Goal: Task Accomplishment & Management: Complete application form

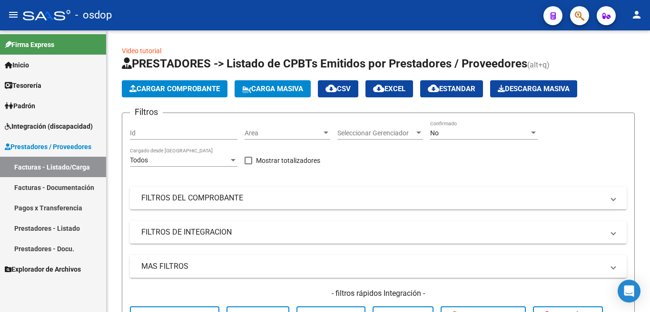
click at [40, 228] on link "Prestadores - Listado" at bounding box center [53, 228] width 106 height 20
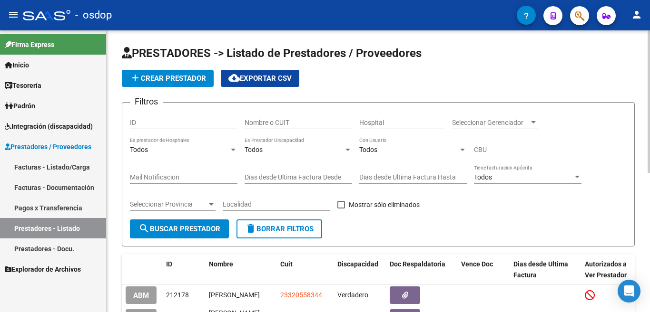
click at [174, 125] on input "ID" at bounding box center [183, 123] width 107 height 8
paste input "239723"
type input "239723"
click at [171, 232] on span "search Buscar Prestador" at bounding box center [179, 229] width 82 height 9
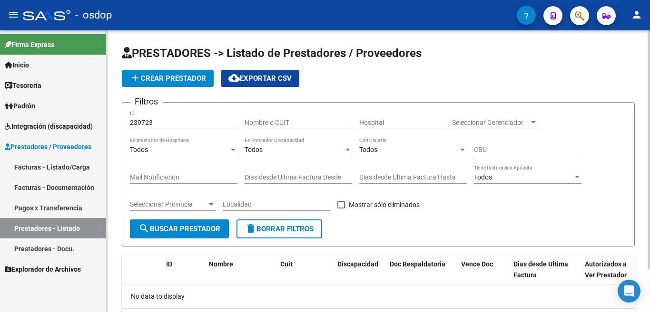
click at [283, 229] on span "delete Borrar Filtros" at bounding box center [279, 229] width 68 height 9
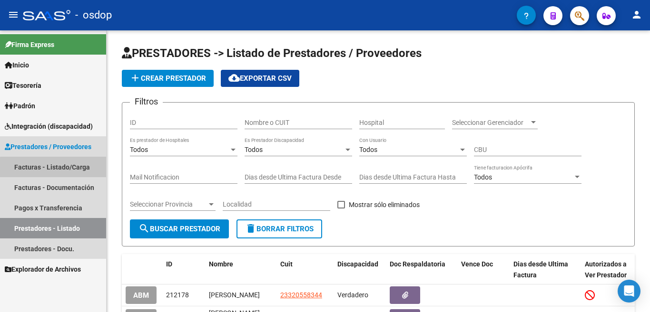
click at [57, 170] on link "Facturas - Listado/Carga" at bounding box center [53, 167] width 106 height 20
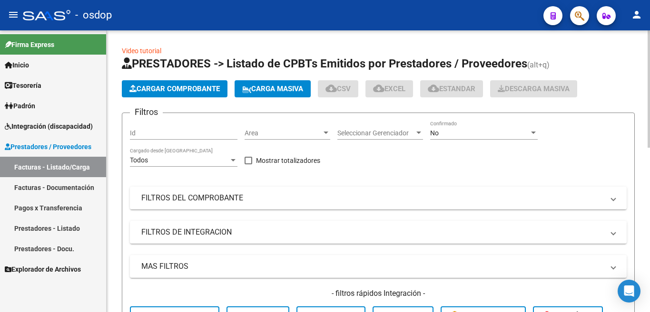
click at [150, 137] on div "Id" at bounding box center [183, 130] width 107 height 19
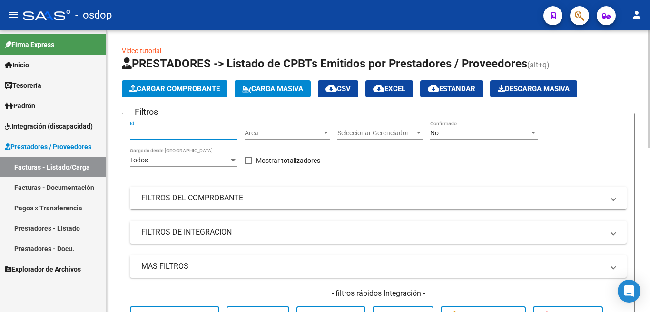
paste input "239723"
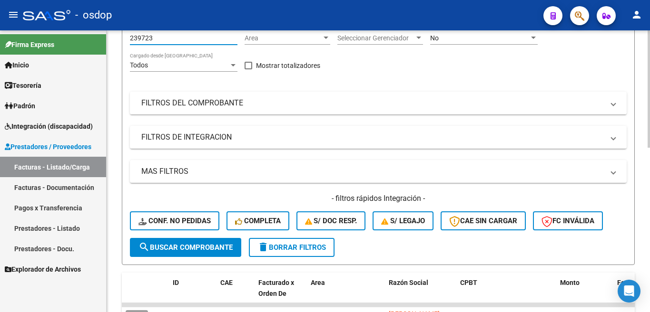
type input "239723"
click at [200, 243] on span "search Buscar Comprobante" at bounding box center [185, 247] width 94 height 9
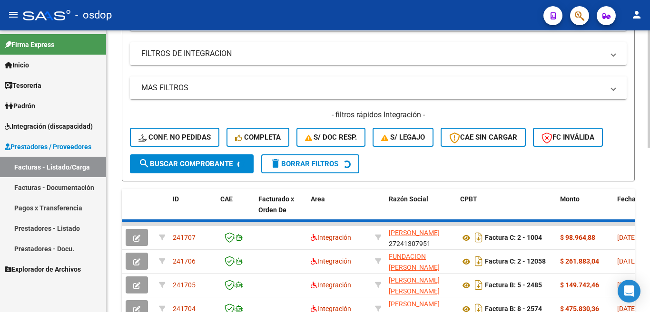
scroll to position [180, 0]
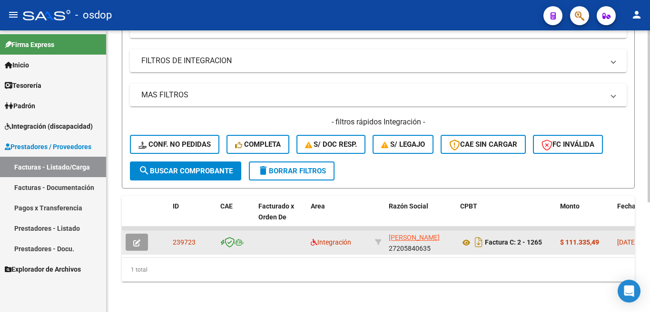
click at [136, 238] on span "button" at bounding box center [136, 242] width 7 height 9
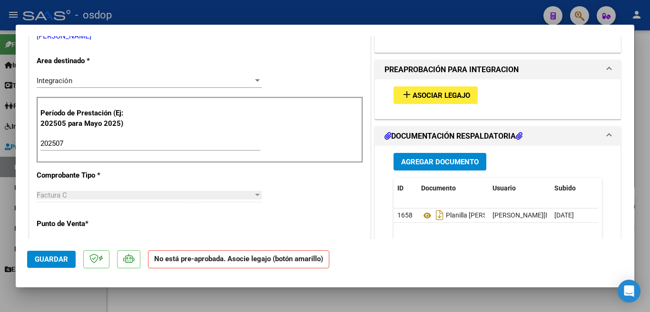
scroll to position [190, 0]
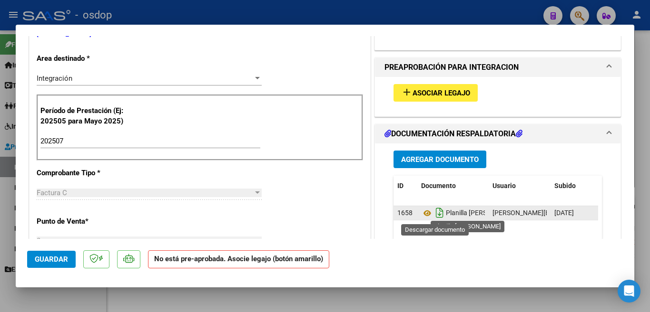
click at [433, 213] on icon "Descargar documento" at bounding box center [439, 212] width 12 height 15
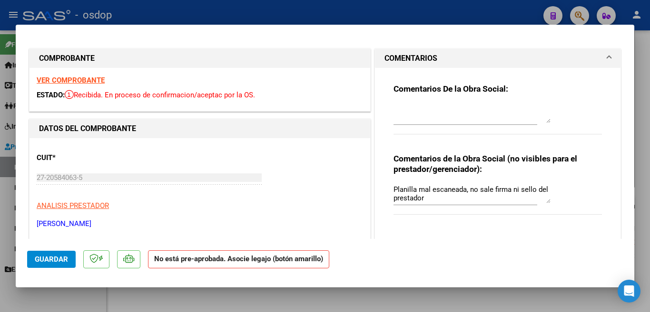
click at [0, 91] on div at bounding box center [325, 156] width 650 height 312
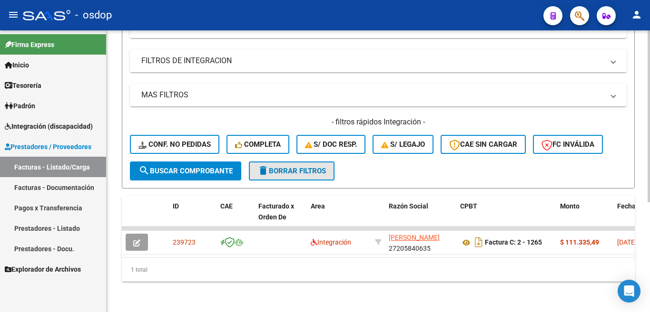
click at [324, 167] on span "delete Borrar Filtros" at bounding box center [291, 171] width 68 height 9
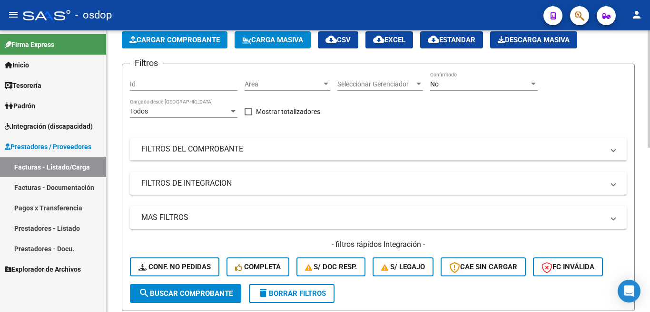
scroll to position [37, 0]
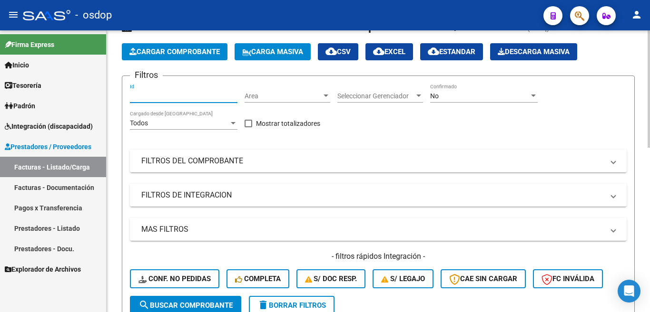
click at [168, 97] on input "Id" at bounding box center [183, 96] width 107 height 8
paste input "239726"
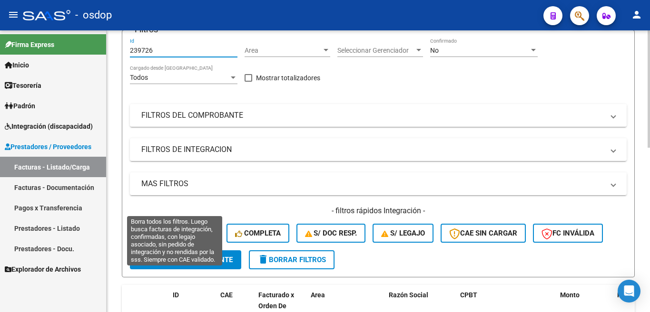
scroll to position [85, 0]
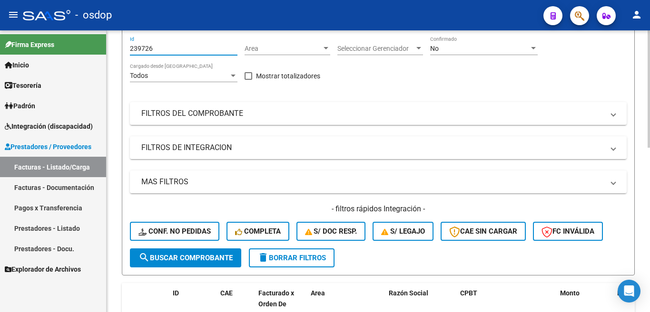
type input "239726"
click at [201, 258] on span "search Buscar Comprobante" at bounding box center [185, 258] width 94 height 9
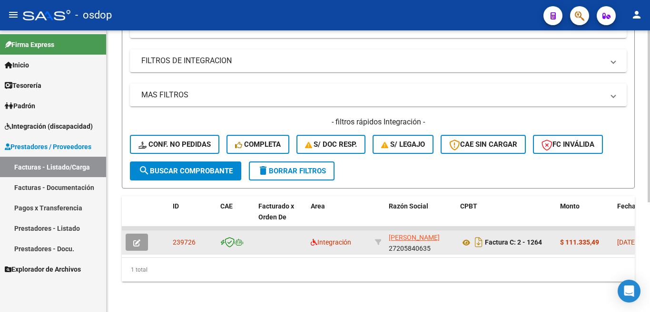
click at [139, 234] on button "button" at bounding box center [137, 242] width 22 height 17
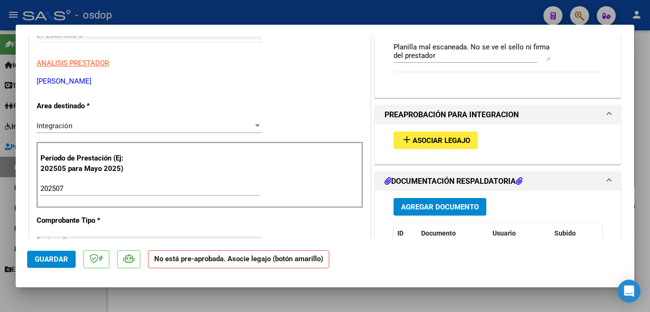
scroll to position [238, 0]
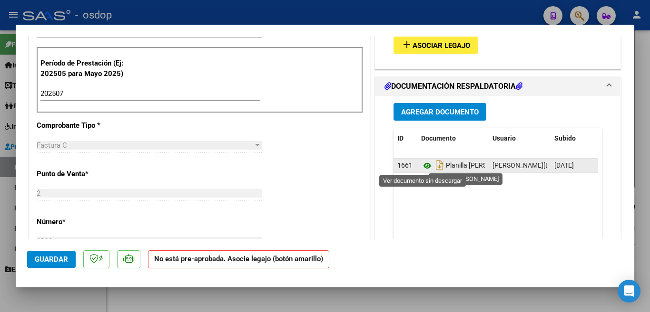
click at [421, 167] on icon at bounding box center [427, 165] width 12 height 11
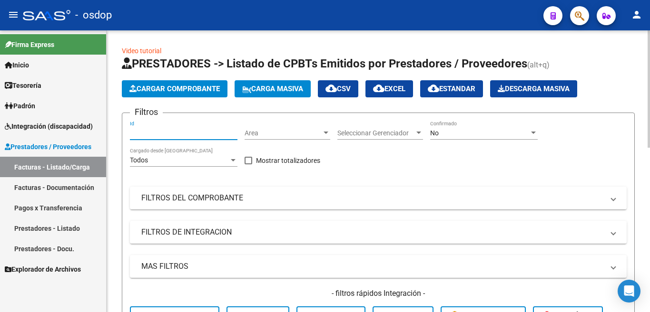
click at [141, 132] on input "Id" at bounding box center [183, 133] width 107 height 8
paste input "240316"
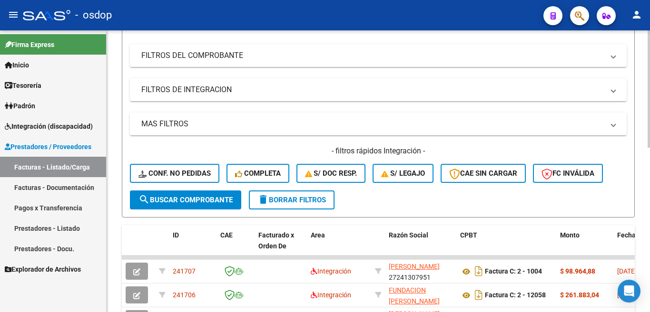
type input "240316"
click at [174, 201] on span "search Buscar Comprobante" at bounding box center [185, 200] width 94 height 9
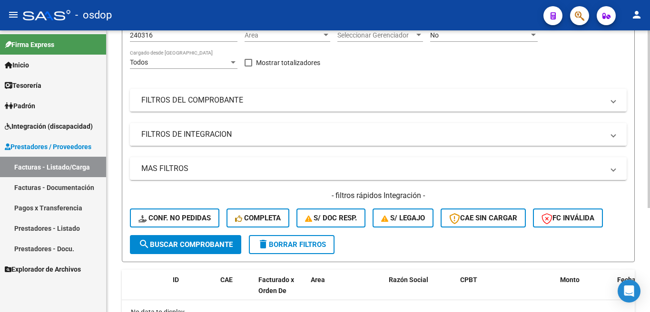
scroll to position [48, 0]
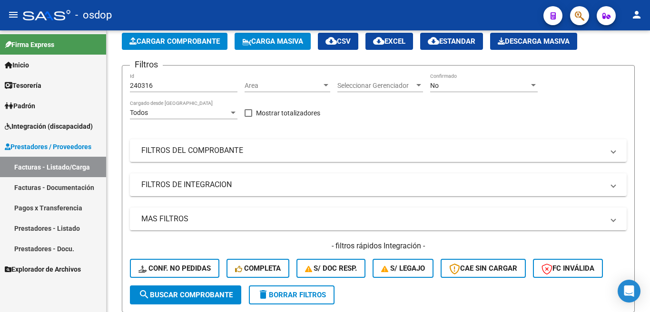
click at [67, 228] on link "Prestadores - Listado" at bounding box center [53, 228] width 106 height 20
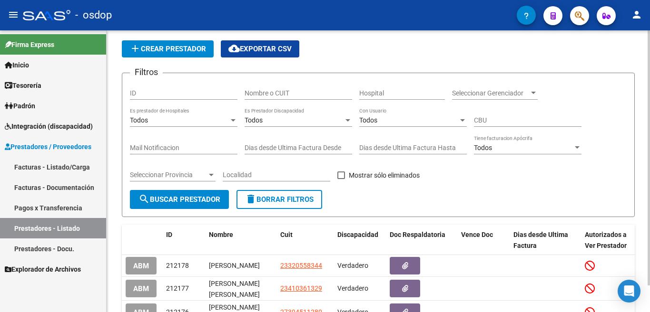
scroll to position [48, 0]
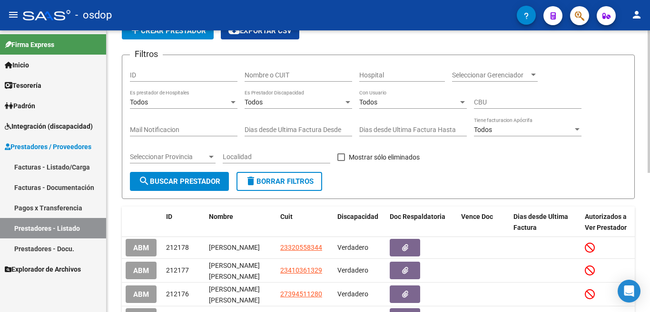
click at [147, 78] on input "ID" at bounding box center [183, 75] width 107 height 8
paste input "240316"
type input "240316"
click at [155, 184] on span "search Buscar Prestador" at bounding box center [179, 181] width 82 height 9
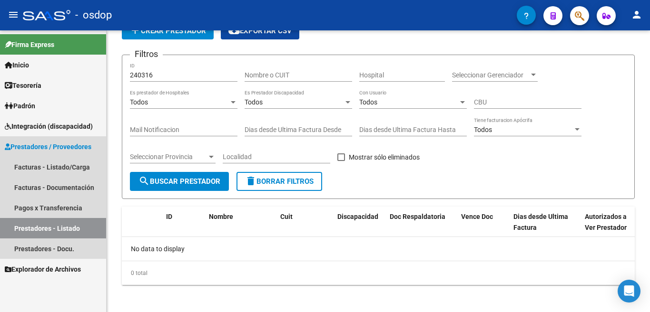
click at [67, 141] on link "Prestadores / Proveedores" at bounding box center [53, 146] width 106 height 20
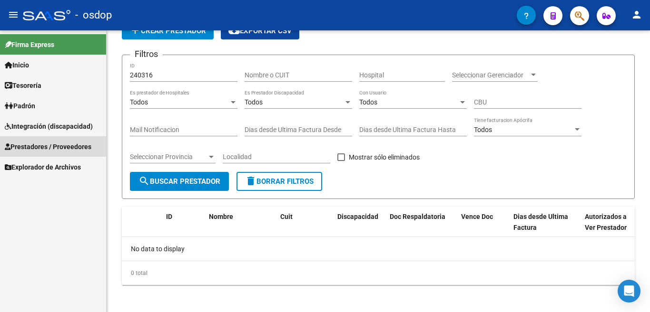
click at [54, 145] on span "Prestadores / Proveedores" at bounding box center [48, 147] width 87 height 10
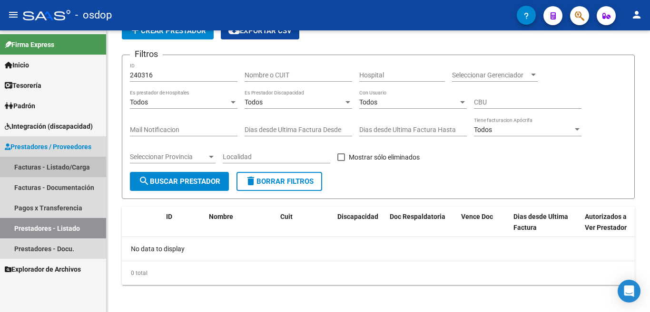
click at [48, 168] on link "Facturas - Listado/Carga" at bounding box center [53, 167] width 106 height 20
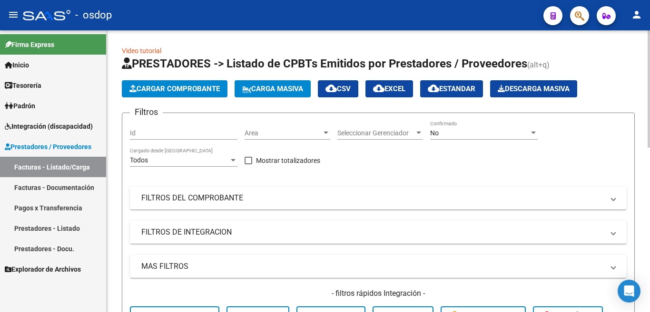
click at [157, 133] on input "Id" at bounding box center [183, 133] width 107 height 8
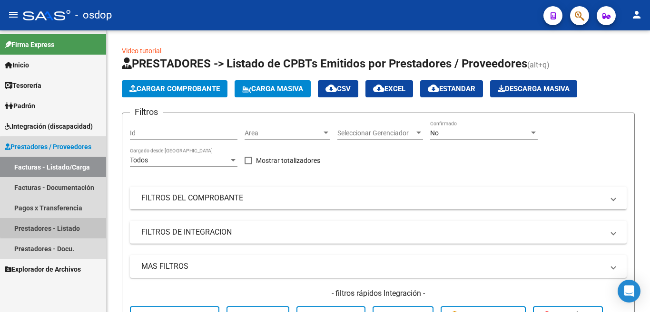
click at [65, 230] on link "Prestadores - Listado" at bounding box center [53, 228] width 106 height 20
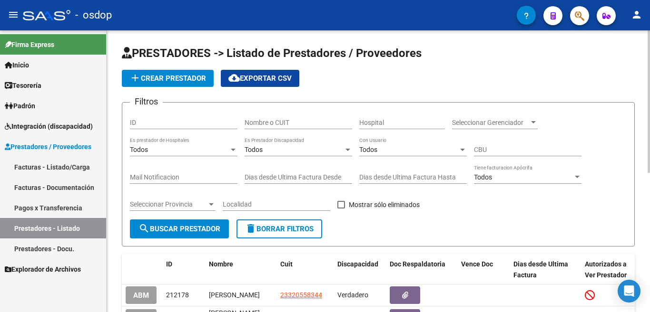
click at [141, 124] on input "ID" at bounding box center [183, 123] width 107 height 8
paste input "240316"
type input "240316"
click at [174, 228] on span "search Buscar Prestador" at bounding box center [179, 229] width 82 height 9
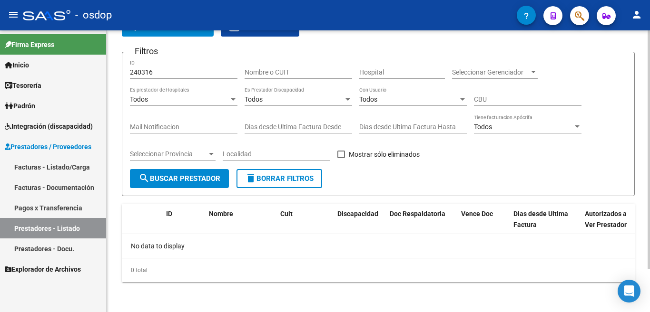
scroll to position [51, 0]
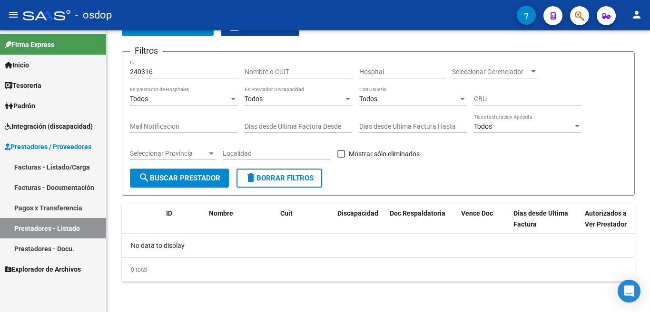
click at [59, 169] on link "Facturas - Listado/Carga" at bounding box center [53, 167] width 106 height 20
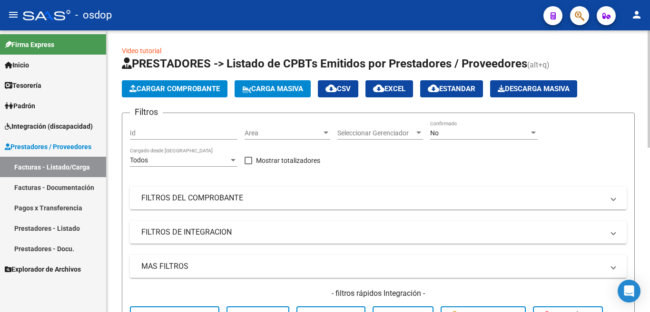
click at [152, 136] on input "Id" at bounding box center [183, 133] width 107 height 8
paste input "240316"
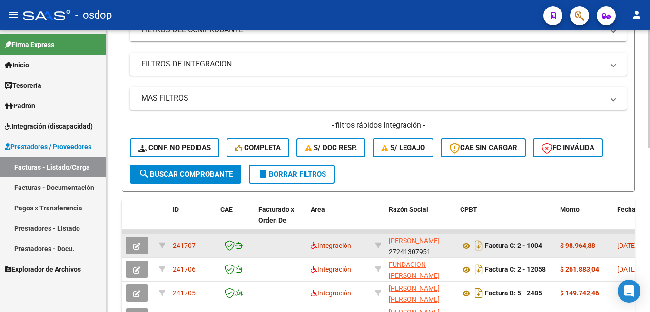
scroll to position [238, 0]
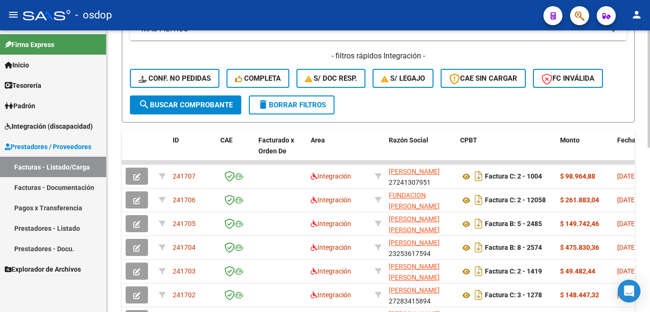
type input "240316"
click at [189, 106] on span "search Buscar Comprobante" at bounding box center [185, 105] width 94 height 9
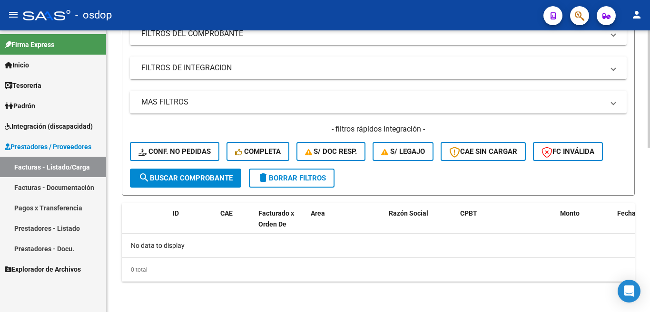
scroll to position [165, 0]
click at [258, 179] on button "delete Borrar Filtros" at bounding box center [292, 178] width 86 height 19
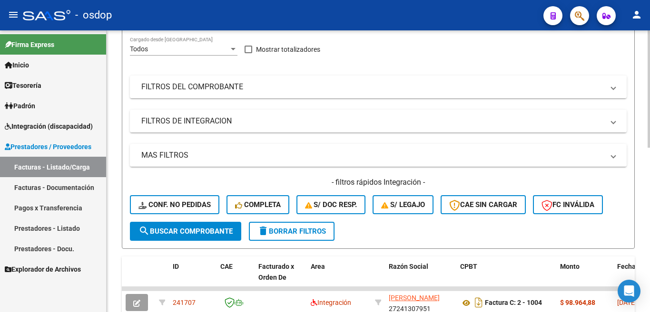
scroll to position [22, 0]
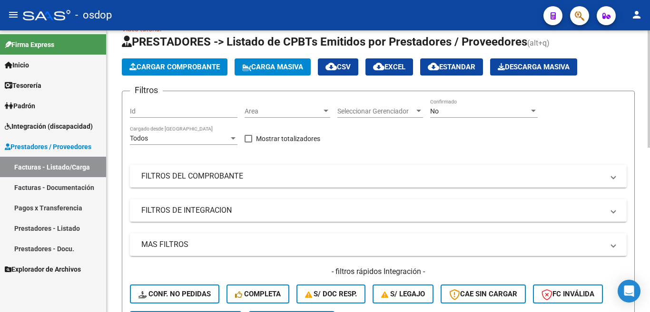
click at [149, 107] on input "Id" at bounding box center [183, 111] width 107 height 8
paste input "240316"
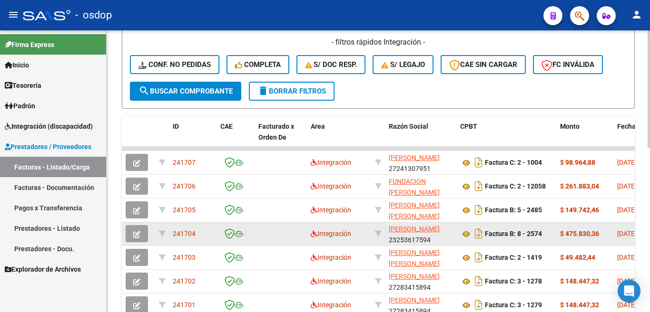
scroll to position [260, 0]
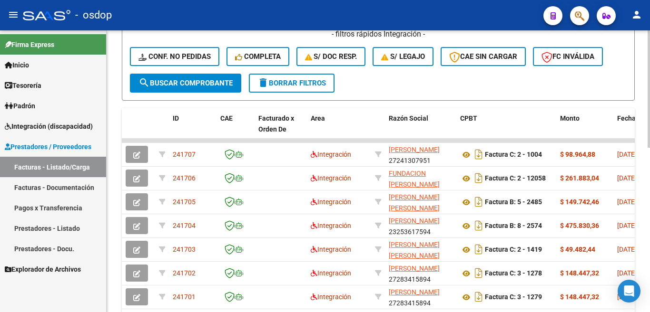
type input "240316"
click at [175, 81] on span "search Buscar Comprobante" at bounding box center [185, 83] width 94 height 9
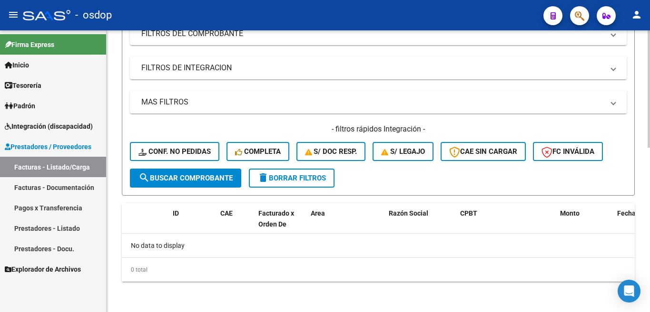
scroll to position [165, 0]
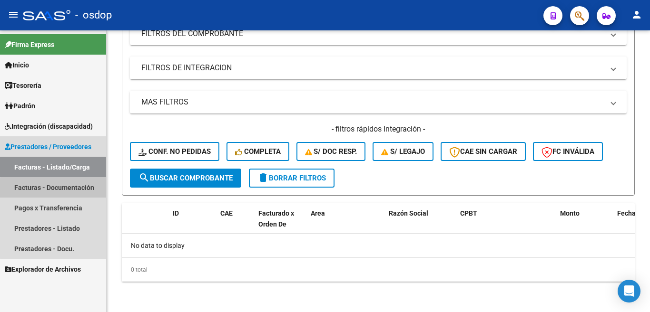
click at [58, 189] on link "Facturas - Documentación" at bounding box center [53, 187] width 106 height 20
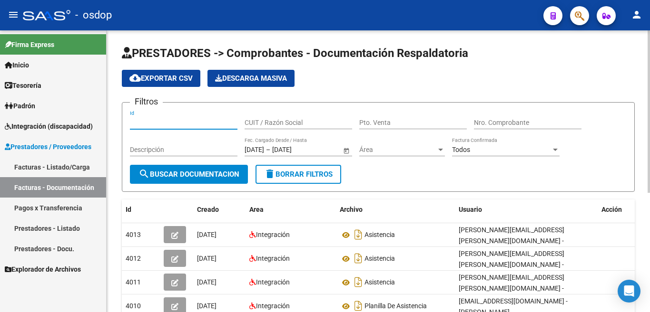
click at [146, 123] on input "Id" at bounding box center [183, 123] width 107 height 8
paste input "240316"
type input "240316"
click at [172, 172] on span "search Buscar Documentacion" at bounding box center [188, 174] width 101 height 9
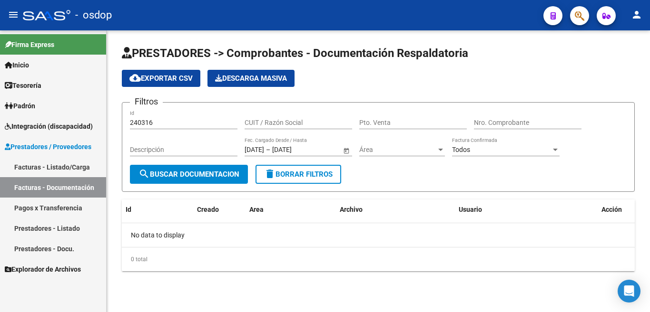
click at [65, 231] on link "Prestadores - Listado" at bounding box center [53, 228] width 106 height 20
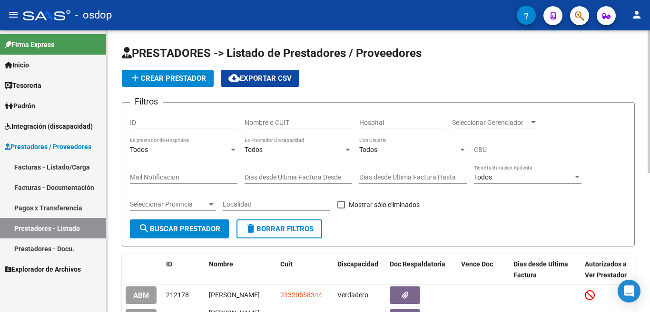
click at [149, 128] on div "ID" at bounding box center [183, 119] width 107 height 19
paste input "240316"
type input "240316"
click at [206, 218] on div "Seleccionar Provincia Seleccionar Provincia" at bounding box center [173, 205] width 86 height 27
click at [210, 234] on button "search Buscar Prestador" at bounding box center [179, 229] width 99 height 19
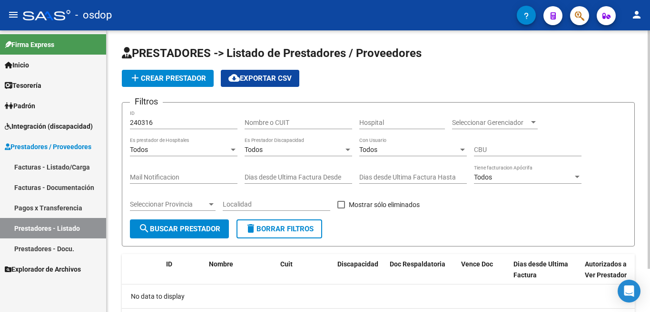
scroll to position [51, 0]
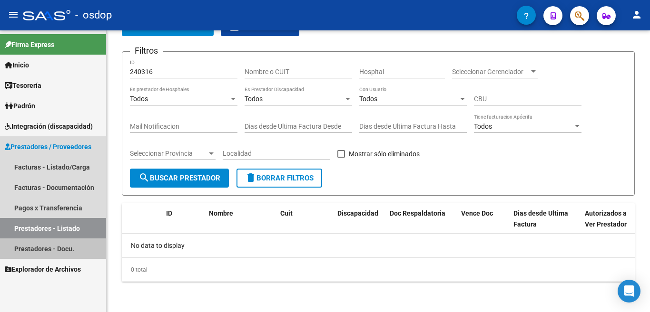
click at [66, 244] on link "Prestadores - Docu." at bounding box center [53, 249] width 106 height 20
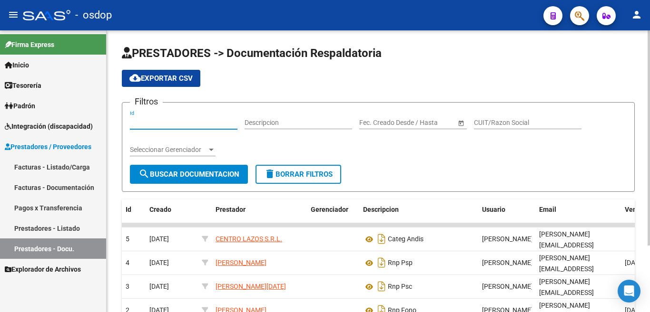
click at [177, 125] on input "Id" at bounding box center [183, 123] width 107 height 8
paste input "240316"
type input "240316"
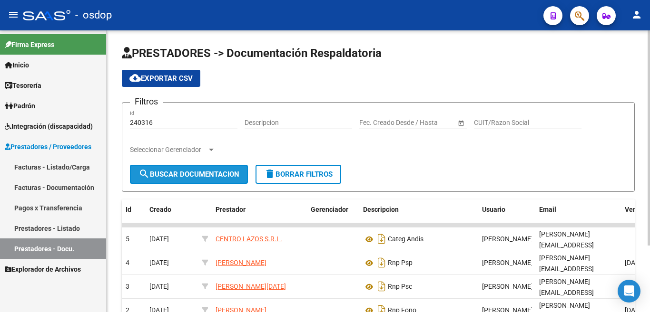
click at [164, 172] on span "search Buscar Documentacion" at bounding box center [188, 174] width 101 height 9
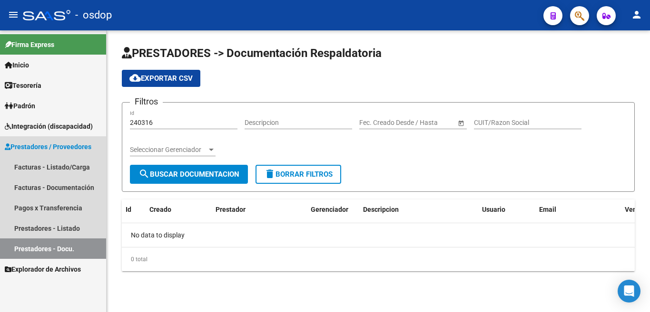
click at [64, 146] on span "Prestadores / Proveedores" at bounding box center [48, 147] width 87 height 10
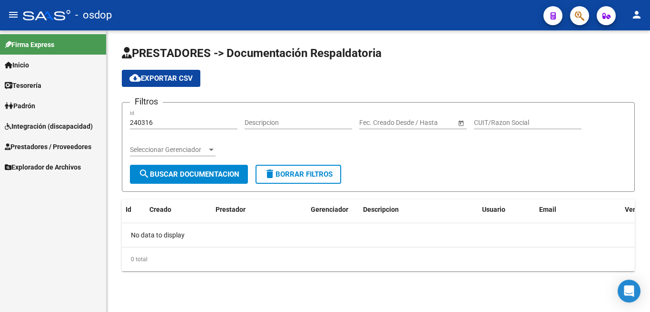
click at [64, 146] on span "Prestadores / Proveedores" at bounding box center [48, 147] width 87 height 10
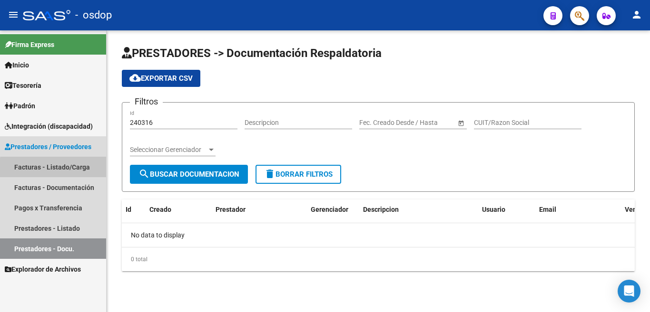
click at [66, 169] on link "Facturas - Listado/Carga" at bounding box center [53, 167] width 106 height 20
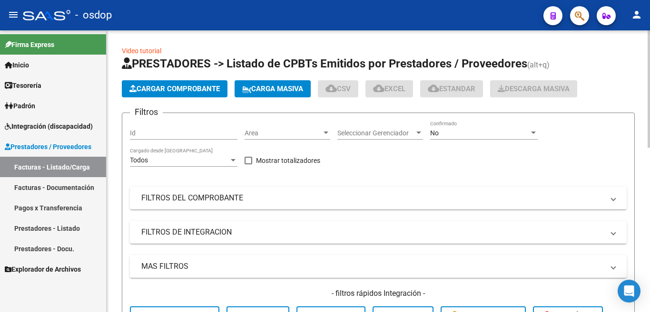
scroll to position [95, 0]
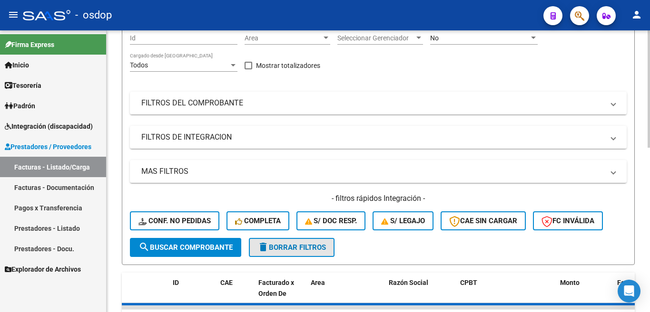
click at [298, 253] on button "delete Borrar Filtros" at bounding box center [292, 247] width 86 height 19
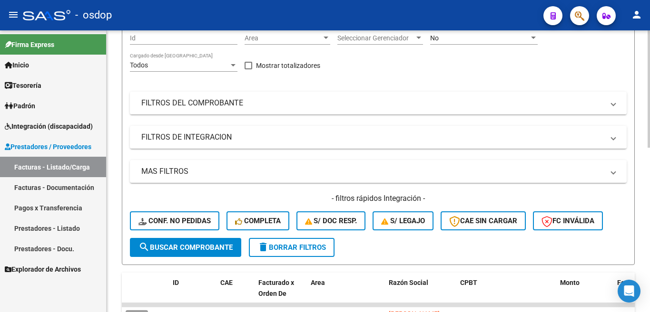
scroll to position [0, 0]
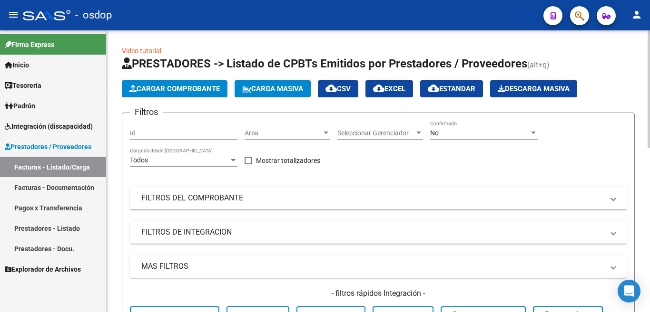
click at [144, 135] on input "Id" at bounding box center [183, 133] width 107 height 8
paste input "240316"
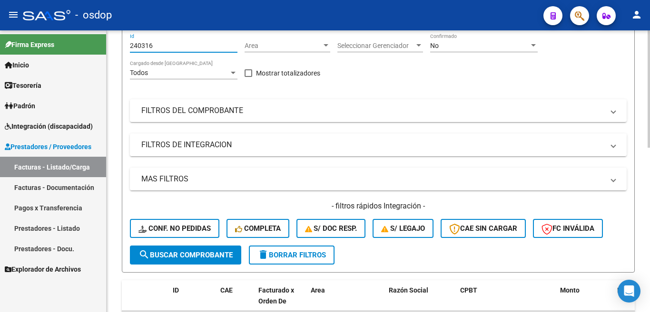
scroll to position [95, 0]
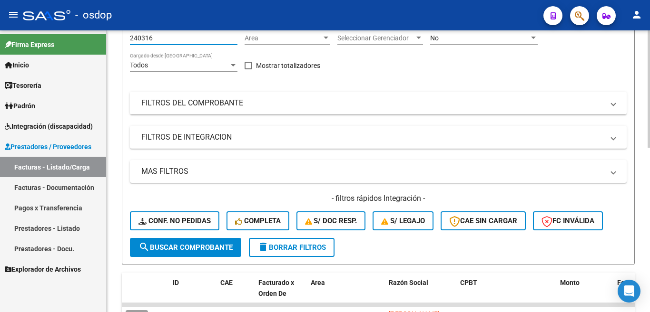
type input "240316"
click at [201, 248] on span "search Buscar Comprobante" at bounding box center [185, 247] width 94 height 9
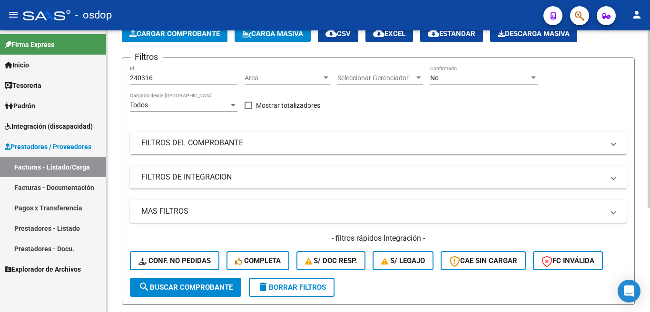
scroll to position [117, 0]
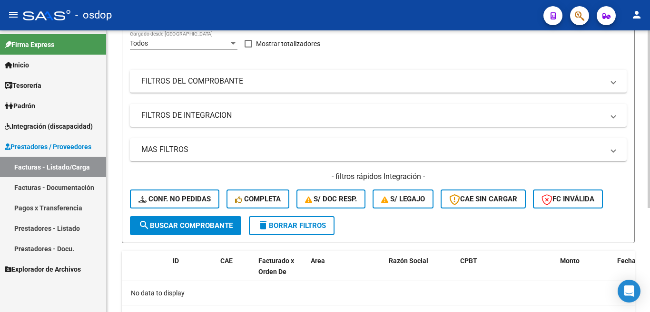
click at [320, 222] on span "delete Borrar Filtros" at bounding box center [291, 226] width 68 height 9
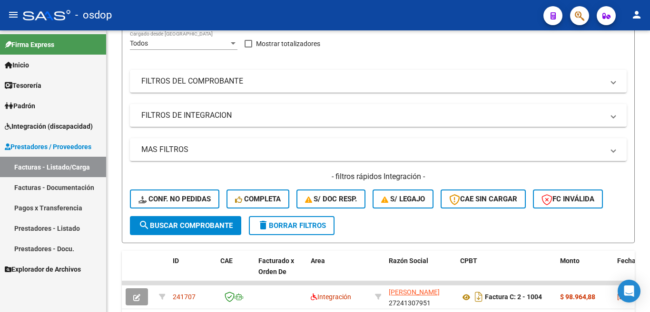
click at [66, 228] on link "Prestadores - Listado" at bounding box center [53, 228] width 106 height 20
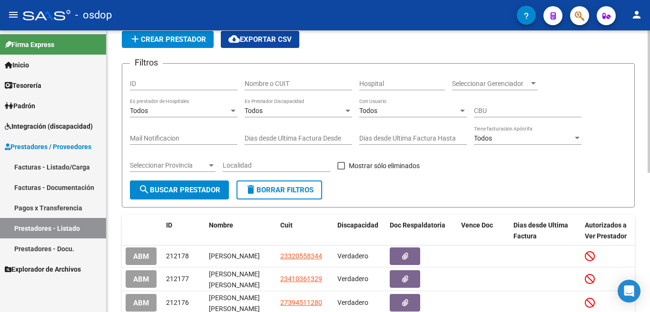
scroll to position [22, 0]
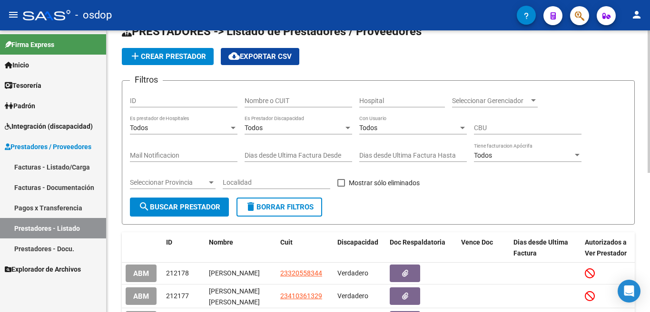
click at [147, 108] on div "ID" at bounding box center [183, 101] width 107 height 27
click at [143, 103] on input "ID" at bounding box center [183, 101] width 107 height 8
paste input "240316"
type input "240316"
click at [179, 205] on span "search Buscar Prestador" at bounding box center [179, 207] width 82 height 9
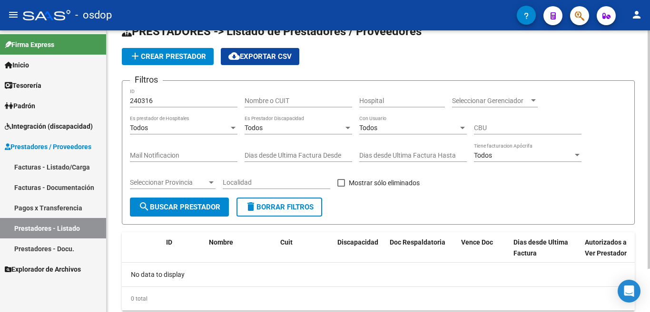
scroll to position [51, 0]
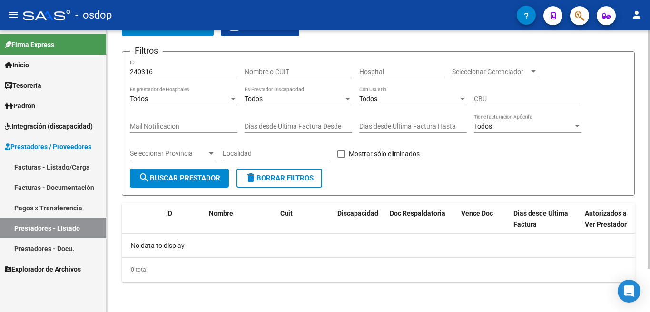
click at [279, 177] on span "delete Borrar Filtros" at bounding box center [279, 178] width 68 height 9
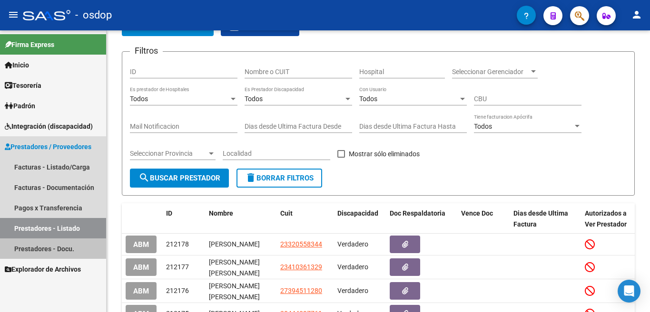
click at [36, 249] on link "Prestadores - Docu." at bounding box center [53, 249] width 106 height 20
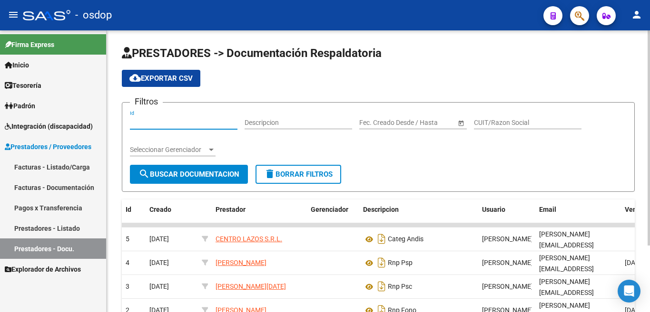
click at [152, 122] on input "Id" at bounding box center [183, 123] width 107 height 8
paste input "240316"
type input "240316"
click at [162, 167] on button "search Buscar Documentacion" at bounding box center [189, 174] width 118 height 19
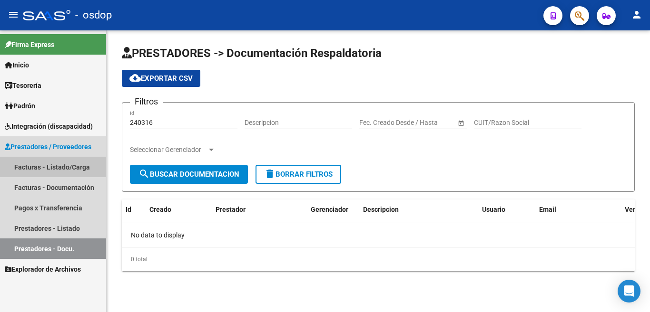
click at [69, 166] on link "Facturas - Listado/Carga" at bounding box center [53, 167] width 106 height 20
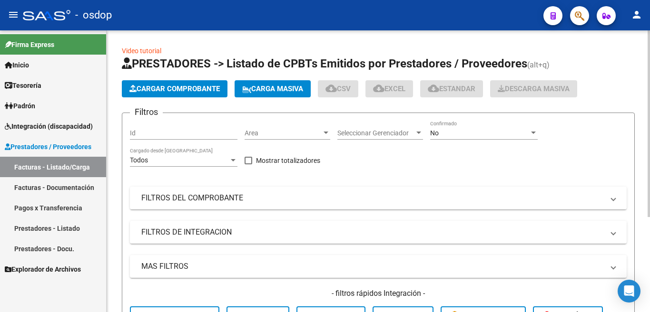
click at [156, 127] on div "Id" at bounding box center [183, 130] width 107 height 19
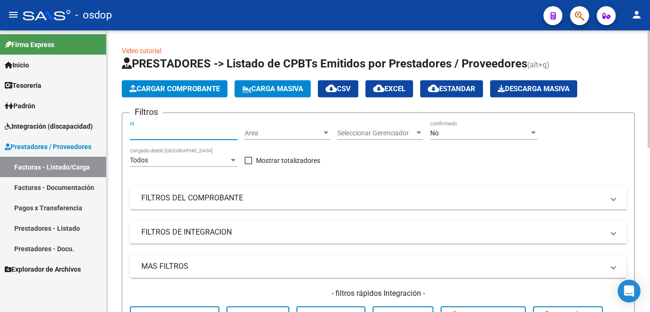
click at [155, 133] on input "Id" at bounding box center [183, 133] width 107 height 8
paste input "240316"
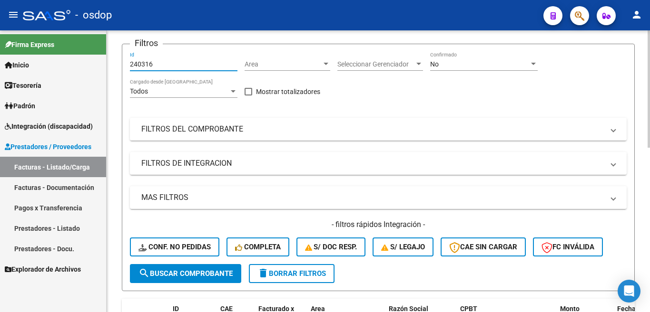
scroll to position [143, 0]
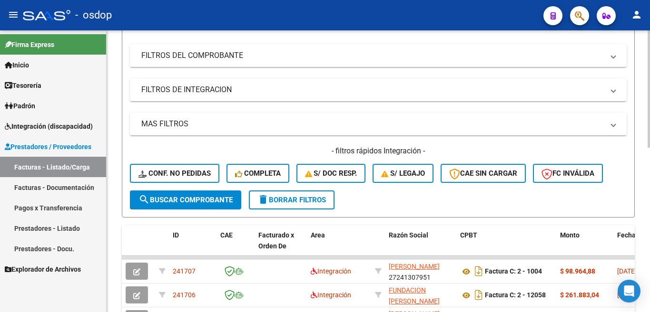
type input "240316"
click at [165, 197] on span "search Buscar Comprobante" at bounding box center [185, 200] width 94 height 9
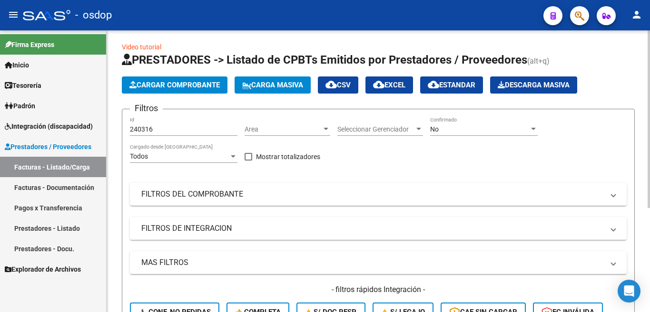
scroll to position [0, 0]
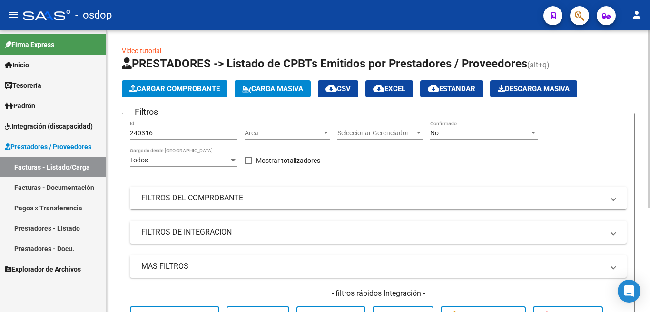
click at [155, 134] on input "240316" at bounding box center [183, 133] width 107 height 8
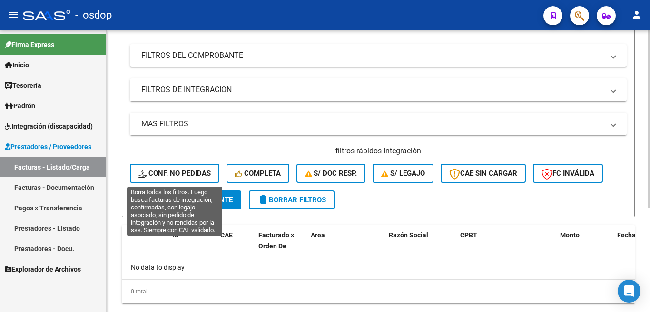
scroll to position [48, 0]
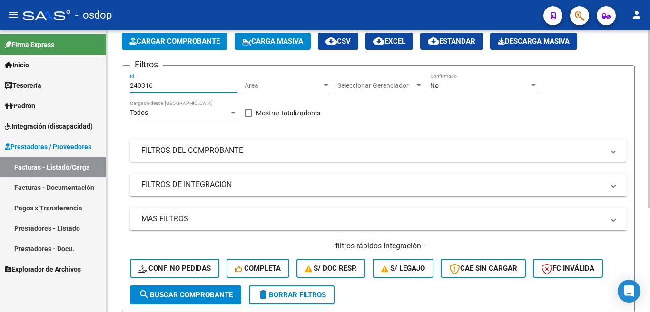
click at [174, 90] on div "240316 Id" at bounding box center [183, 82] width 107 height 19
click at [171, 88] on input "240316" at bounding box center [183, 86] width 107 height 8
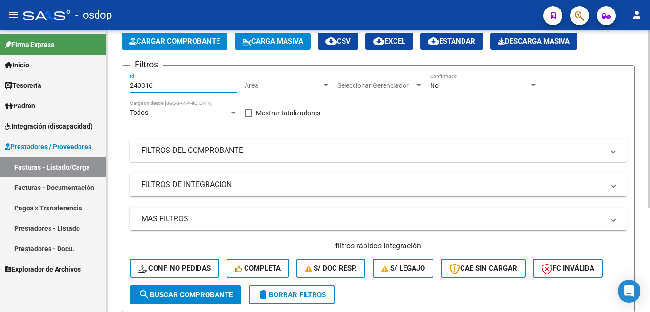
click at [171, 88] on input "240316" at bounding box center [183, 86] width 107 height 8
click at [285, 290] on button "delete Borrar Filtros" at bounding box center [292, 295] width 86 height 19
click at [148, 86] on input "Id" at bounding box center [183, 86] width 107 height 8
type input "240316"
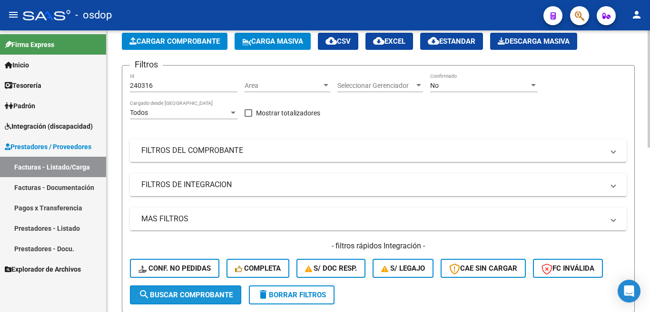
click at [220, 295] on span "search Buscar Comprobante" at bounding box center [185, 295] width 94 height 9
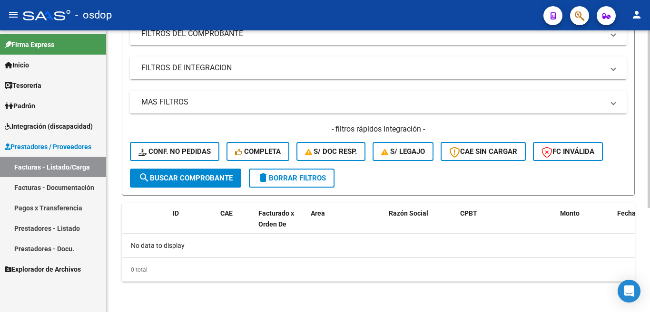
scroll to position [0, 0]
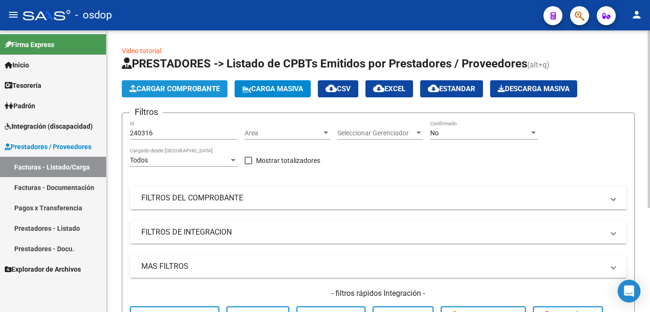
click at [155, 94] on button "Cargar Comprobante" at bounding box center [175, 88] width 106 height 17
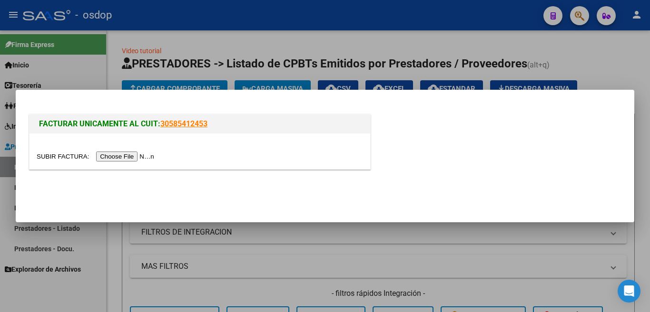
click at [155, 156] on input "file" at bounding box center [97, 157] width 120 height 10
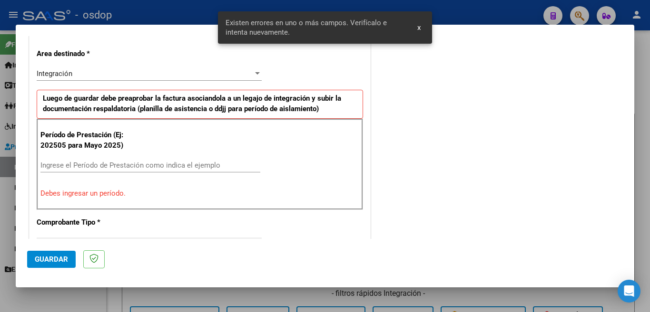
scroll to position [230, 0]
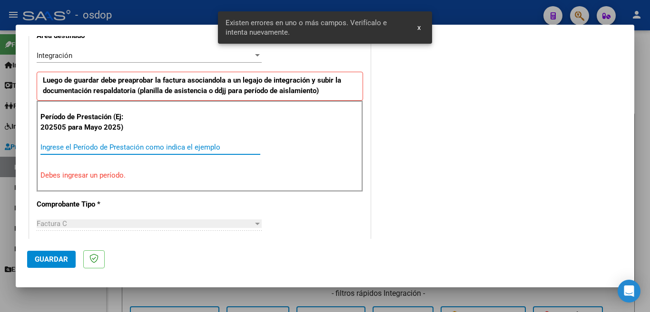
click at [123, 147] on input "Ingrese el Período de Prestación como indica el ejemplo" at bounding box center [150, 147] width 220 height 9
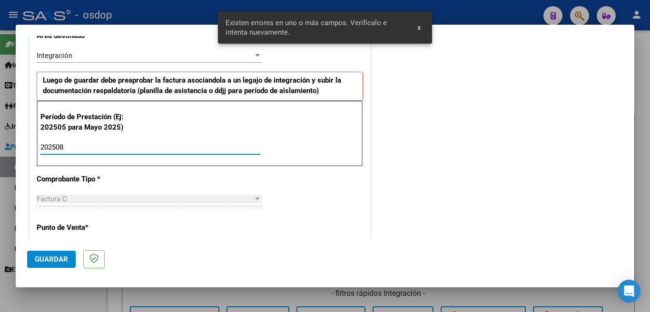
type input "202508"
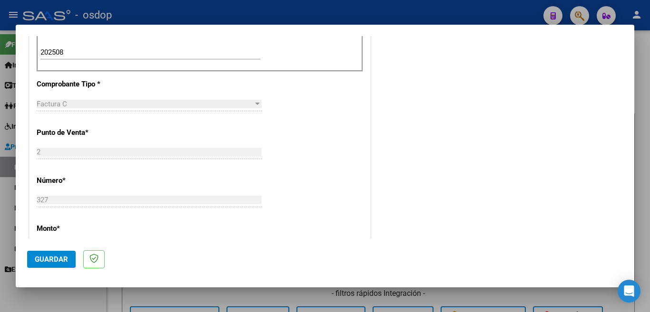
scroll to position [372, 0]
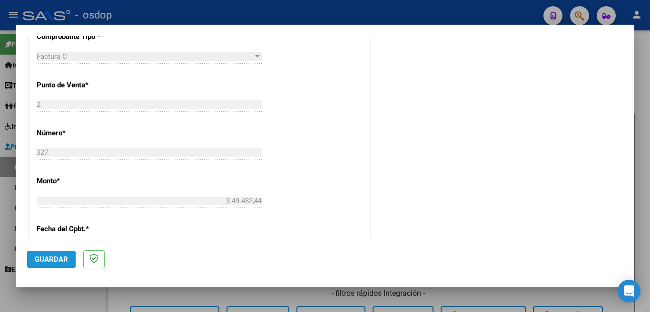
click at [52, 261] on span "Guardar" at bounding box center [51, 259] width 33 height 9
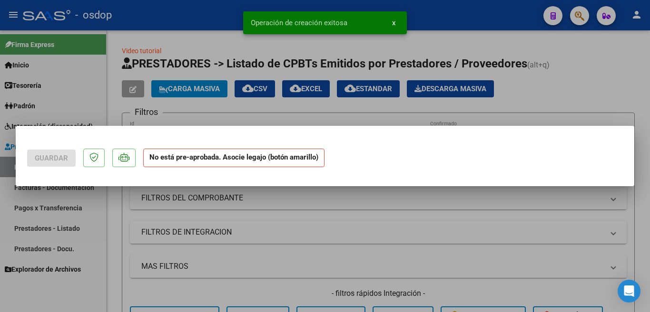
scroll to position [0, 0]
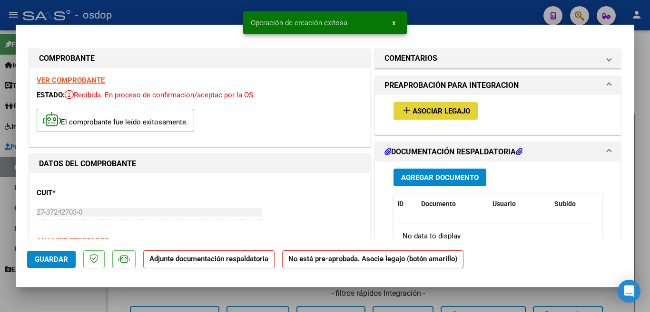
click at [418, 106] on button "add Asociar Legajo" at bounding box center [435, 111] width 84 height 18
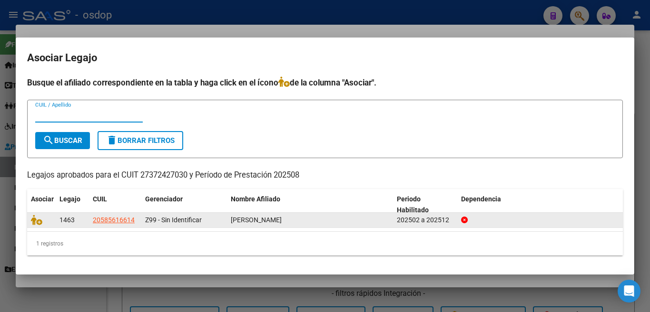
click at [30, 222] on datatable-body-cell at bounding box center [41, 220] width 29 height 15
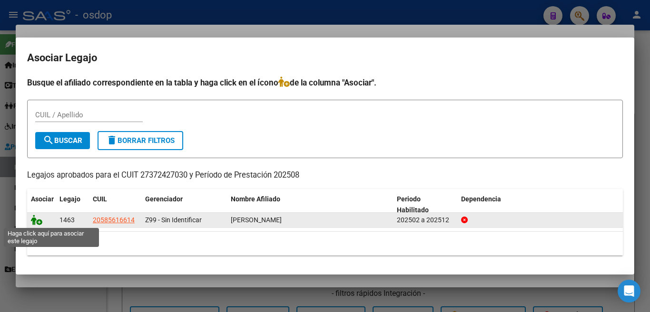
click at [35, 219] on icon at bounding box center [36, 220] width 11 height 10
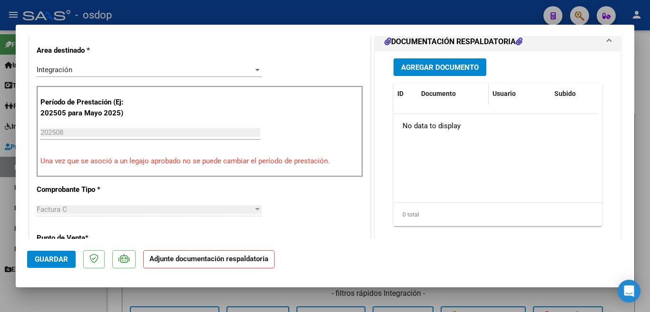
scroll to position [238, 0]
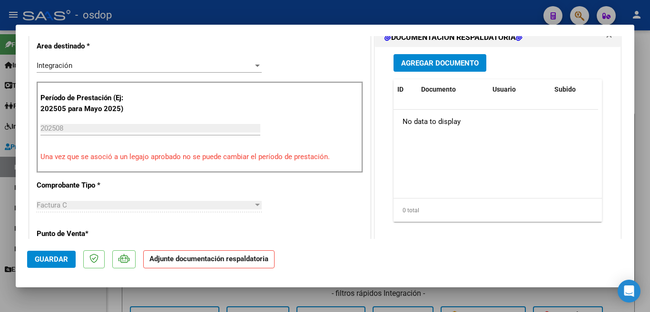
click at [418, 57] on button "Agregar Documento" at bounding box center [439, 63] width 93 height 18
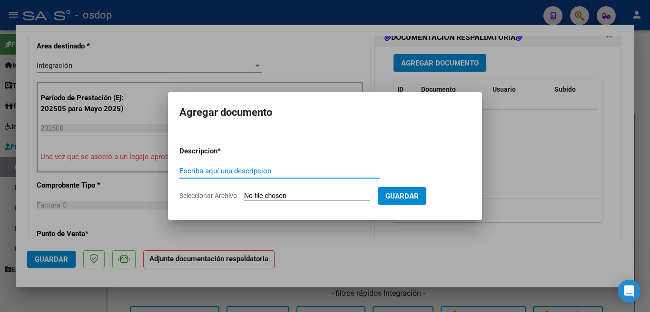
click at [238, 170] on input "Escriba aquí una descripcion" at bounding box center [279, 171] width 201 height 9
type input "PALNILLA"
click at [261, 190] on form "Descripcion * PALNILLA Escriba aquí una descripcion Seleccionar Archivo Guardar" at bounding box center [324, 173] width 291 height 69
click at [263, 192] on input "Seleccionar Archivo" at bounding box center [307, 196] width 126 height 9
type input "C:\fakepath\Asistencia Agosto [PERSON_NAME].pdf"
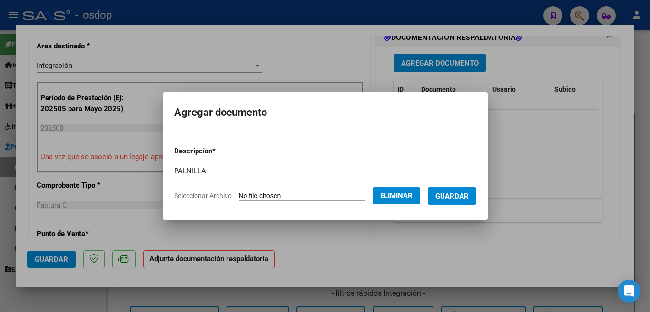
click at [463, 198] on span "Guardar" at bounding box center [451, 196] width 33 height 9
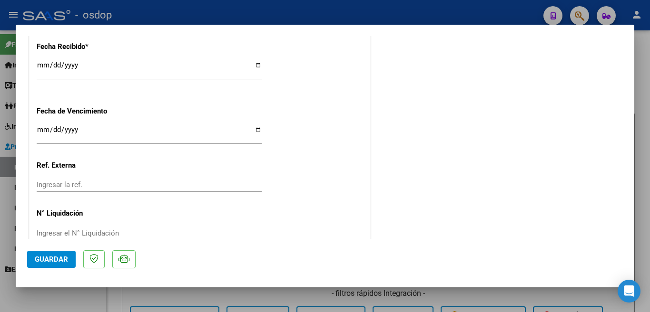
scroll to position [684, 0]
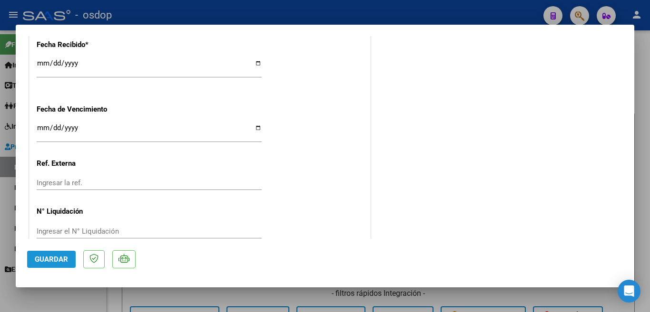
click at [46, 265] on button "Guardar" at bounding box center [51, 259] width 49 height 17
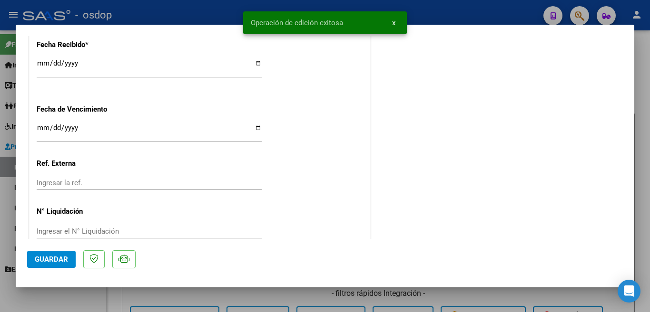
click at [0, 158] on div at bounding box center [325, 156] width 650 height 312
type input "$ 0,00"
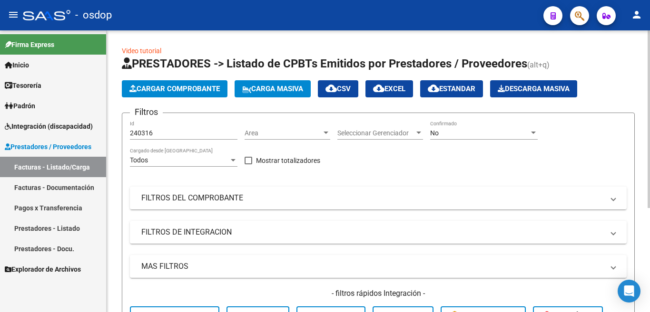
scroll to position [165, 0]
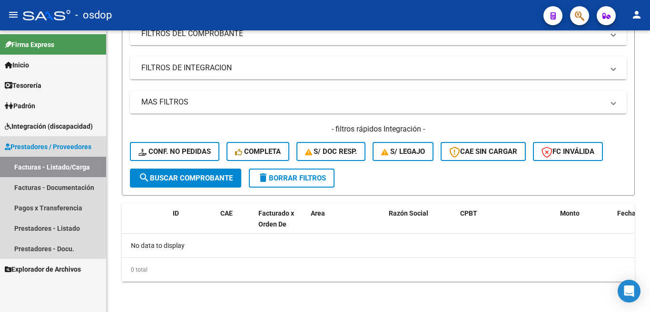
click at [68, 147] on span "Prestadores / Proveedores" at bounding box center [48, 147] width 87 height 10
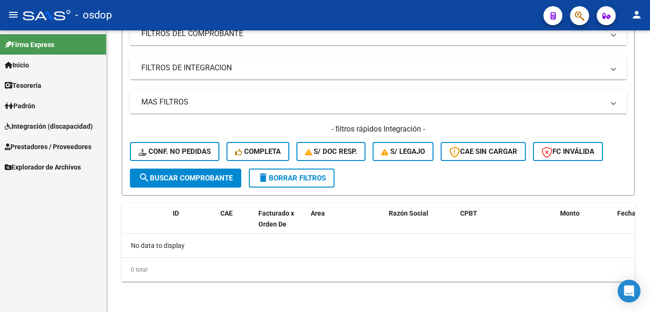
click at [65, 125] on span "Integración (discapacidad)" at bounding box center [49, 126] width 88 height 10
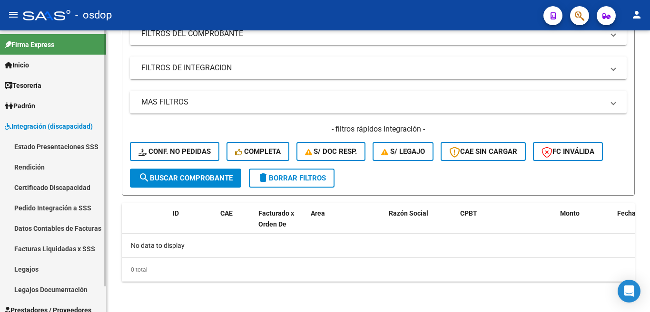
click at [39, 147] on link "Estado Presentaciones SSS" at bounding box center [53, 146] width 106 height 20
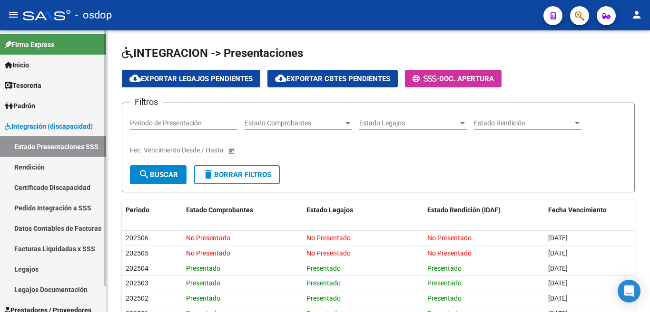
click at [32, 108] on span "Padrón" at bounding box center [20, 106] width 30 height 10
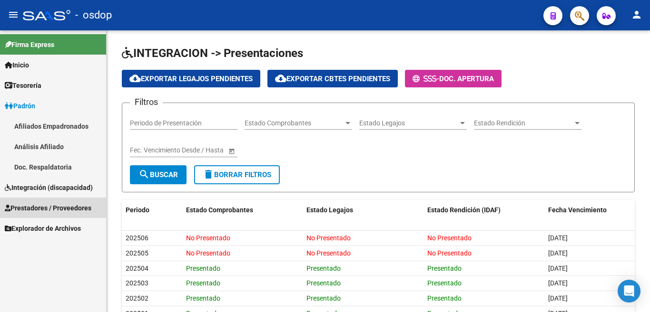
click at [59, 207] on span "Prestadores / Proveedores" at bounding box center [48, 208] width 87 height 10
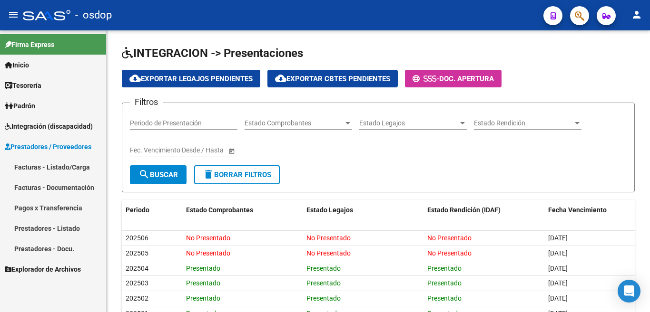
click at [69, 165] on link "Facturas - Listado/Carga" at bounding box center [53, 167] width 106 height 20
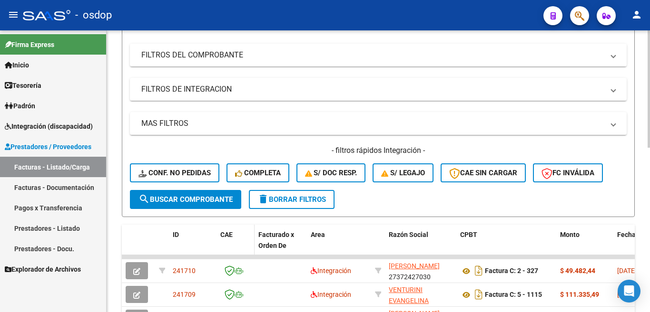
scroll to position [191, 0]
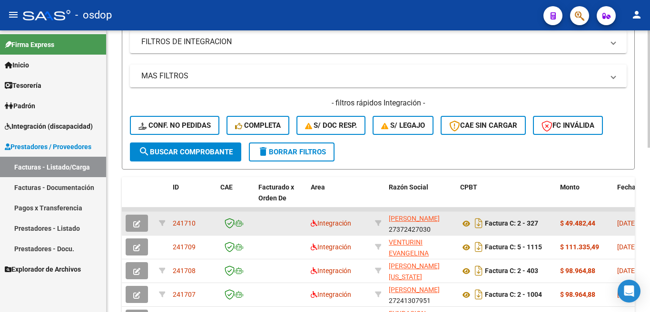
click at [184, 223] on span "241710" at bounding box center [184, 224] width 23 height 8
copy span "241710"
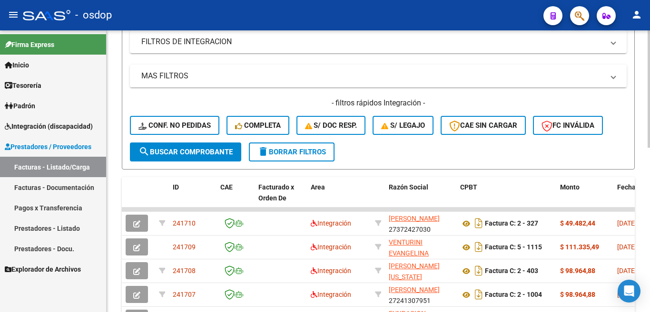
scroll to position [0, 0]
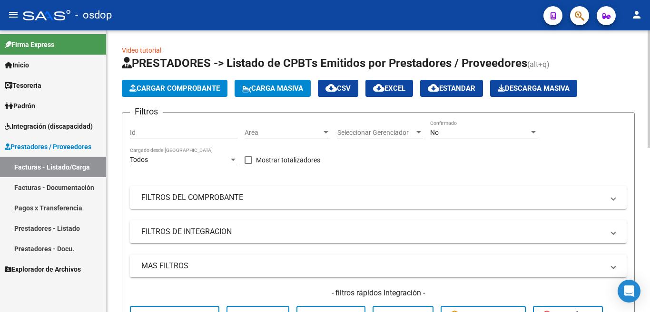
click at [178, 97] on button "Cargar Comprobante" at bounding box center [175, 88] width 106 height 17
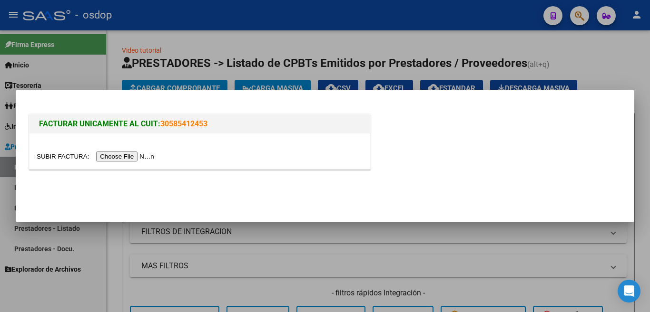
click at [137, 157] on input "file" at bounding box center [97, 157] width 120 height 10
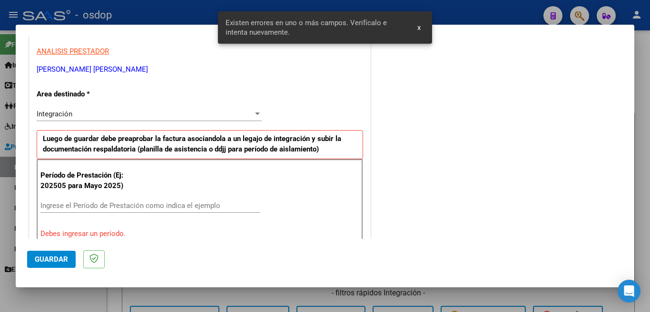
scroll to position [190, 0]
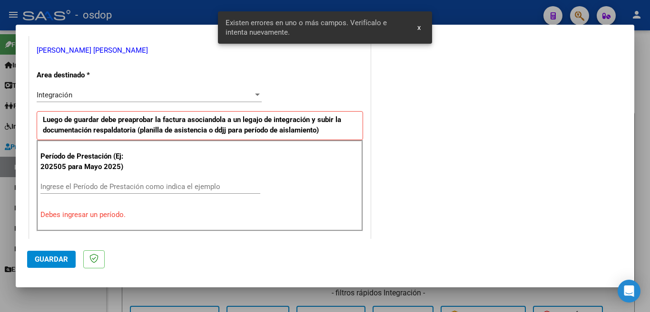
click at [75, 185] on input "Ingrese el Período de Prestación como indica el ejemplo" at bounding box center [150, 187] width 220 height 9
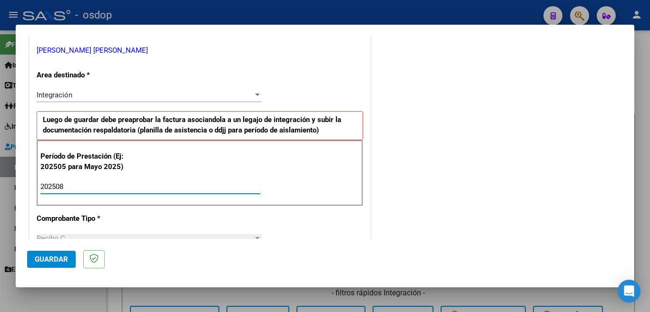
type input "202508"
click at [66, 260] on span "Guardar" at bounding box center [51, 259] width 33 height 9
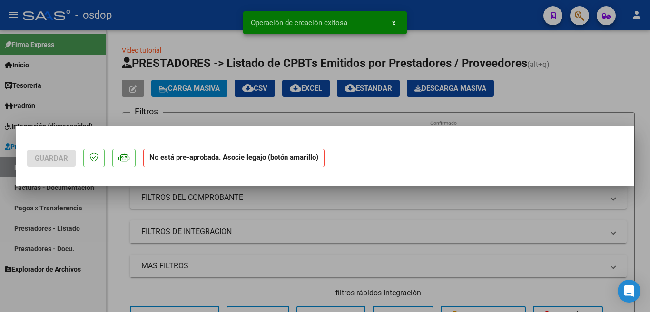
scroll to position [0, 0]
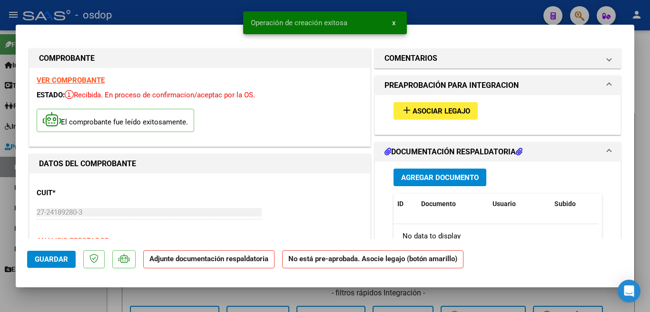
click at [438, 115] on span "Asociar Legajo" at bounding box center [441, 111] width 58 height 9
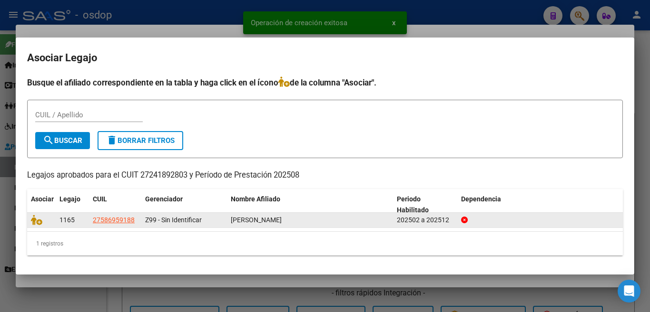
click at [30, 221] on datatable-body-cell at bounding box center [41, 220] width 29 height 15
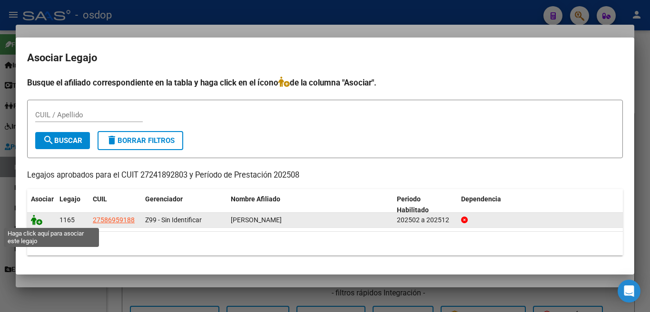
click at [33, 219] on icon at bounding box center [36, 220] width 11 height 10
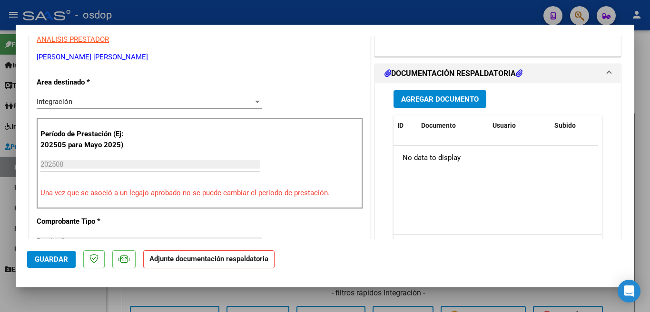
scroll to position [190, 0]
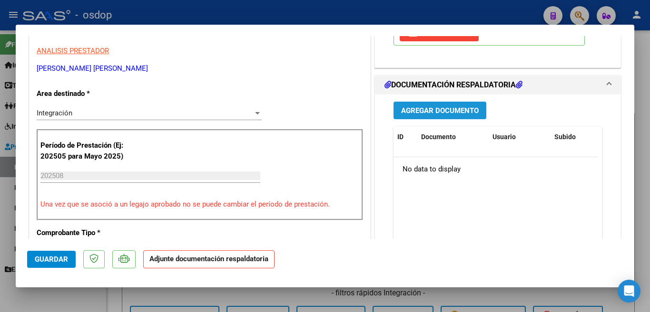
click at [432, 115] on span "Agregar Documento" at bounding box center [440, 111] width 78 height 9
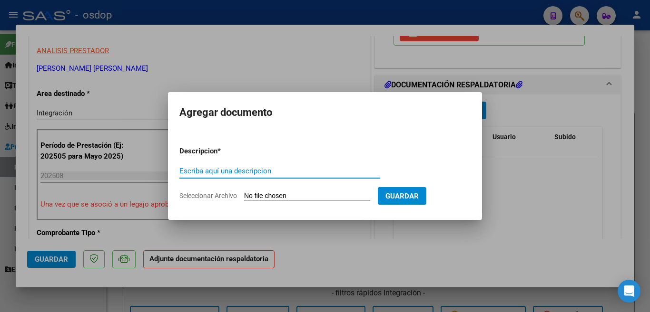
click at [223, 175] on input "Escriba aquí una descripcion" at bounding box center [279, 171] width 201 height 9
type input "PLANILLA"
click at [295, 189] on form "Descripcion * PLANILLA Escriba aquí una descripcion Seleccionar Archivo Guardar" at bounding box center [324, 173] width 291 height 69
click at [294, 195] on input "Seleccionar Archivo" at bounding box center [307, 196] width 126 height 9
type input "C:\fakepath\20250905_165134 PDF.pdf"
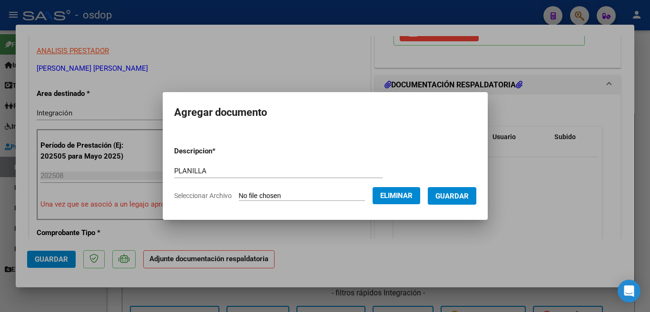
click at [476, 200] on button "Guardar" at bounding box center [451, 196] width 49 height 18
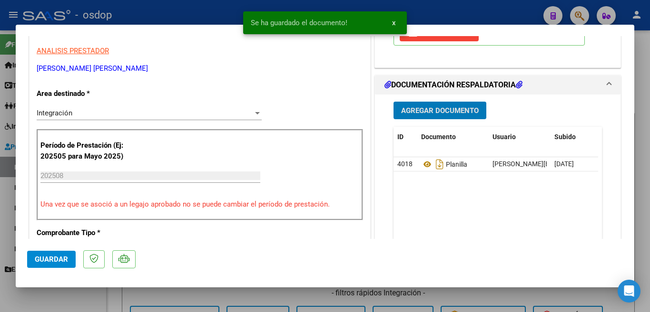
click at [45, 265] on button "Guardar" at bounding box center [51, 259] width 49 height 17
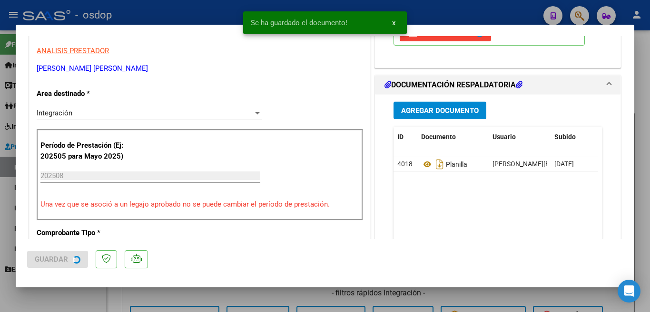
click at [36, 262] on span "Guardar" at bounding box center [51, 259] width 33 height 9
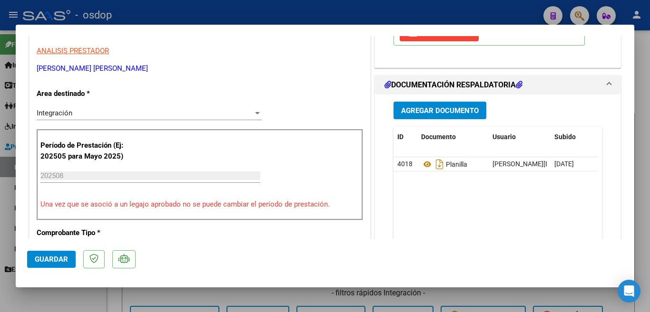
click at [0, 151] on div at bounding box center [325, 156] width 650 height 312
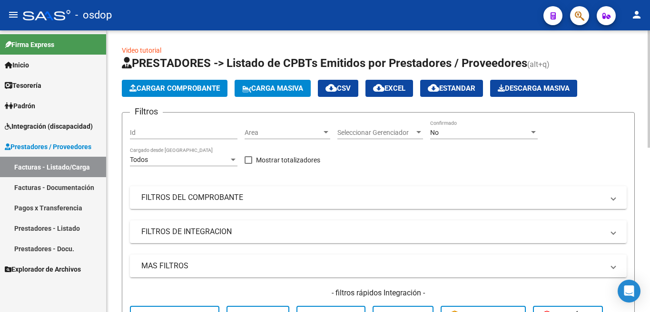
scroll to position [191, 0]
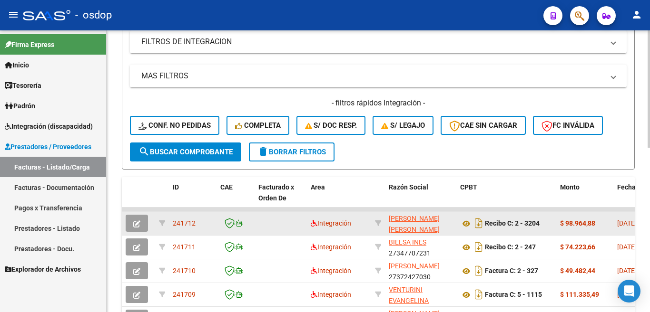
click at [189, 222] on span "241712" at bounding box center [184, 224] width 23 height 8
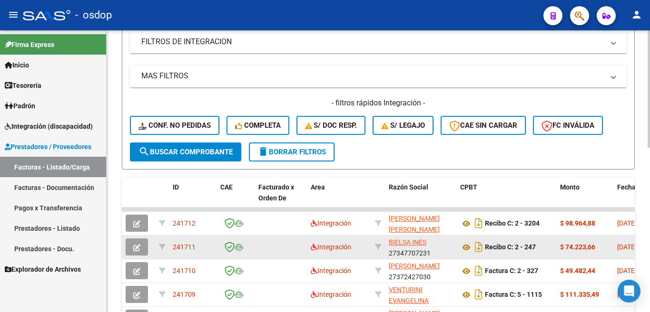
copy span "241712"
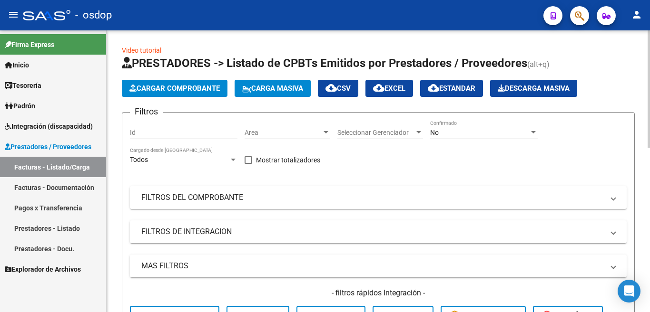
scroll to position [0, 0]
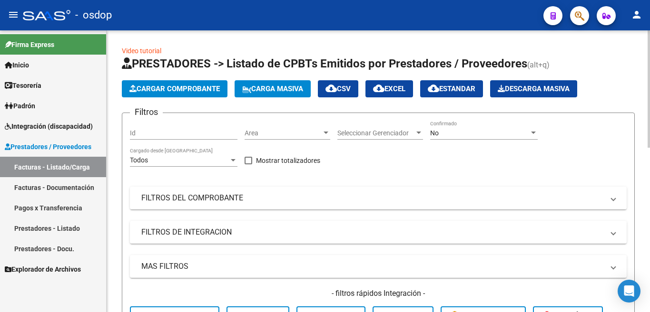
click at [167, 88] on span "Cargar Comprobante" at bounding box center [174, 89] width 90 height 9
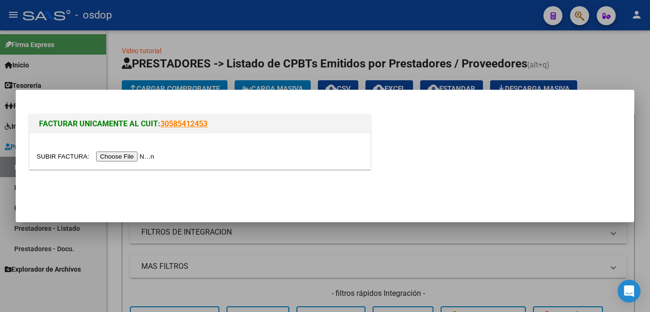
click at [124, 158] on input "file" at bounding box center [97, 157] width 120 height 10
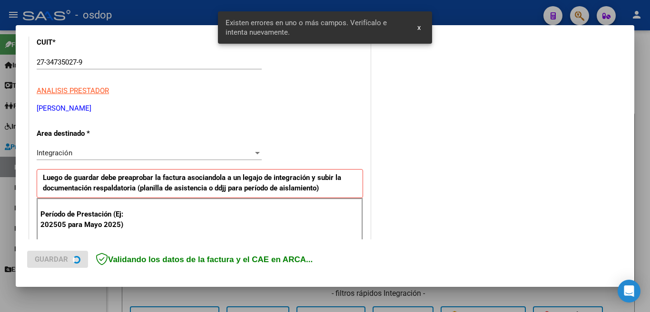
scroll to position [230, 0]
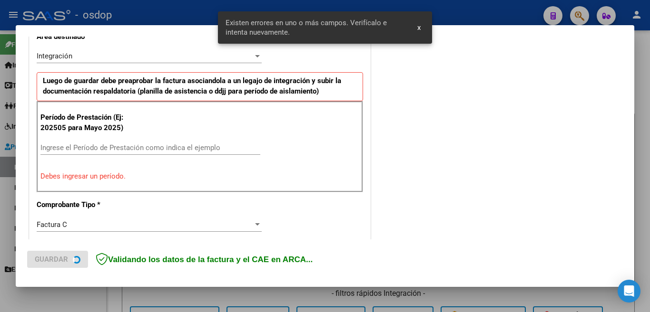
click at [123, 144] on input "Ingrese el Período de Prestación como indica el ejemplo" at bounding box center [150, 148] width 220 height 9
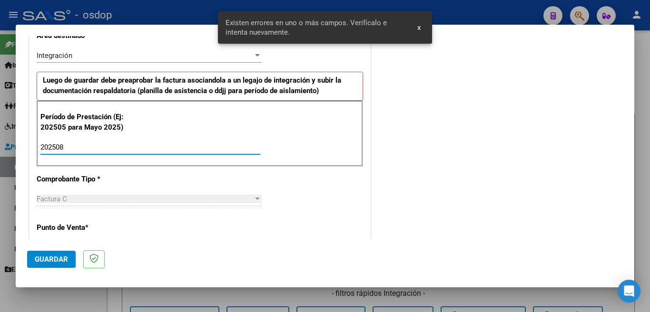
type input "202508"
click at [69, 262] on button "Guardar" at bounding box center [51, 259] width 49 height 17
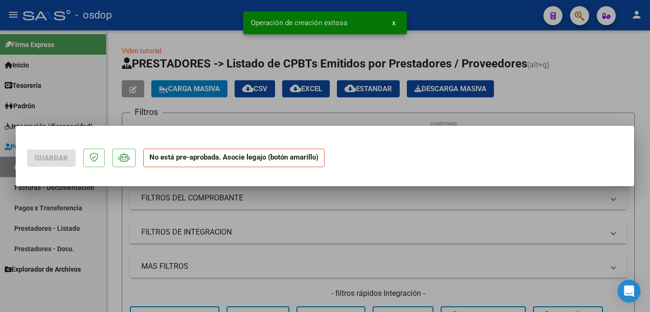
scroll to position [0, 0]
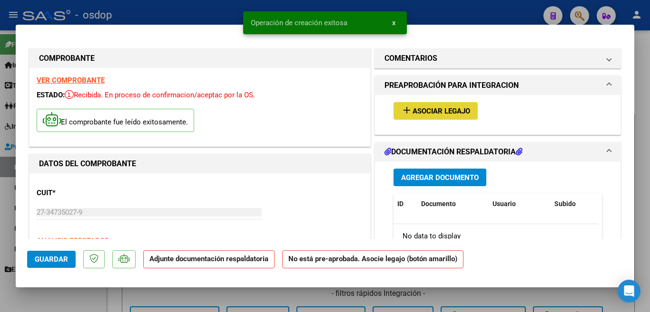
click at [440, 117] on button "add Asociar Legajo" at bounding box center [435, 111] width 84 height 18
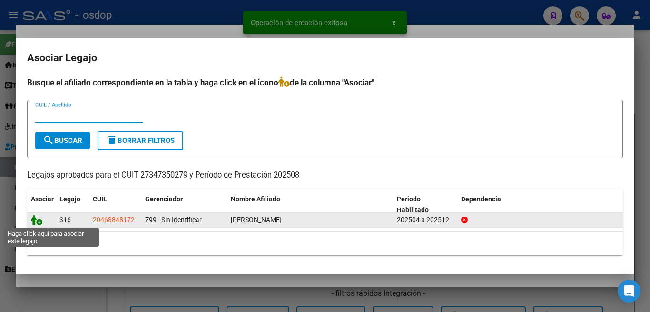
click at [34, 223] on icon at bounding box center [36, 220] width 11 height 10
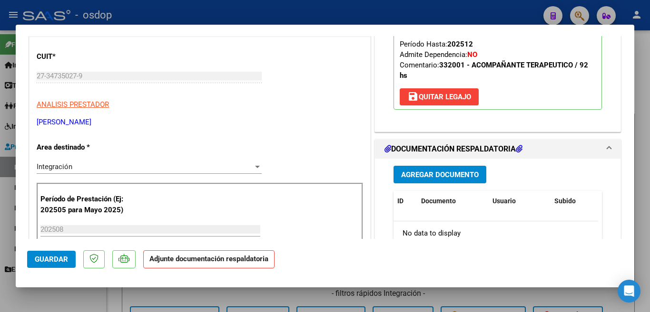
scroll to position [143, 0]
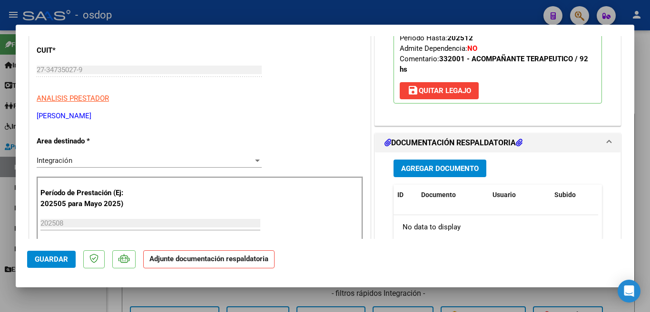
click at [436, 173] on span "Agregar Documento" at bounding box center [440, 169] width 78 height 9
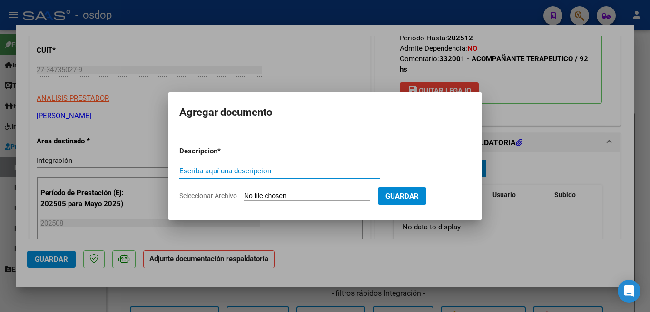
click at [276, 170] on input "Escriba aquí una descripcion" at bounding box center [279, 171] width 201 height 9
type input "PLANILLA"
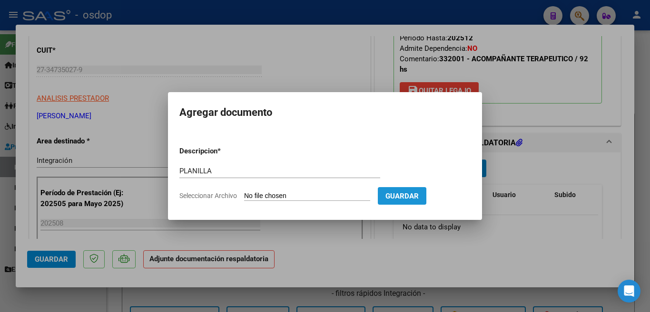
click at [407, 203] on button "Guardar" at bounding box center [402, 196] width 49 height 18
click at [408, 194] on span "Guardar" at bounding box center [401, 196] width 33 height 9
click at [313, 195] on input "Seleccionar Archivo" at bounding box center [307, 196] width 126 height 9
type input "C:\fakepath\agosto.pdf"
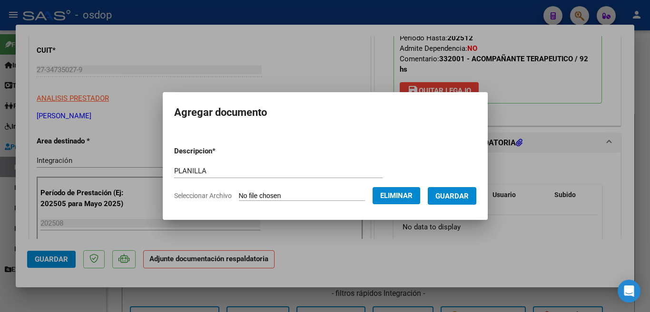
click at [467, 200] on span "Guardar" at bounding box center [451, 196] width 33 height 9
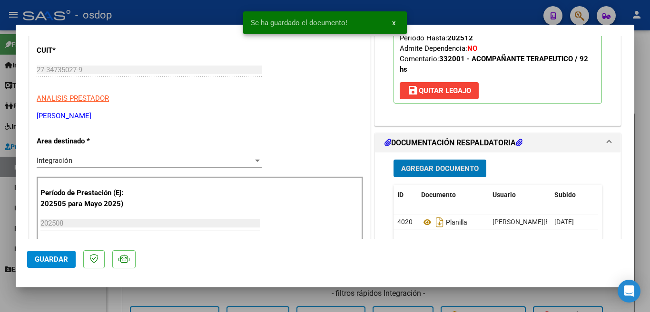
drag, startPoint x: 58, startPoint y: 258, endPoint x: 53, endPoint y: 261, distance: 5.5
click at [58, 258] on span "Guardar" at bounding box center [51, 259] width 33 height 9
click at [0, 236] on div at bounding box center [325, 156] width 650 height 312
type input "$ 0,00"
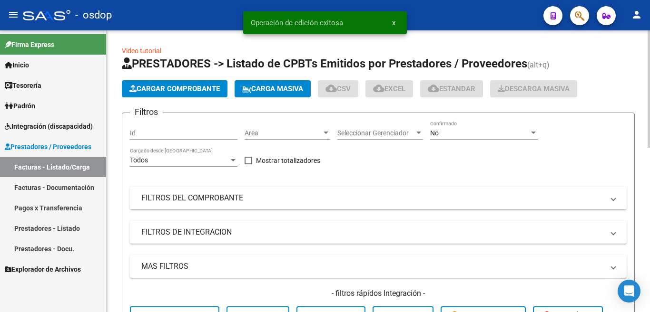
scroll to position [285, 0]
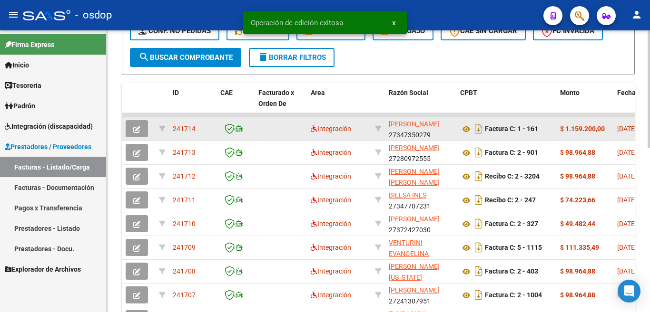
click at [179, 129] on span "241714" at bounding box center [184, 129] width 23 height 8
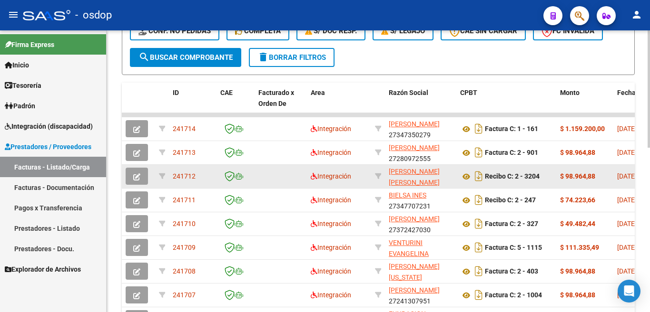
click at [182, 177] on span "241712" at bounding box center [184, 177] width 23 height 8
copy span "241712"
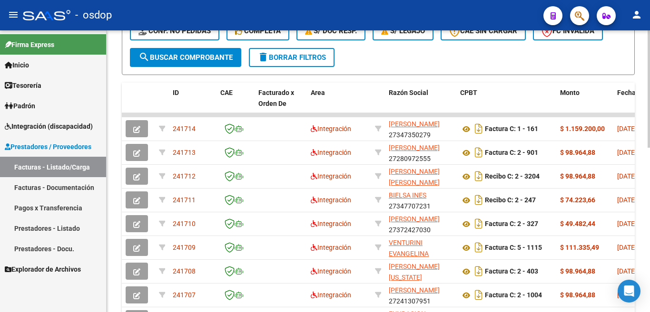
scroll to position [95, 0]
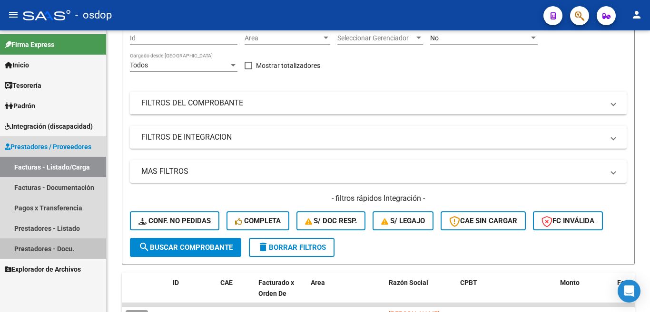
click at [60, 249] on link "Prestadores - Docu." at bounding box center [53, 249] width 106 height 20
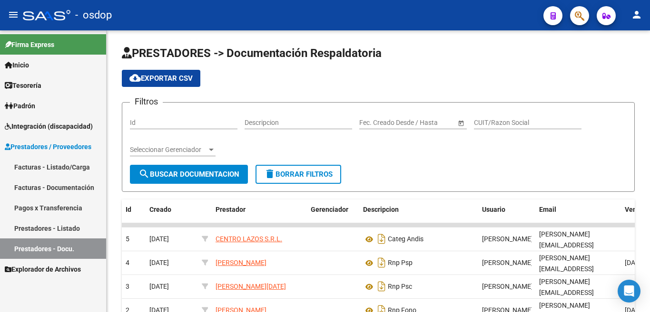
click at [73, 167] on link "Facturas - Listado/Carga" at bounding box center [53, 167] width 106 height 20
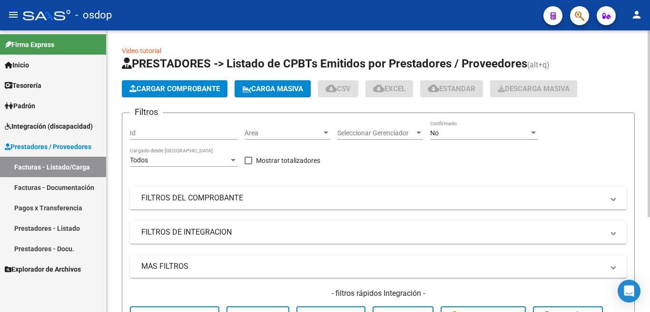
click at [157, 133] on input "Id" at bounding box center [183, 133] width 107 height 8
paste input "239723"
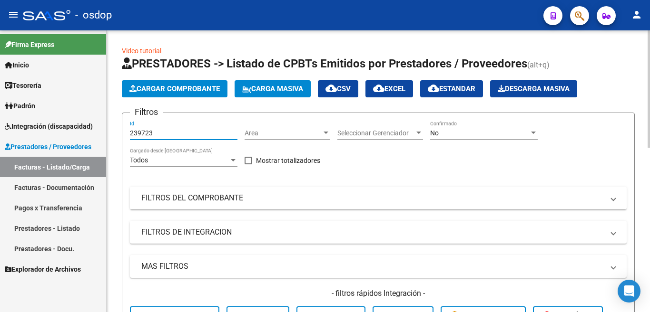
scroll to position [143, 0]
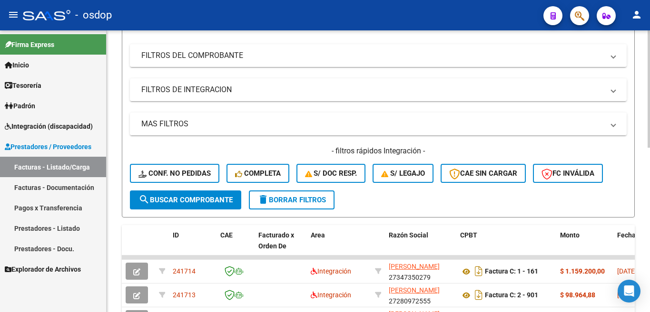
type input "239723"
click at [195, 196] on span "search Buscar Comprobante" at bounding box center [185, 200] width 94 height 9
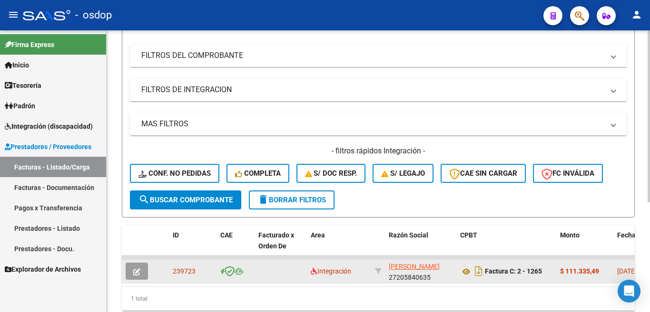
click at [134, 278] on button "button" at bounding box center [137, 271] width 22 height 17
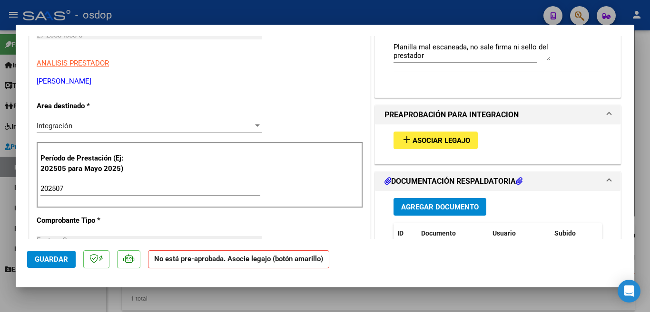
scroll to position [285, 0]
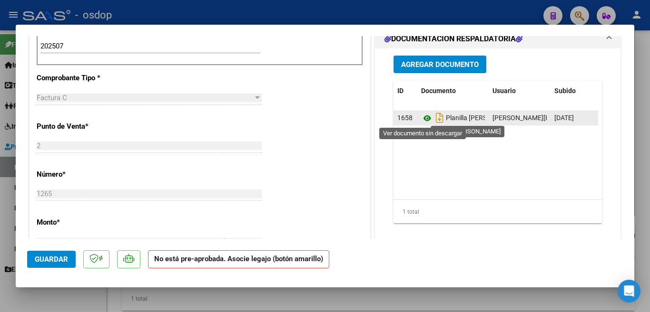
click at [422, 119] on icon at bounding box center [427, 118] width 12 height 11
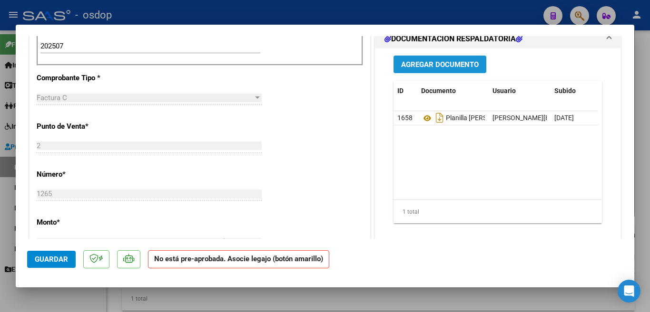
click at [420, 64] on span "Agregar Documento" at bounding box center [440, 64] width 78 height 9
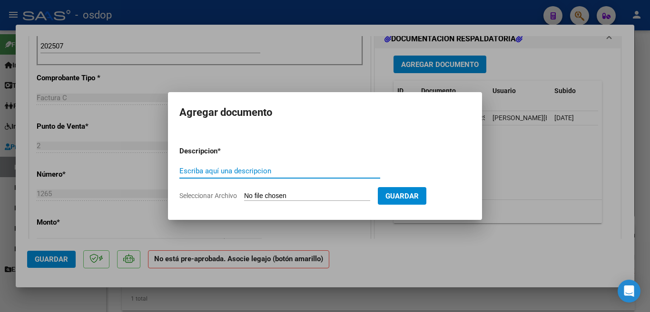
click at [319, 172] on input "Escriba aquí una descripcion" at bounding box center [279, 171] width 201 height 9
type input "planilla [PERSON_NAME]"
click at [297, 194] on input "Seleccionar Archivo" at bounding box center [307, 196] width 126 height 9
type input "C:\fakepath\ASIS. [PERSON_NAME] [DATE].pdf"
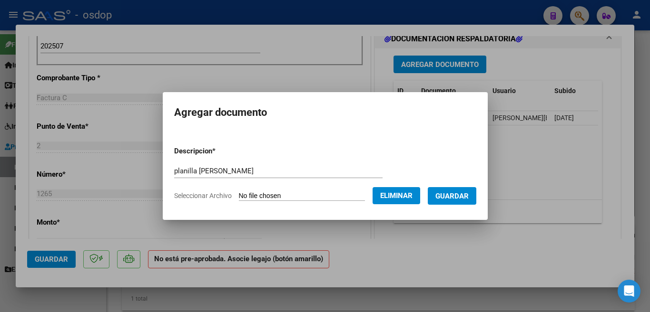
click at [454, 199] on span "Guardar" at bounding box center [451, 196] width 33 height 9
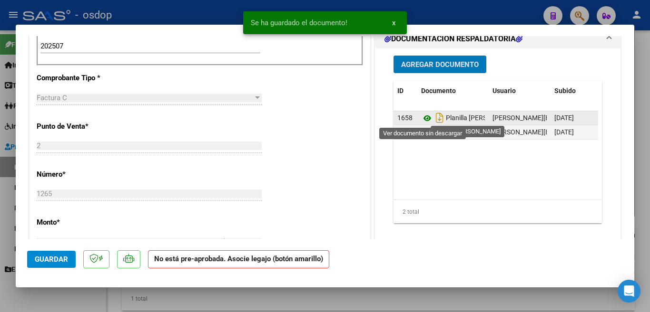
click at [424, 117] on icon at bounding box center [427, 118] width 12 height 11
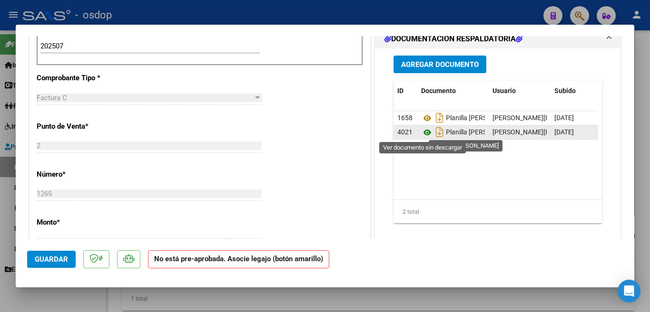
click at [423, 130] on icon at bounding box center [427, 132] width 12 height 11
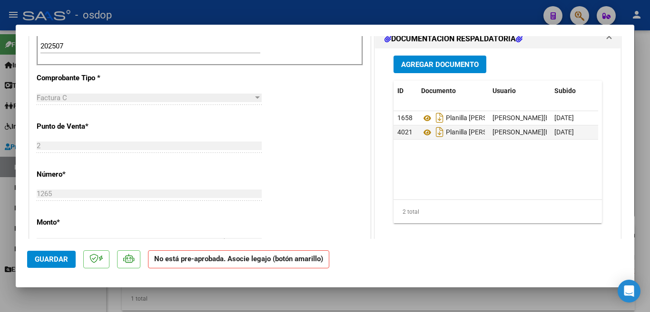
scroll to position [0, 48]
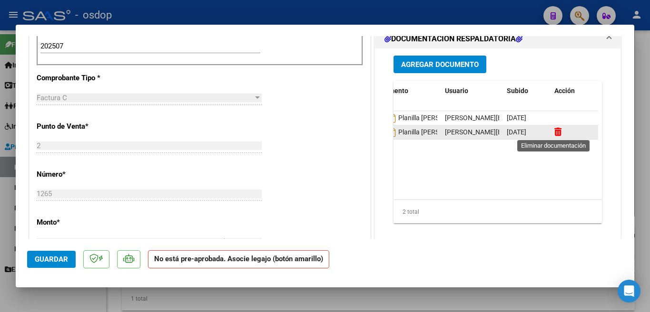
click at [554, 133] on icon at bounding box center [557, 131] width 7 height 9
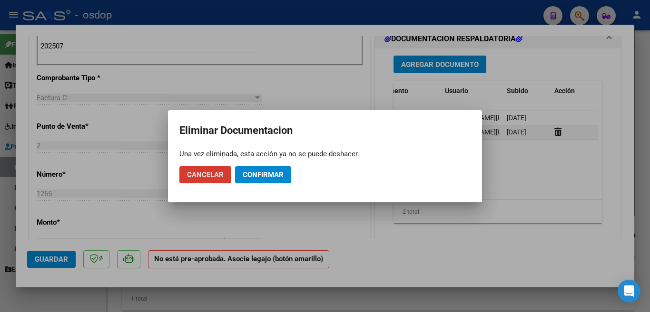
click at [271, 180] on button "Confirmar" at bounding box center [263, 174] width 56 height 17
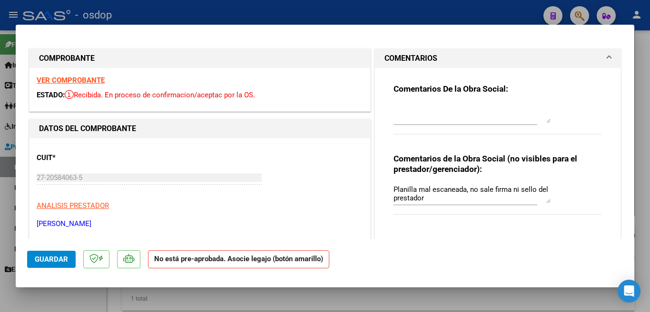
scroll to position [48, 0]
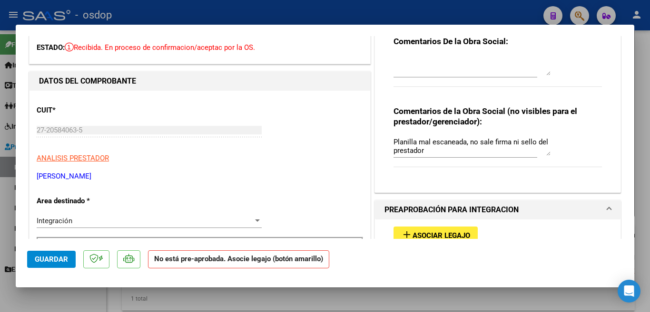
click at [0, 132] on div at bounding box center [325, 156] width 650 height 312
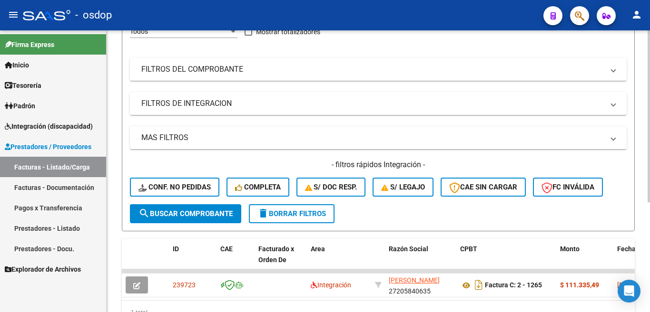
scroll to position [143, 0]
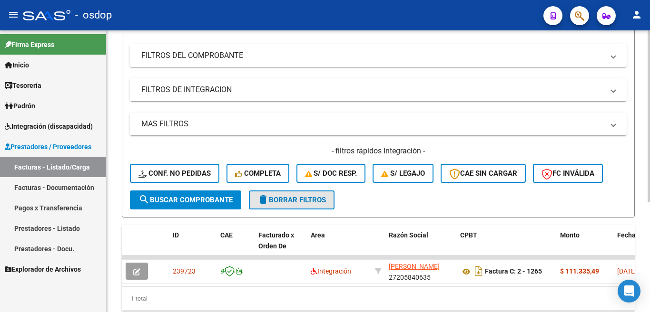
click at [320, 202] on span "delete Borrar Filtros" at bounding box center [291, 200] width 68 height 9
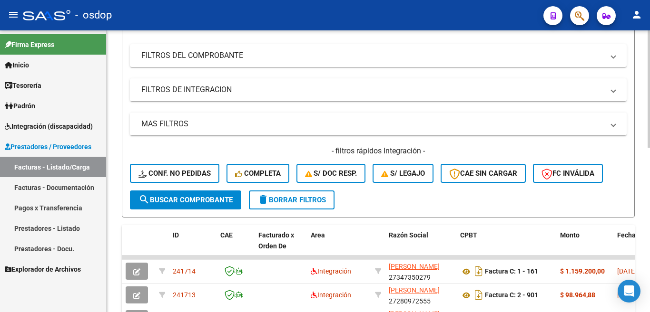
scroll to position [0, 0]
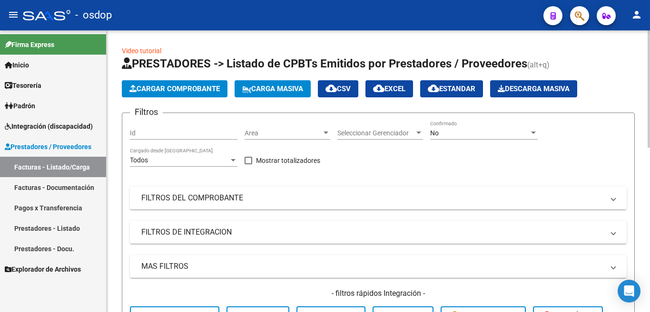
click at [159, 133] on input "Id" at bounding box center [183, 133] width 107 height 8
paste input "239726"
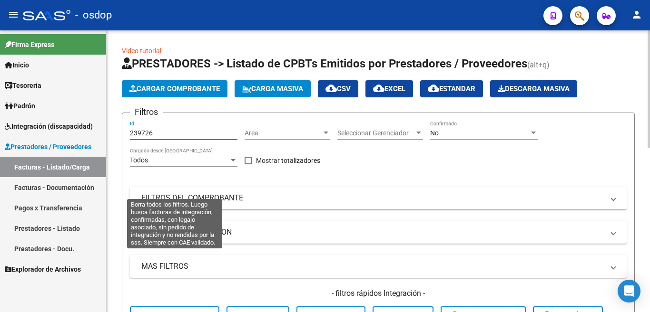
scroll to position [143, 0]
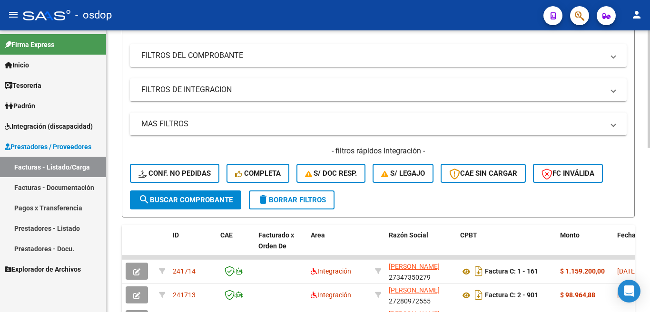
type input "239726"
click at [189, 204] on span "search Buscar Comprobante" at bounding box center [185, 200] width 94 height 9
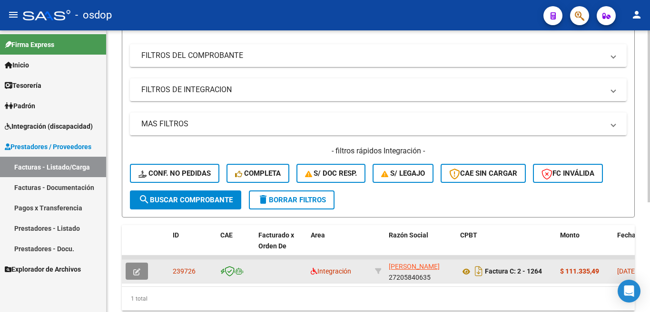
click at [140, 270] on button "button" at bounding box center [137, 271] width 22 height 17
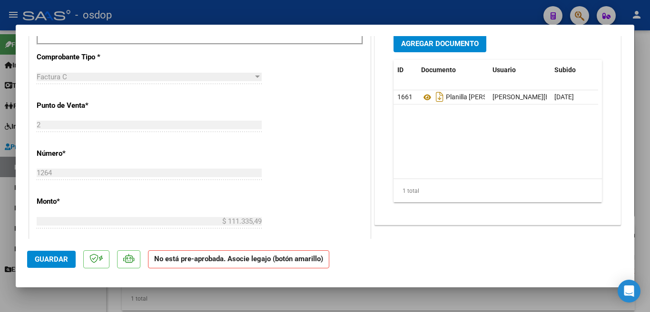
scroll to position [333, 0]
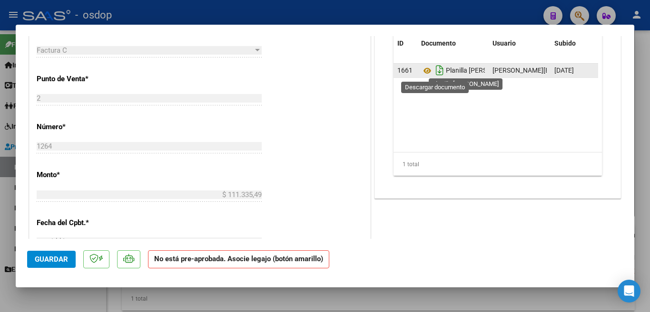
click at [434, 67] on icon "Descargar documento" at bounding box center [439, 70] width 12 height 15
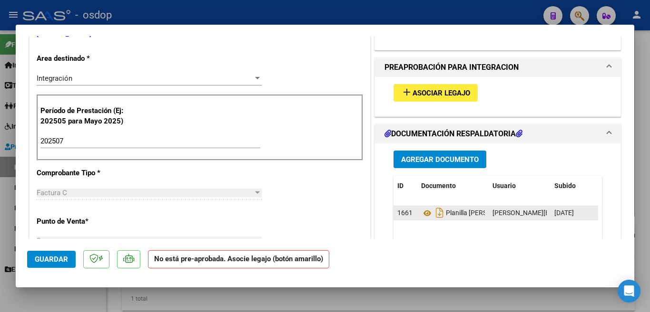
click at [0, 166] on div at bounding box center [325, 156] width 650 height 312
type input "$ 0,00"
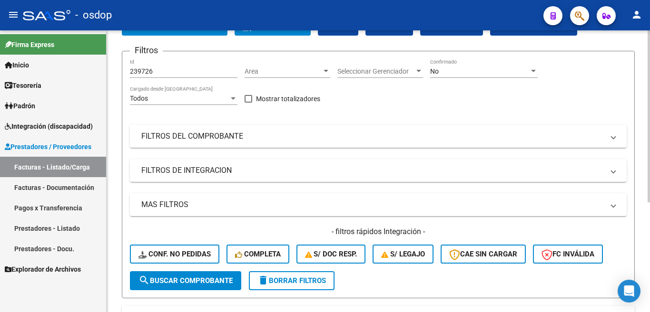
scroll to position [0, 0]
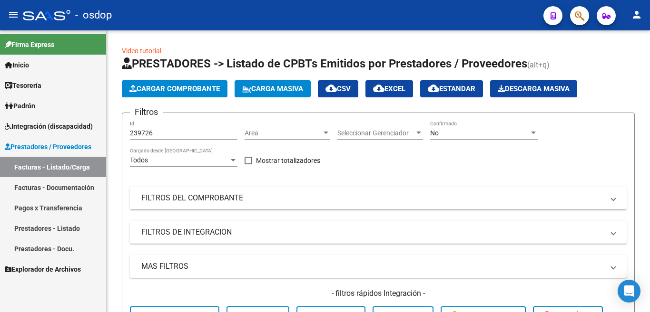
click at [66, 229] on link "Prestadores - Listado" at bounding box center [53, 228] width 106 height 20
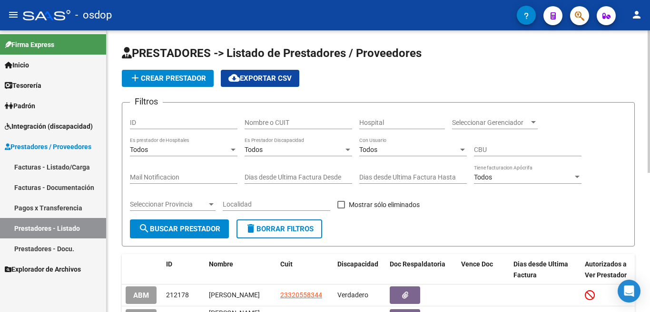
click at [274, 120] on input "Nombre o CUIT" at bounding box center [297, 123] width 107 height 8
paste input "27-30791499-4"
click at [209, 229] on span "search Buscar Prestador" at bounding box center [179, 229] width 82 height 9
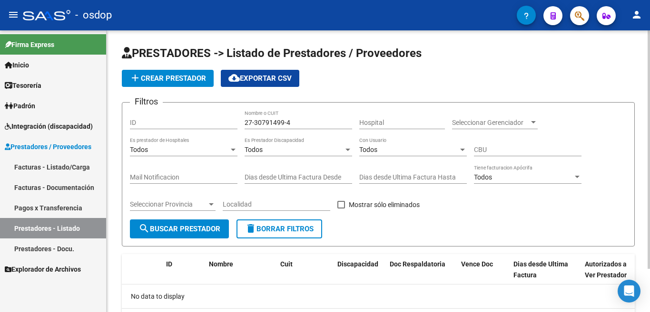
click at [288, 120] on input "27-30791499-4" at bounding box center [297, 123] width 107 height 8
type input "27307914994"
click at [204, 231] on span "search Buscar Prestador" at bounding box center [179, 229] width 82 height 9
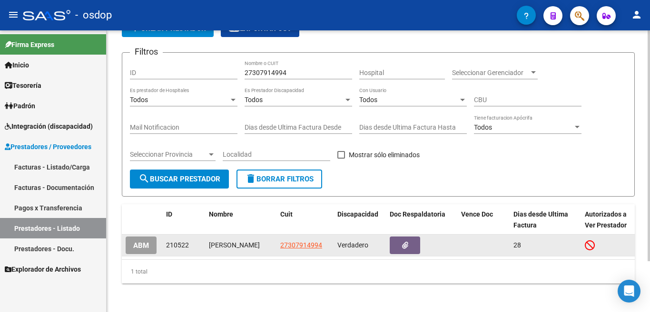
scroll to position [62, 0]
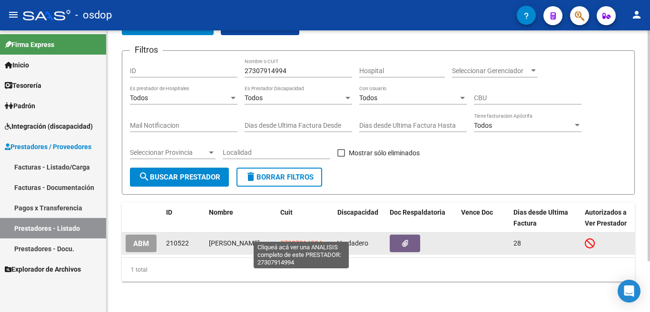
click at [307, 240] on span "27307914994" at bounding box center [301, 244] width 42 height 8
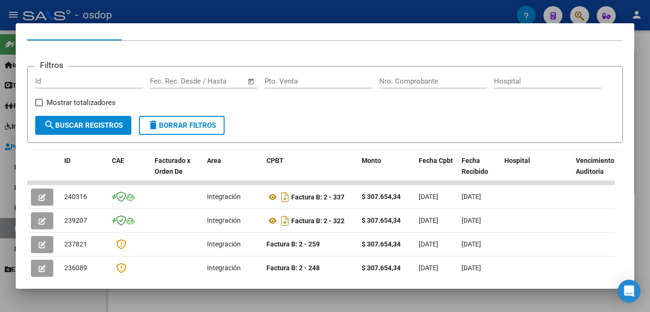
scroll to position [111, 0]
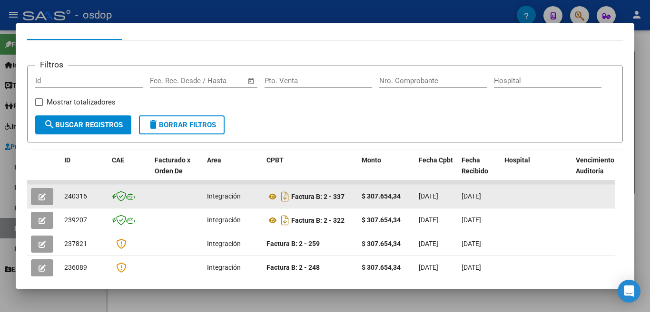
click at [48, 199] on button "button" at bounding box center [42, 196] width 22 height 17
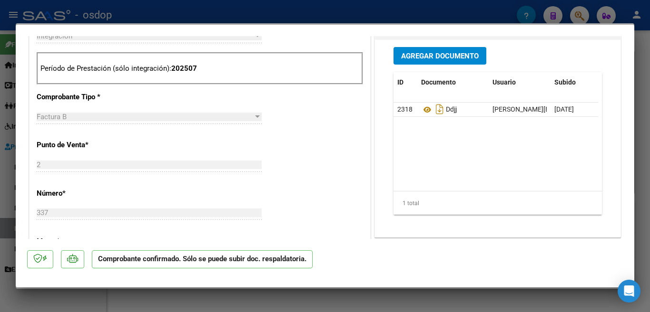
scroll to position [380, 0]
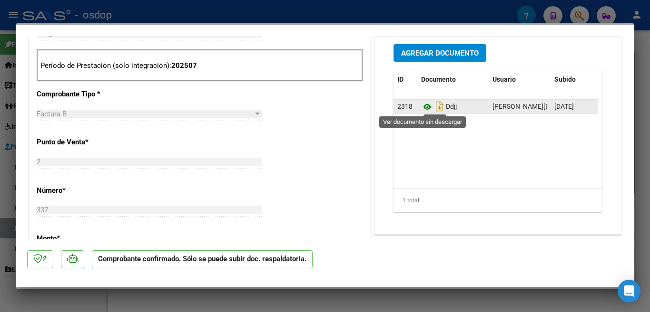
click at [426, 107] on icon at bounding box center [427, 106] width 12 height 11
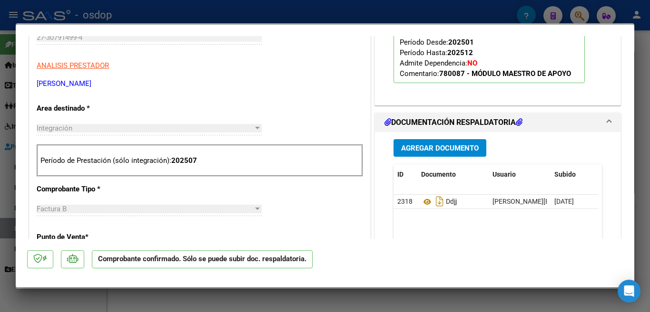
scroll to position [333, 0]
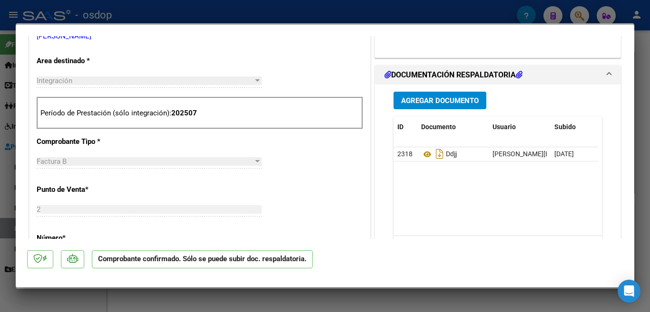
click at [425, 104] on span "Agregar Documento" at bounding box center [440, 101] width 78 height 9
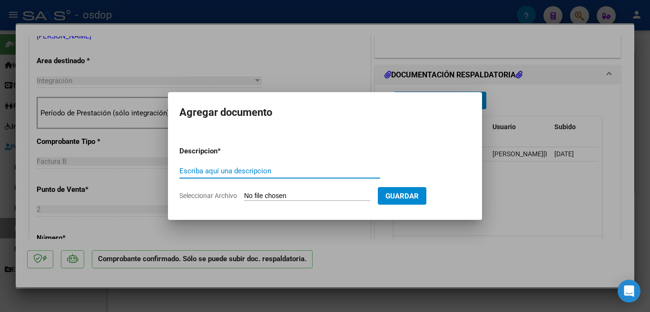
click at [259, 170] on input "Escriba aquí una descripcion" at bounding box center [279, 171] width 201 height 9
click at [199, 173] on input "planillla" at bounding box center [279, 171] width 201 height 9
type input "planilla"
click at [418, 194] on span "Guardar" at bounding box center [401, 196] width 33 height 9
click at [305, 195] on input "Seleccionar Archivo" at bounding box center [307, 196] width 126 height 9
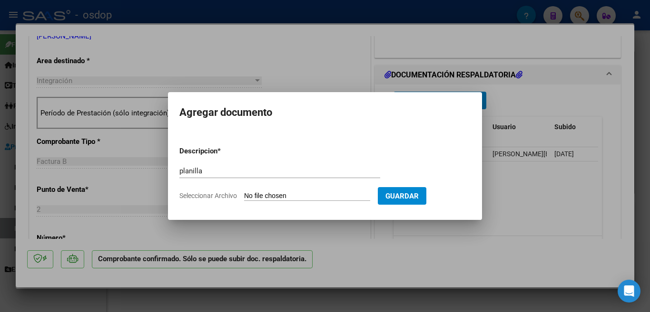
type input "C:\fakepath\PLANILLA DE ASISTENCIA [PERSON_NAME].pdf"
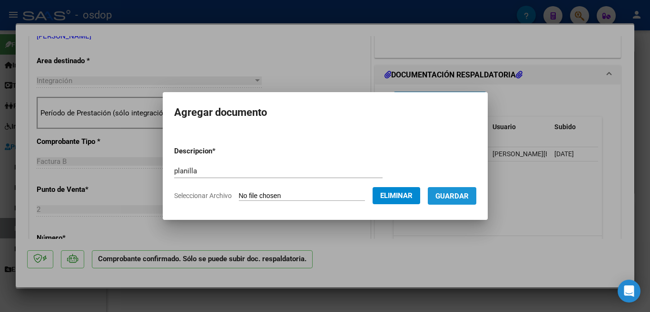
click at [451, 199] on span "Guardar" at bounding box center [451, 196] width 33 height 9
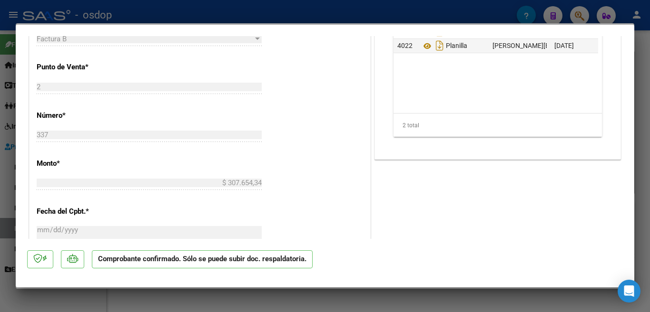
scroll to position [355, 0]
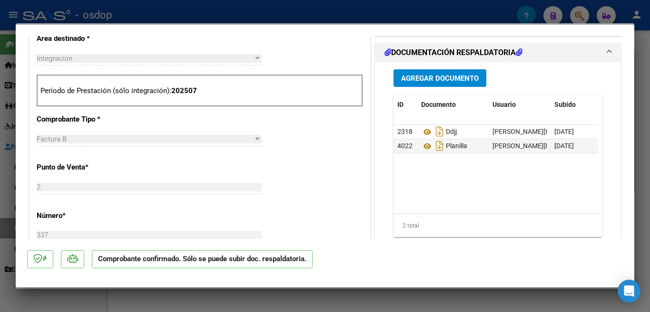
click at [0, 207] on div at bounding box center [325, 156] width 650 height 312
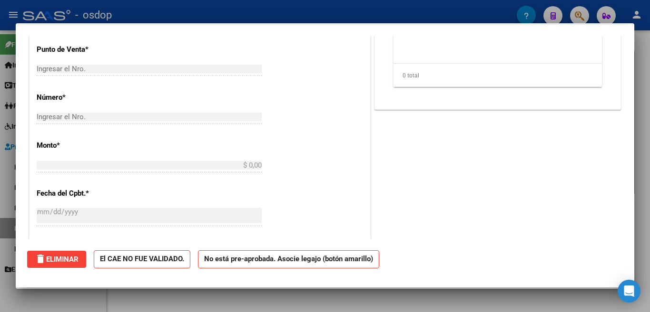
scroll to position [0, 0]
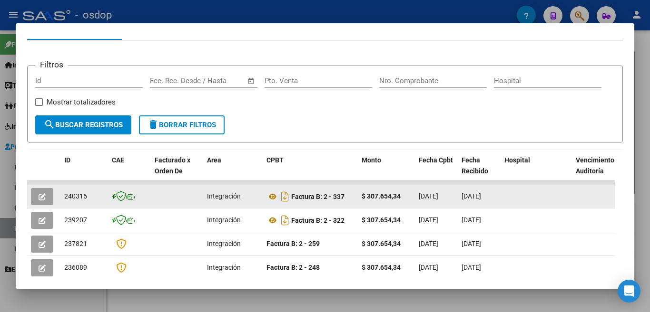
click at [79, 200] on span "240316" at bounding box center [75, 197] width 23 height 8
copy span "240316"
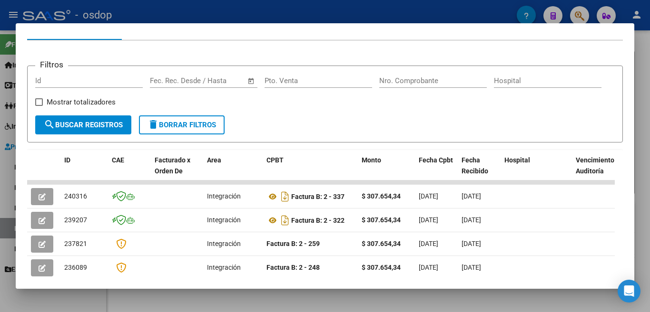
click at [644, 40] on div at bounding box center [325, 156] width 650 height 312
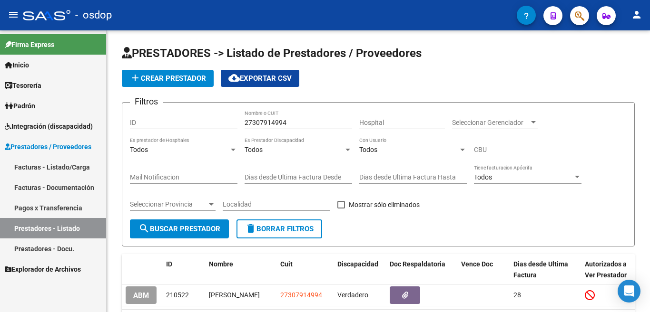
click at [75, 164] on link "Facturas - Listado/Carga" at bounding box center [53, 167] width 106 height 20
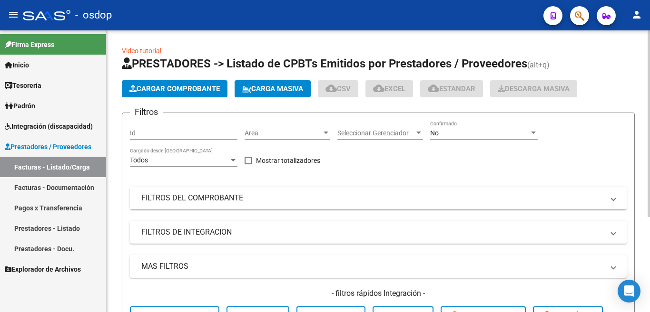
click at [193, 90] on span "Cargar Comprobante" at bounding box center [174, 89] width 90 height 9
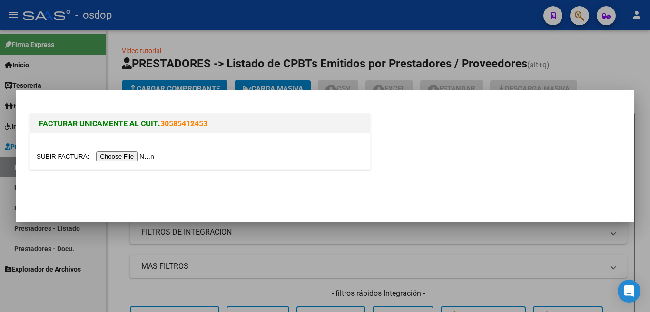
click at [145, 156] on input "file" at bounding box center [97, 157] width 120 height 10
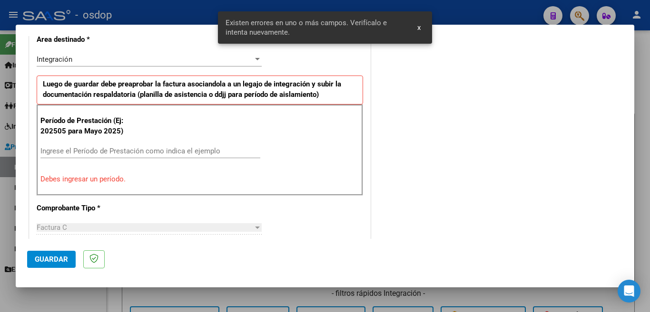
scroll to position [230, 0]
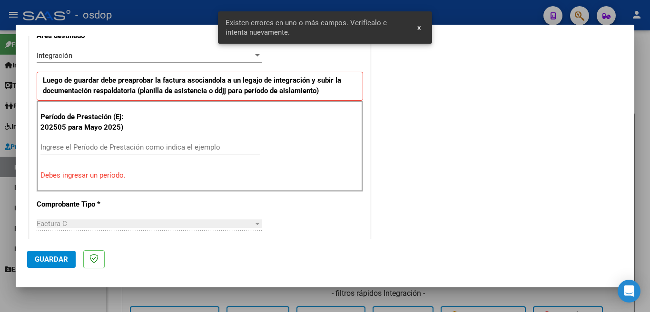
click at [130, 145] on input "Ingrese el Período de Prestación como indica el ejemplo" at bounding box center [150, 147] width 220 height 9
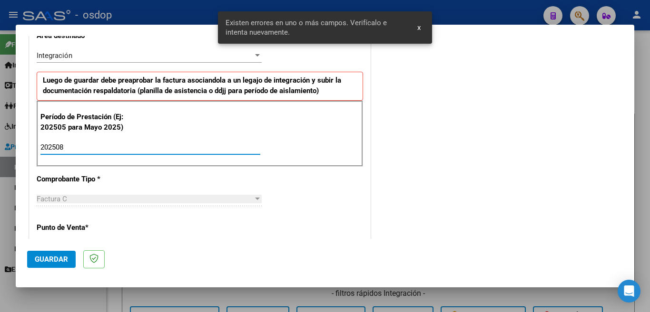
type input "202508"
click at [60, 260] on span "Guardar" at bounding box center [51, 259] width 33 height 9
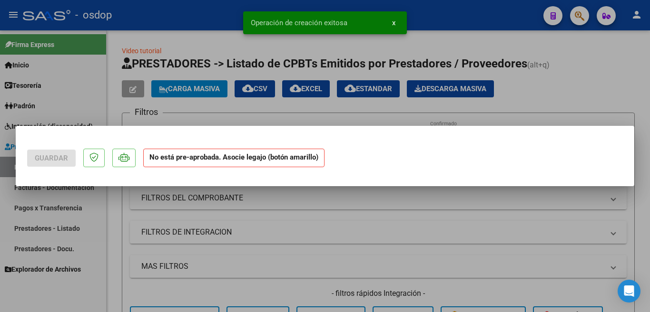
scroll to position [0, 0]
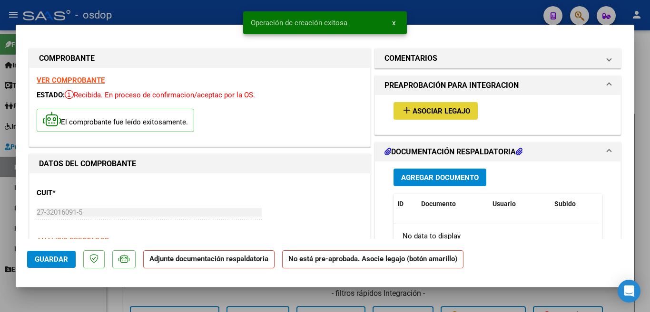
click at [393, 109] on button "add Asociar Legajo" at bounding box center [435, 111] width 84 height 18
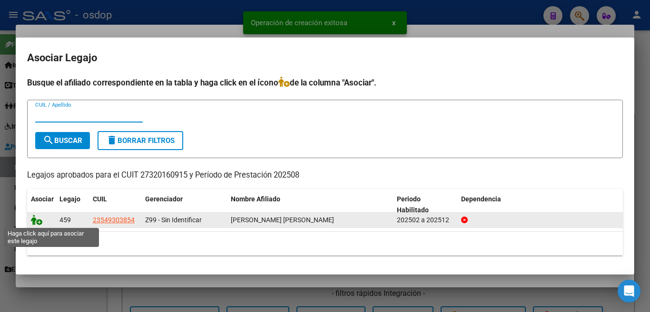
click at [33, 218] on icon at bounding box center [36, 220] width 11 height 10
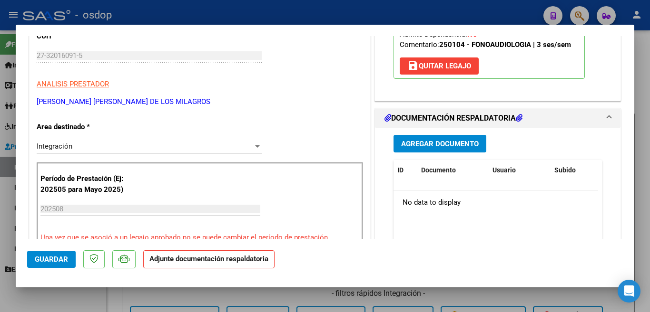
scroll to position [190, 0]
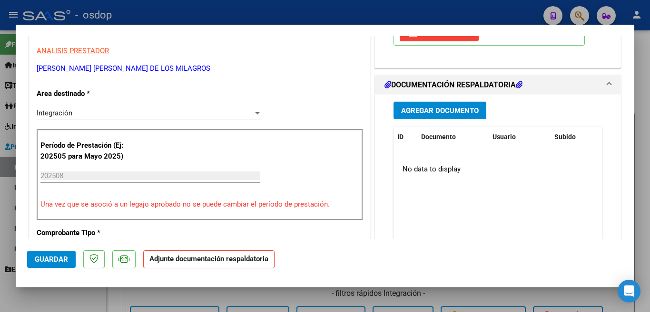
click at [424, 115] on span "Agregar Documento" at bounding box center [440, 111] width 78 height 9
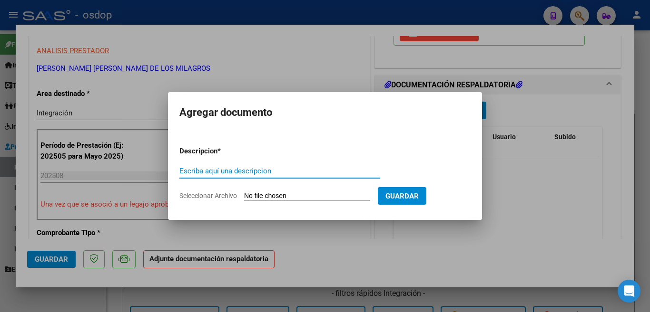
click at [288, 173] on input "Escriba aquí una descripcion" at bounding box center [279, 171] width 201 height 9
type input "i"
type input "planilla itur"
click at [299, 196] on input "Seleccionar Archivo" at bounding box center [307, 196] width 126 height 9
type input "C:\fakepath\[PERSON_NAME].pdf"
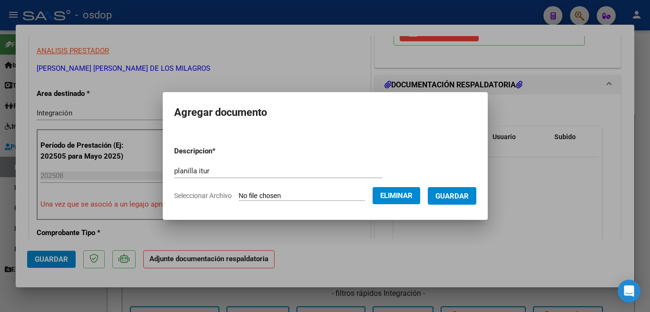
click at [458, 192] on span "Guardar" at bounding box center [451, 196] width 33 height 9
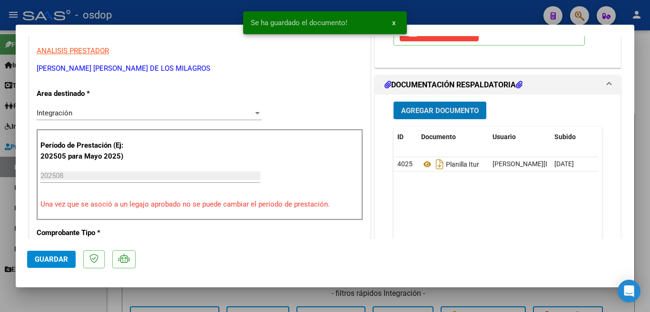
click at [49, 268] on button "Guardar" at bounding box center [51, 259] width 49 height 17
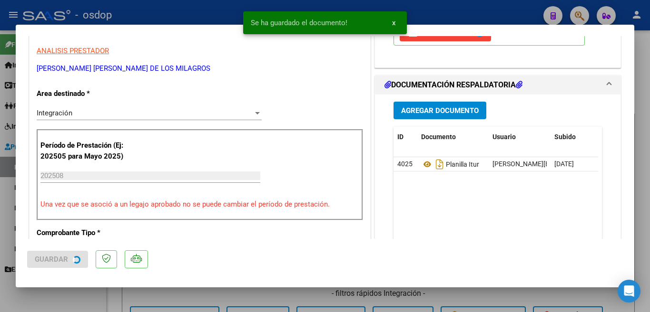
click at [45, 262] on span "Guardar" at bounding box center [51, 259] width 33 height 9
click at [0, 234] on div at bounding box center [325, 156] width 650 height 312
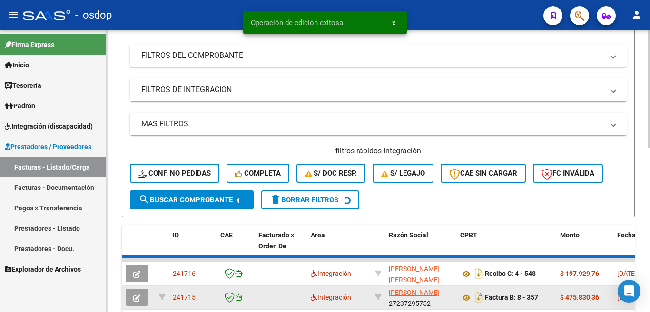
scroll to position [238, 0]
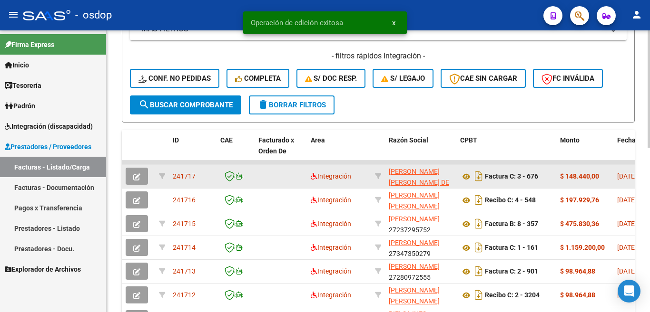
click at [180, 175] on span "241717" at bounding box center [184, 177] width 23 height 8
copy span "241717"
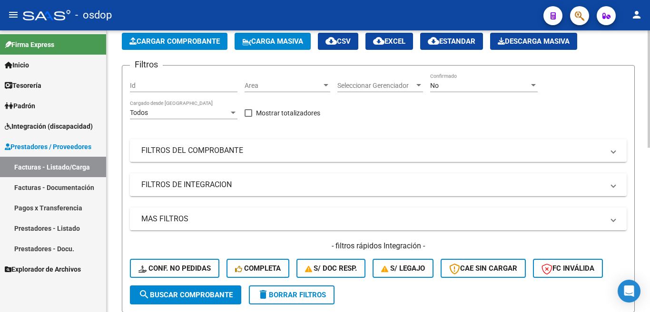
scroll to position [0, 0]
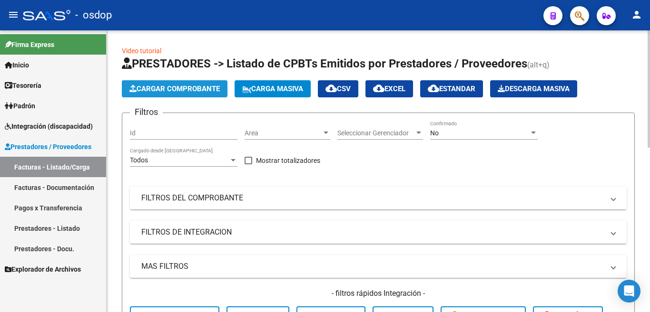
click at [163, 90] on span "Cargar Comprobante" at bounding box center [174, 89] width 90 height 9
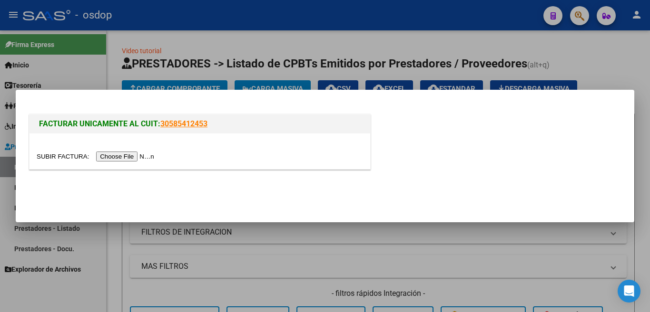
click at [148, 160] on input "file" at bounding box center [97, 157] width 120 height 10
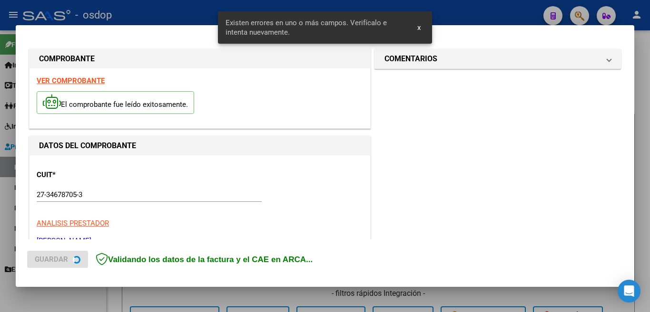
scroll to position [289, 0]
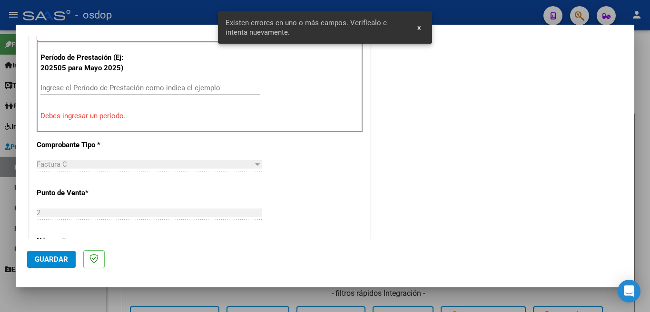
click at [132, 84] on input "Ingrese el Período de Prestación como indica el ejemplo" at bounding box center [150, 88] width 220 height 9
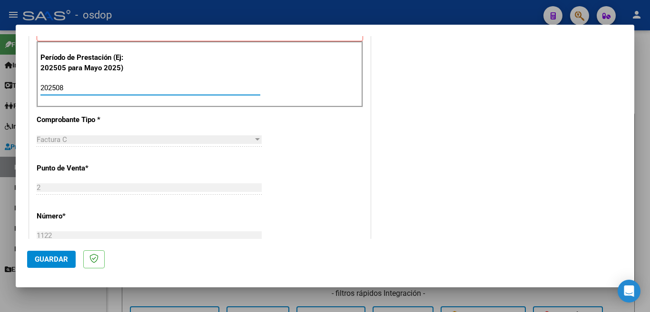
type input "202508"
click at [58, 264] on button "Guardar" at bounding box center [51, 259] width 49 height 17
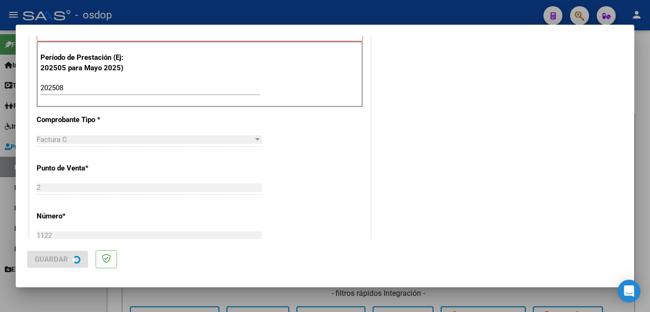
scroll to position [0, 0]
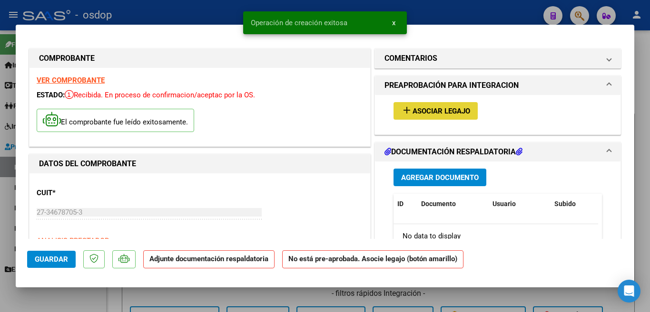
click at [396, 107] on button "add Asociar Legajo" at bounding box center [435, 111] width 84 height 18
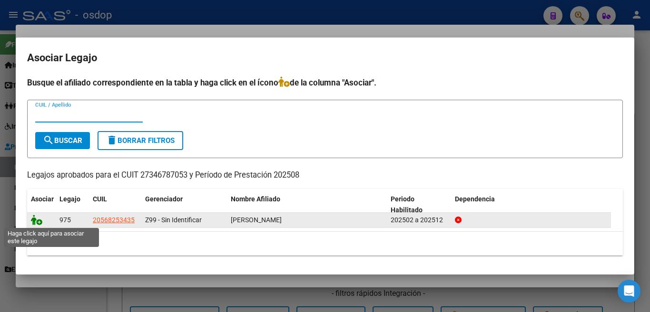
click at [35, 220] on icon at bounding box center [36, 220] width 11 height 10
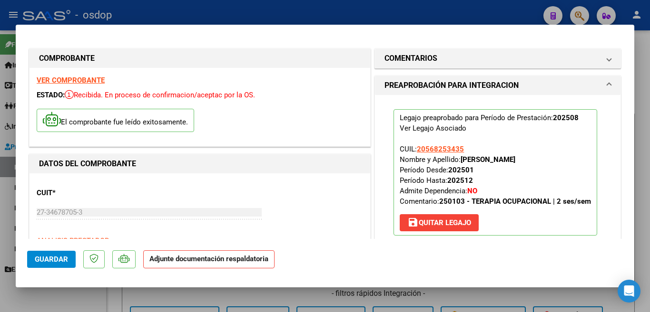
scroll to position [95, 0]
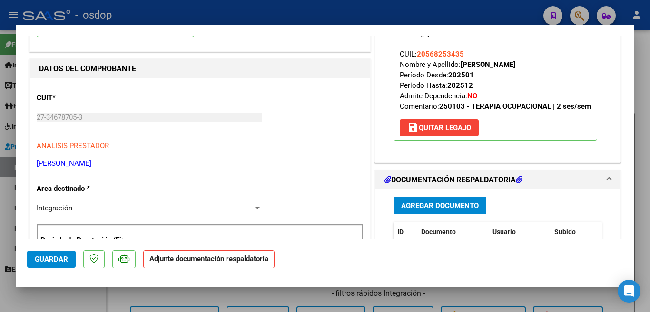
click at [452, 210] on span "Agregar Documento" at bounding box center [440, 206] width 78 height 9
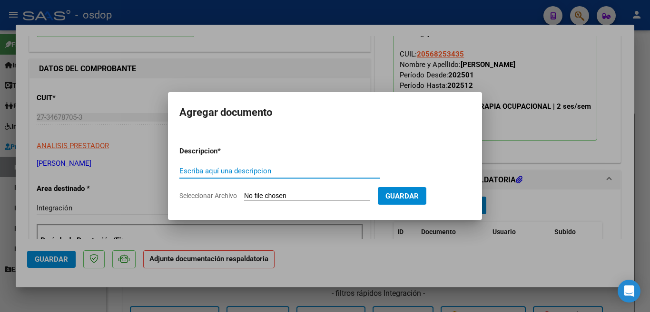
click at [276, 172] on input "Escriba aquí una descripcion" at bounding box center [279, 171] width 201 height 9
type input "planilla"
click at [330, 194] on input "Seleccionar Archivo" at bounding box center [307, 196] width 126 height 9
type input "C:\fakepath\lena plan 08.pdf"
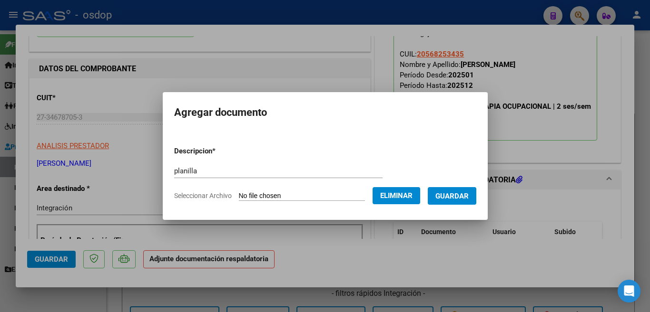
click at [456, 197] on span "Guardar" at bounding box center [451, 196] width 33 height 9
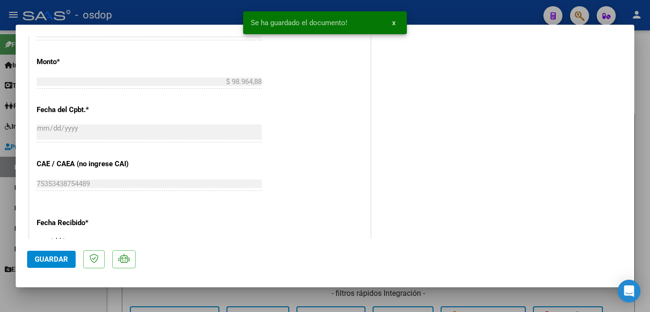
scroll to position [523, 0]
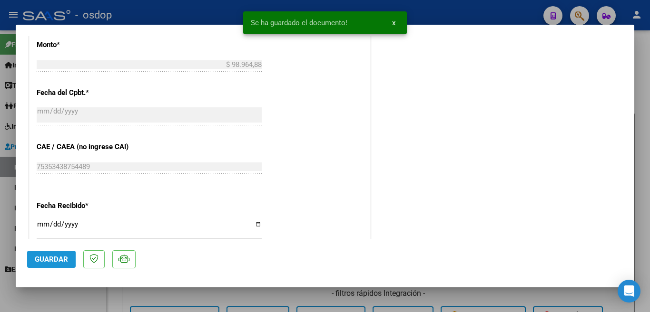
click at [49, 261] on span "Guardar" at bounding box center [51, 259] width 33 height 9
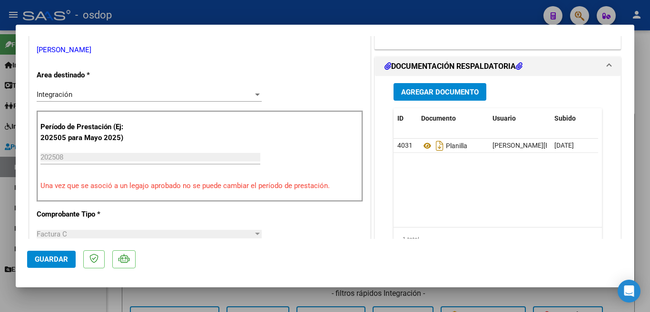
scroll to position [161, 0]
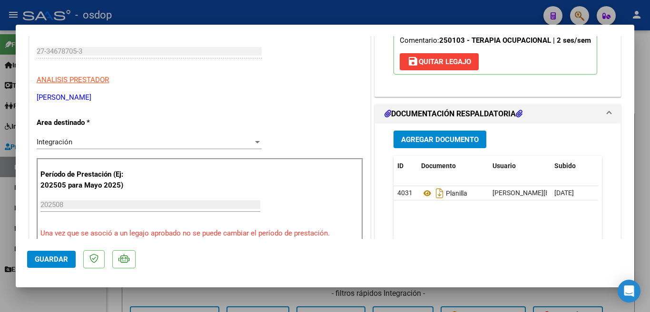
click at [1, 169] on div at bounding box center [325, 156] width 650 height 312
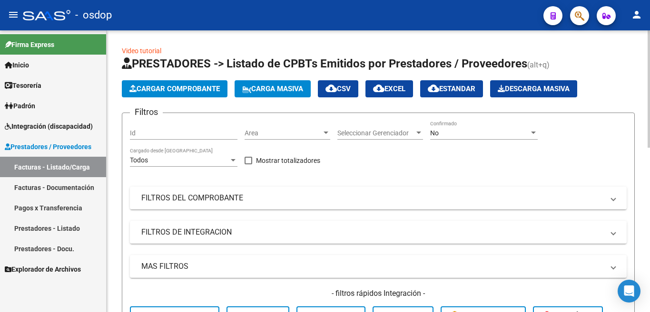
scroll to position [190, 0]
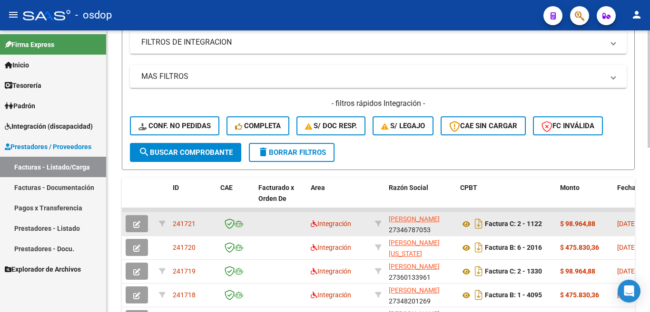
click at [192, 223] on span "241721" at bounding box center [184, 224] width 23 height 8
copy span "241721"
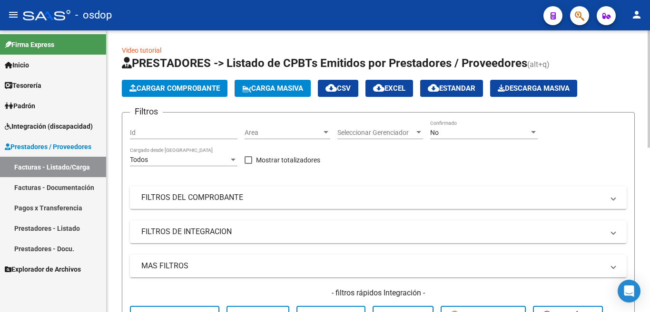
scroll to position [0, 0]
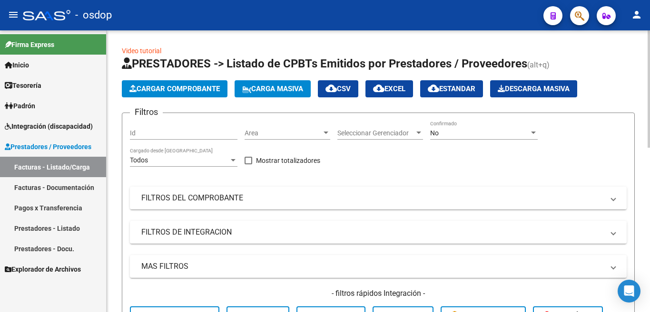
click at [158, 92] on span "Cargar Comprobante" at bounding box center [174, 89] width 90 height 9
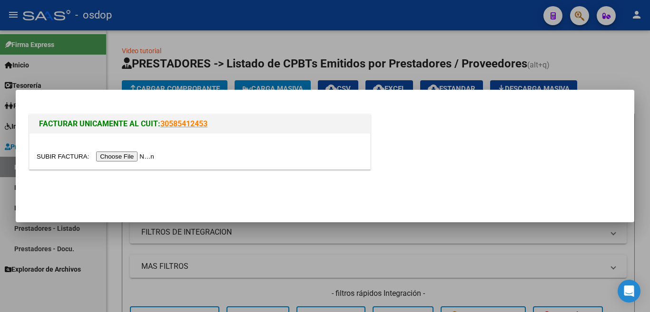
click at [141, 156] on input "file" at bounding box center [97, 157] width 120 height 10
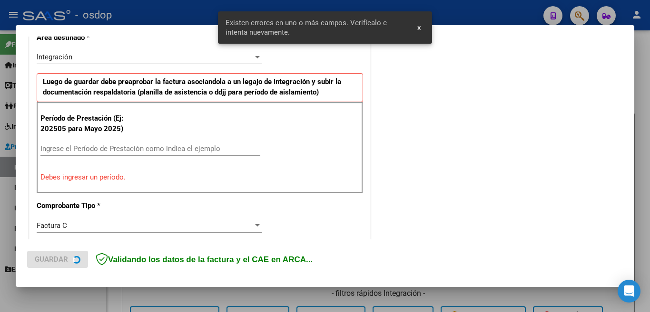
scroll to position [230, 0]
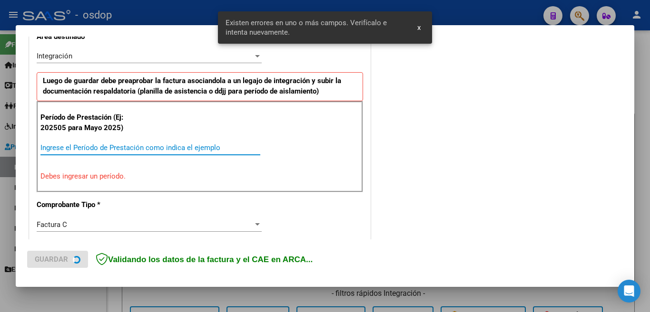
click at [98, 146] on input "Ingrese el Período de Prestación como indica el ejemplo" at bounding box center [150, 148] width 220 height 9
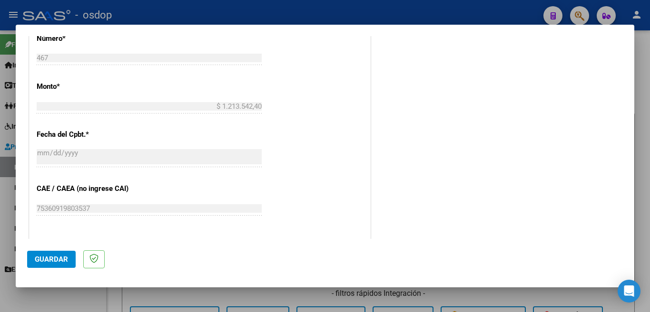
scroll to position [380, 0]
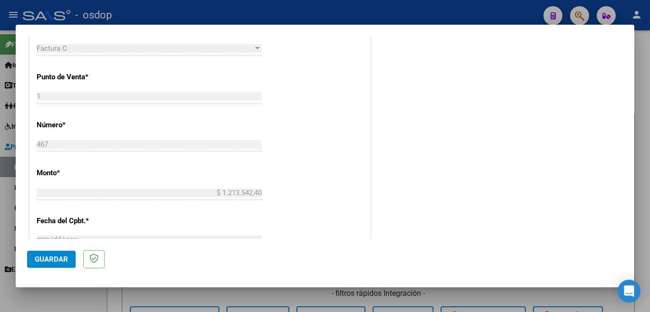
type input "202508"
click at [58, 268] on button "Guardar" at bounding box center [51, 259] width 49 height 17
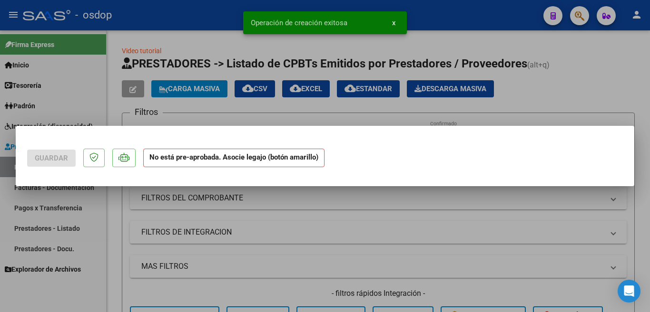
scroll to position [0, 0]
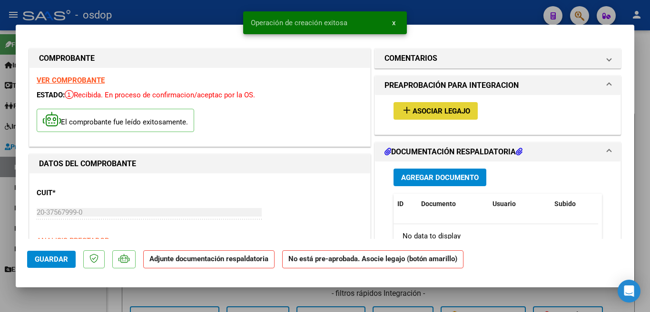
click at [414, 115] on span "Asociar Legajo" at bounding box center [441, 111] width 58 height 9
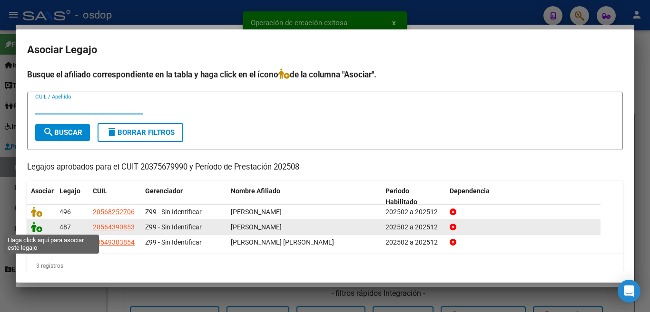
click at [39, 230] on icon at bounding box center [36, 227] width 11 height 10
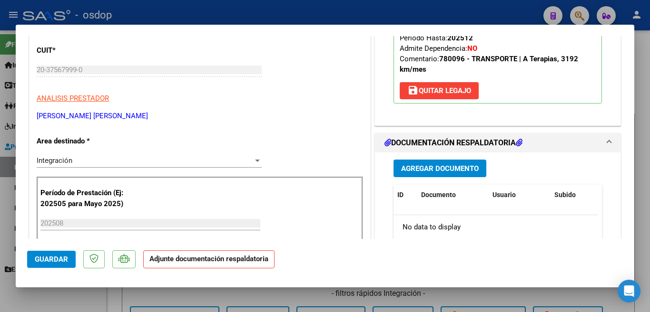
scroll to position [95, 0]
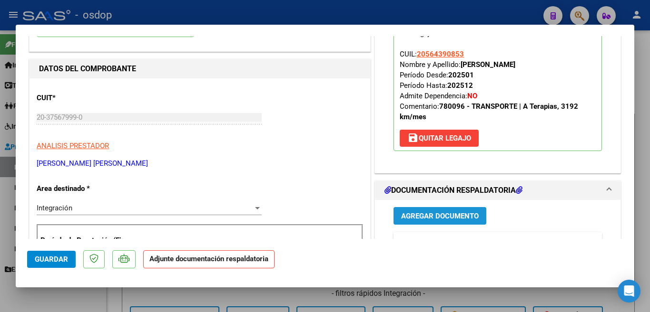
click at [432, 218] on span "Agregar Documento" at bounding box center [440, 216] width 78 height 9
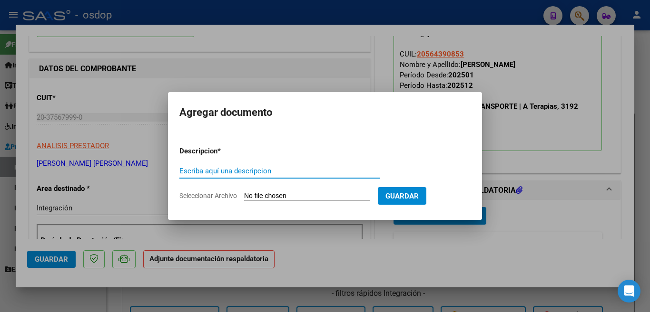
click at [290, 176] on div "Escriba aquí una descripcion" at bounding box center [279, 171] width 201 height 14
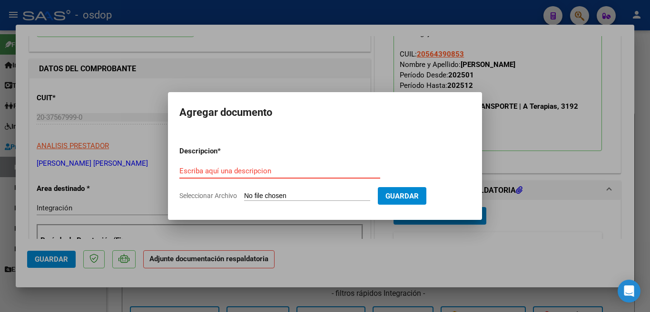
click at [292, 171] on input "Escriba aquí una descripcion" at bounding box center [279, 171] width 201 height 9
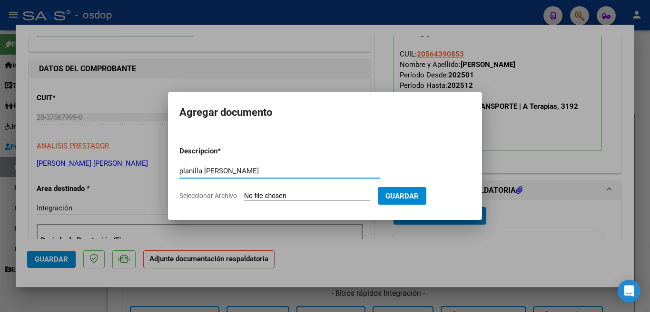
type input "planilla [PERSON_NAME]"
click at [271, 194] on input "Seleccionar Archivo" at bounding box center [307, 196] width 126 height 9
type input "C:\fakepath\Planilla [PERSON_NAME].pdf"
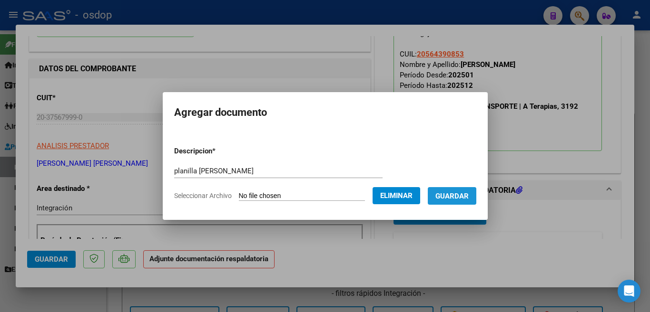
click at [466, 203] on button "Guardar" at bounding box center [451, 196] width 49 height 18
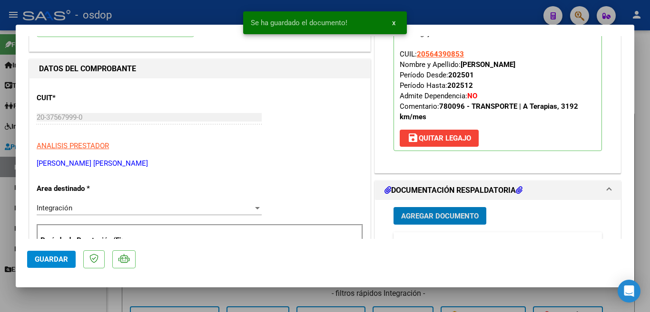
click at [49, 260] on span "Guardar" at bounding box center [51, 259] width 33 height 9
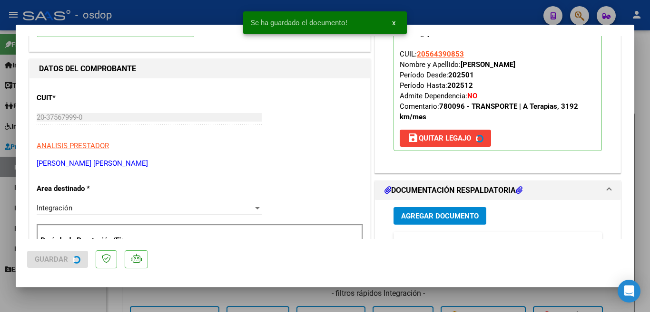
click at [0, 206] on div at bounding box center [325, 156] width 650 height 312
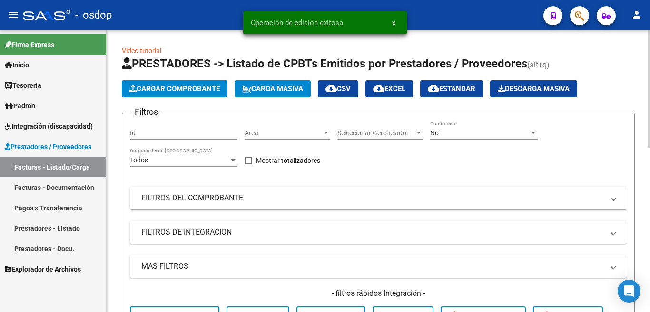
scroll to position [190, 0]
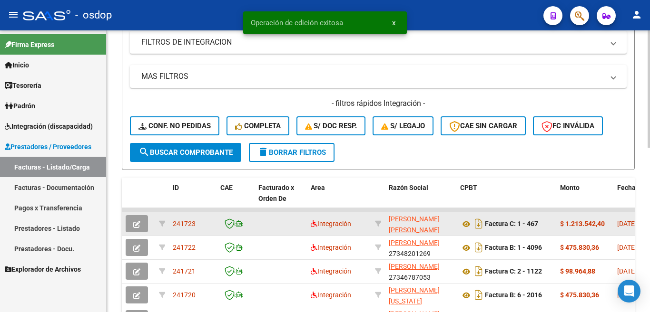
click at [194, 224] on span "241723" at bounding box center [184, 224] width 23 height 8
click at [189, 227] on span "241723" at bounding box center [184, 224] width 23 height 8
copy span "241723"
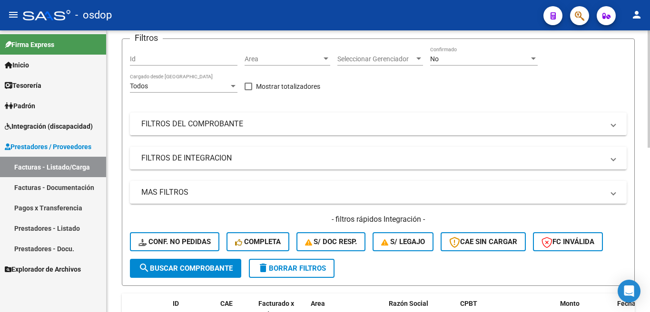
scroll to position [0, 0]
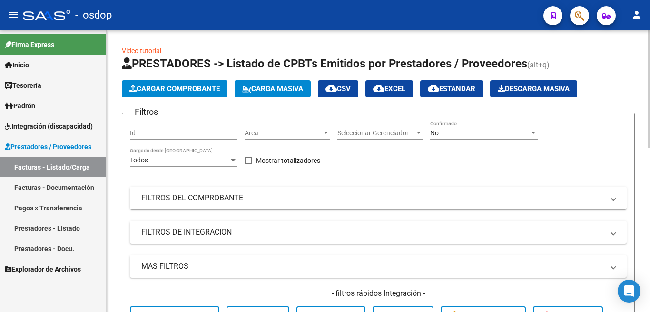
click at [183, 93] on button "Cargar Comprobante" at bounding box center [175, 88] width 106 height 17
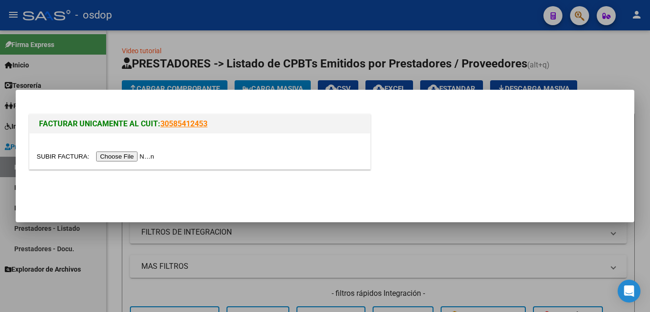
click at [149, 152] on input "file" at bounding box center [97, 157] width 120 height 10
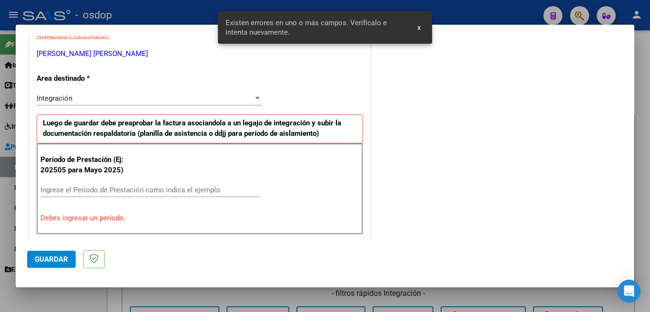
scroll to position [225, 0]
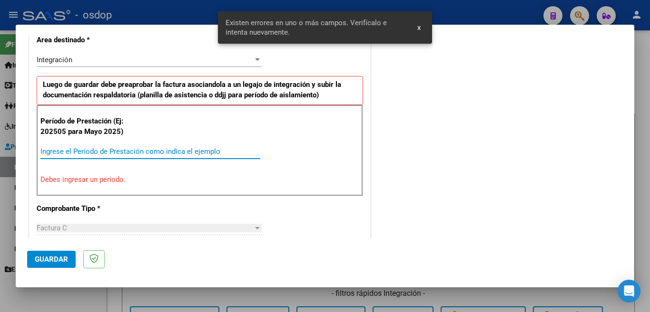
click at [128, 149] on input "Ingrese el Período de Prestación como indica el ejemplo" at bounding box center [150, 151] width 220 height 9
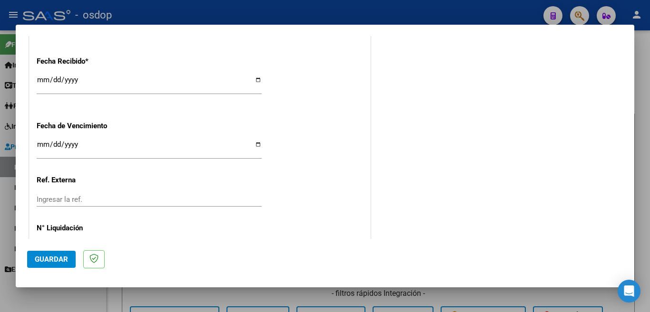
scroll to position [670, 0]
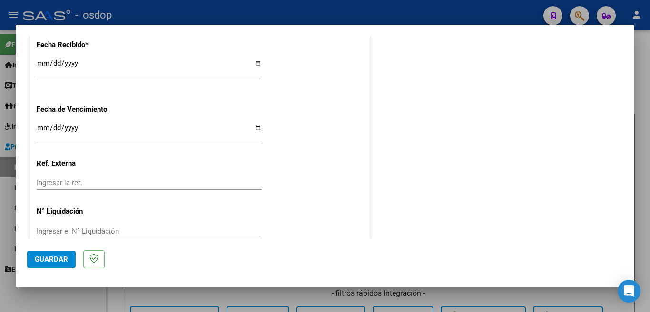
type input "202508"
click at [60, 266] on button "Guardar" at bounding box center [51, 259] width 49 height 17
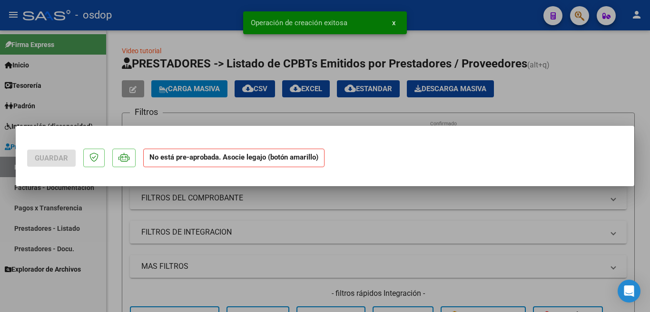
scroll to position [0, 0]
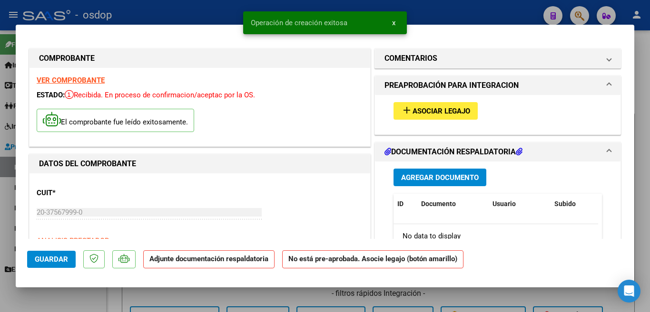
click at [412, 114] on span "Asociar Legajo" at bounding box center [441, 111] width 58 height 9
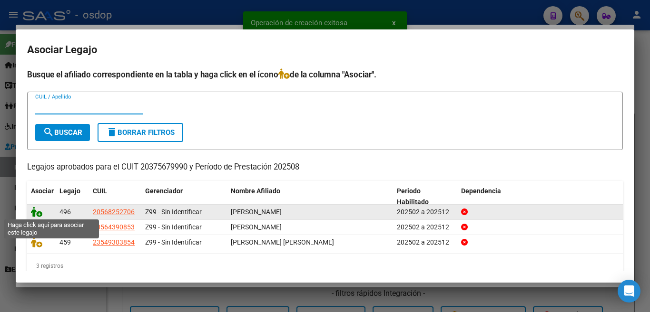
click at [34, 210] on icon at bounding box center [36, 212] width 11 height 10
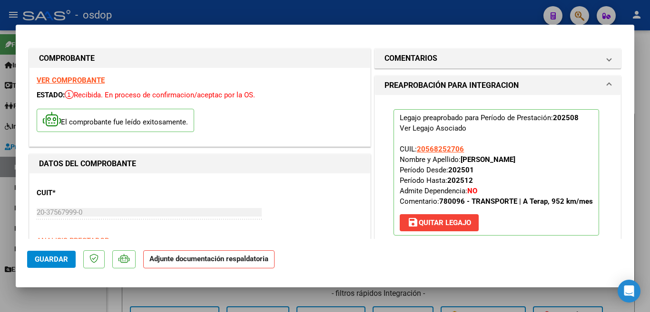
scroll to position [95, 0]
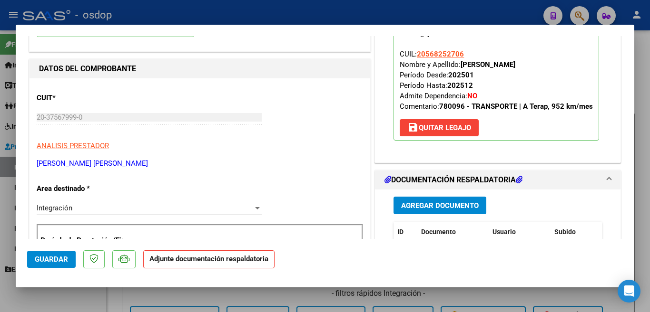
click at [433, 210] on span "Agregar Documento" at bounding box center [440, 206] width 78 height 9
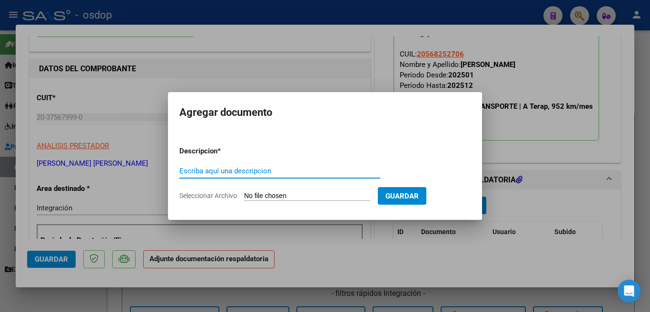
drag, startPoint x: 274, startPoint y: 168, endPoint x: 283, endPoint y: 163, distance: 10.7
click at [275, 168] on input "Escriba aquí una descripcion" at bounding box center [279, 171] width 201 height 9
type input "planilla leon"
click at [308, 195] on input "Seleccionar Archivo" at bounding box center [307, 196] width 126 height 9
type input "C:\fakepath\Planilla [PERSON_NAME].pdf"
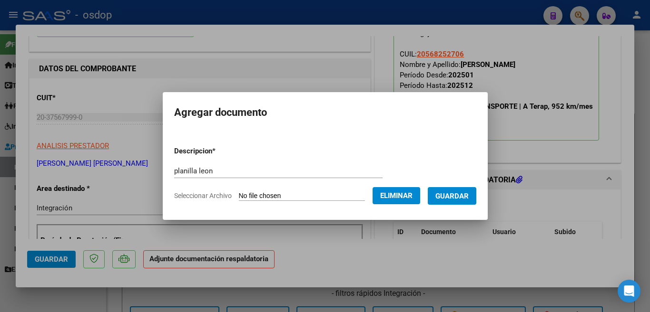
click at [475, 201] on button "Guardar" at bounding box center [451, 196] width 49 height 18
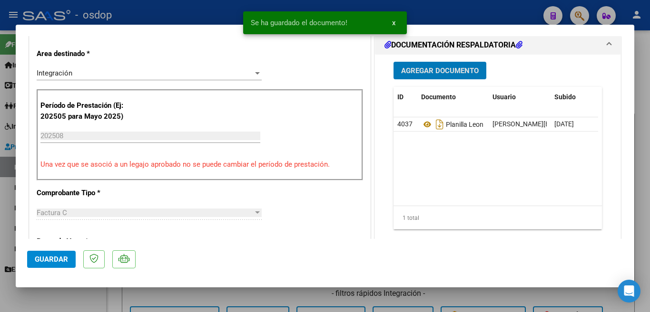
scroll to position [238, 0]
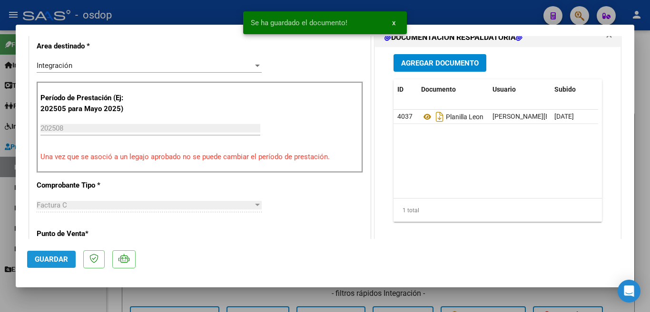
click at [48, 254] on button "Guardar" at bounding box center [51, 259] width 49 height 17
click at [0, 192] on div at bounding box center [325, 156] width 650 height 312
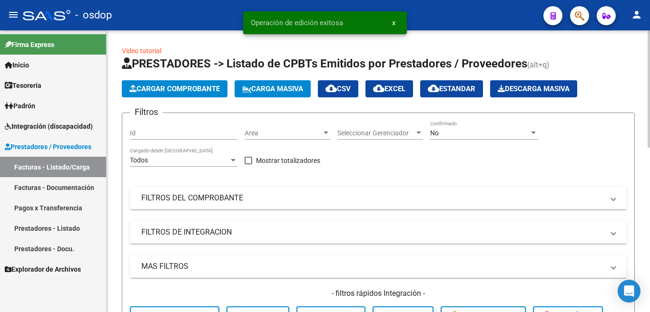
scroll to position [190, 0]
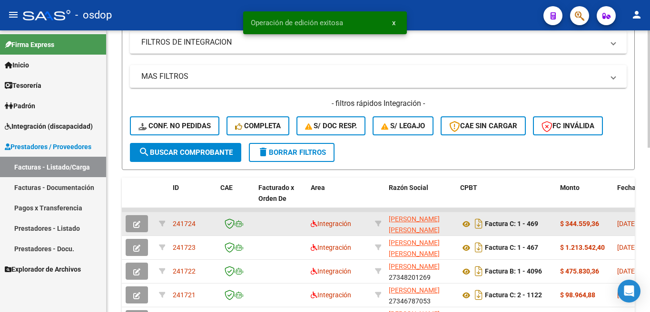
click at [189, 223] on span "241724" at bounding box center [184, 224] width 23 height 8
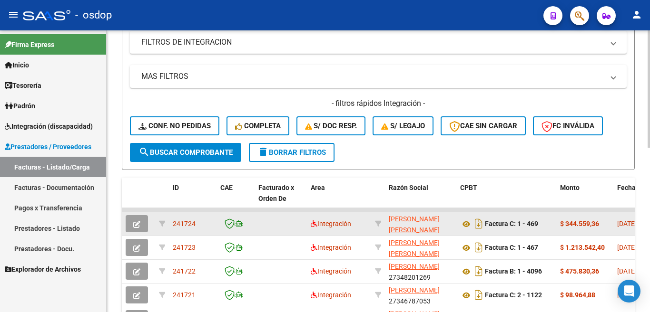
copy span "241724"
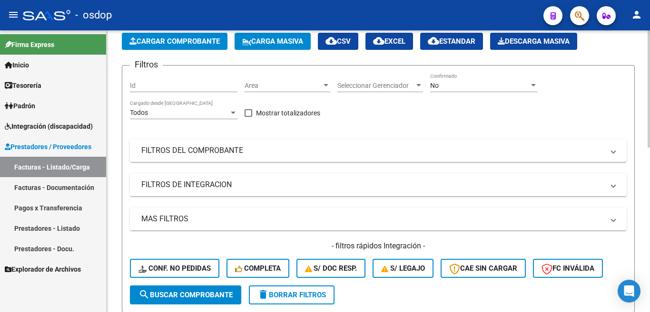
scroll to position [0, 0]
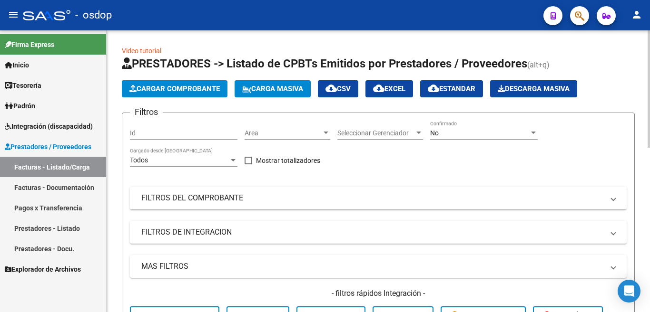
click at [184, 86] on span "Cargar Comprobante" at bounding box center [174, 89] width 90 height 9
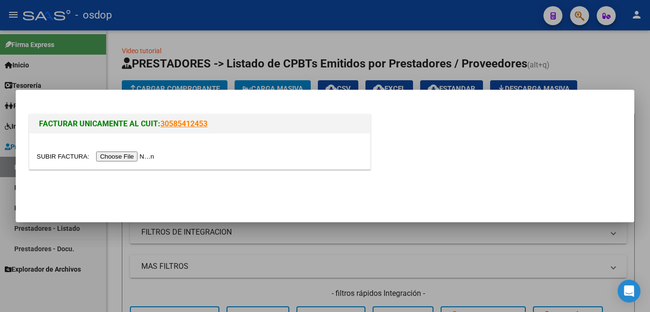
click at [149, 158] on input "file" at bounding box center [97, 157] width 120 height 10
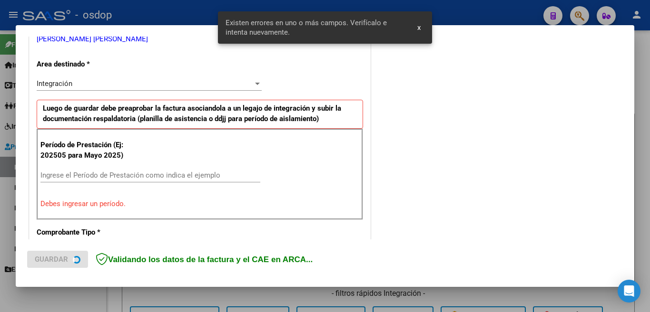
scroll to position [212, 0]
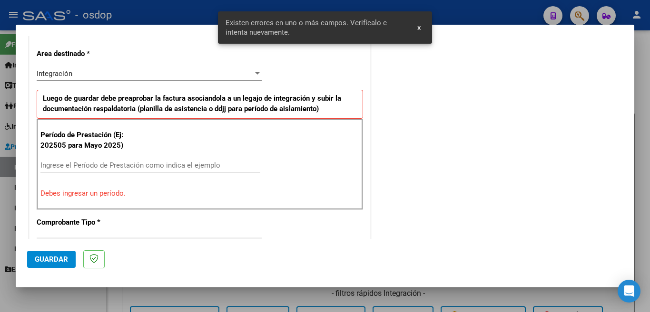
click at [107, 160] on div "Ingrese el Período de Prestación como indica el ejemplo" at bounding box center [150, 165] width 220 height 14
click at [126, 166] on input "Ingrese el Período de Prestación como indica el ejemplo" at bounding box center [150, 165] width 220 height 9
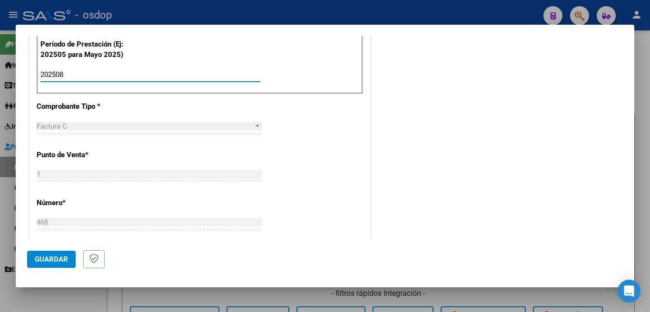
scroll to position [307, 0]
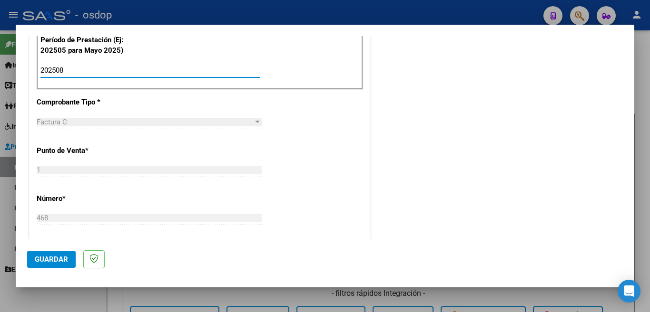
type input "202508"
click at [61, 255] on button "Guardar" at bounding box center [51, 259] width 49 height 17
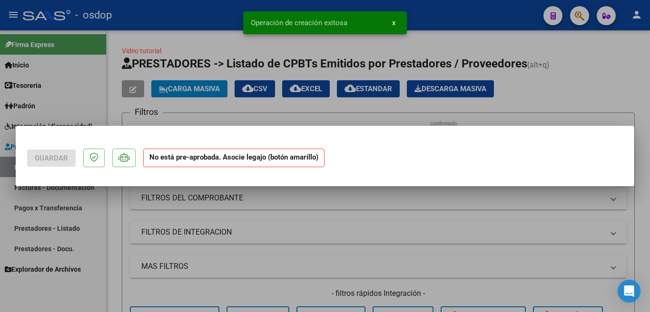
scroll to position [0, 0]
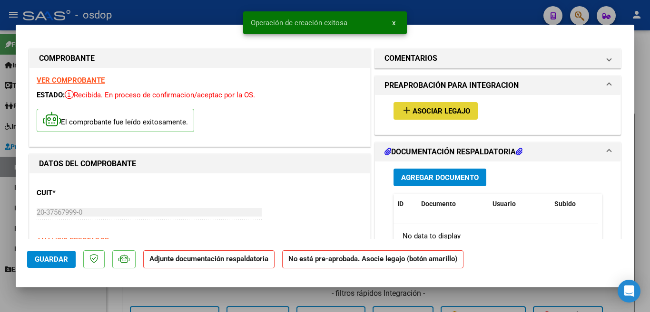
click at [406, 107] on mat-icon "add" at bounding box center [406, 110] width 11 height 11
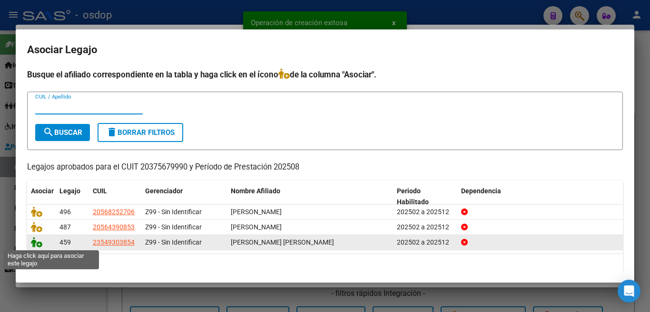
click at [40, 243] on icon at bounding box center [36, 242] width 11 height 10
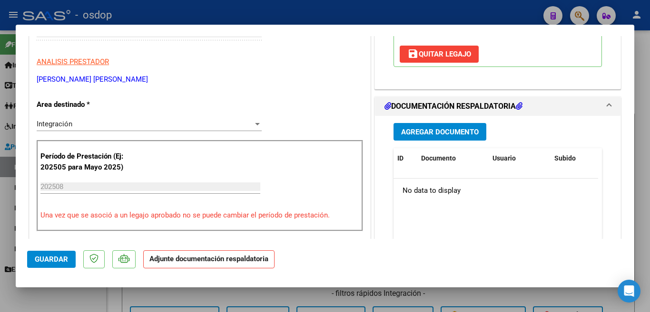
scroll to position [190, 0]
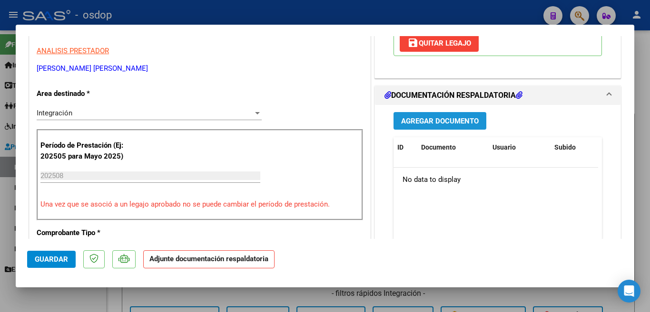
click at [442, 119] on span "Agregar Documento" at bounding box center [440, 121] width 78 height 9
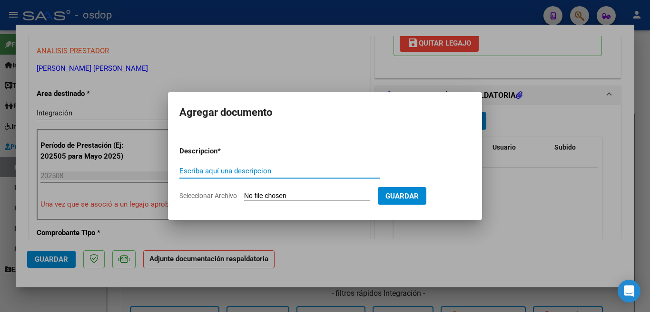
click at [303, 168] on input "Escriba aquí una descripcion" at bounding box center [279, 171] width 201 height 9
type input "planilla [PERSON_NAME]"
click at [353, 194] on input "Seleccionar Archivo" at bounding box center [307, 196] width 126 height 9
type input "C:\fakepath\Planilla [PERSON_NAME].pdf"
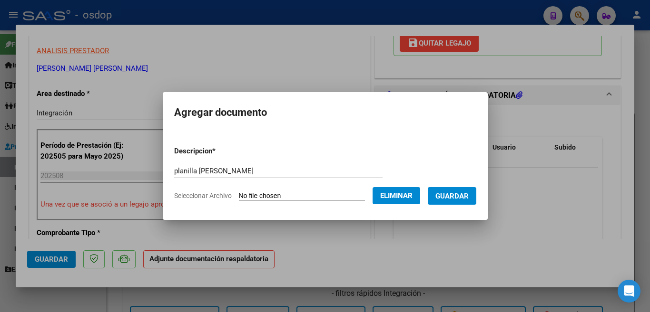
click at [467, 198] on span "Guardar" at bounding box center [451, 196] width 33 height 9
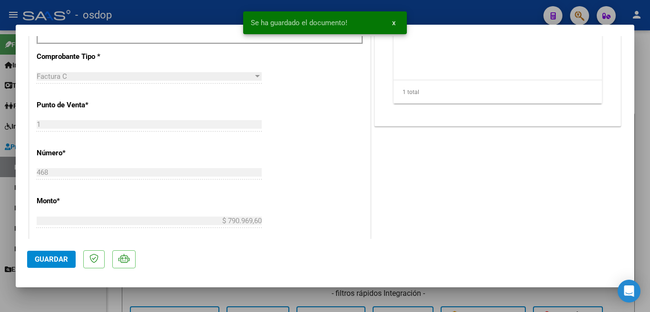
scroll to position [380, 0]
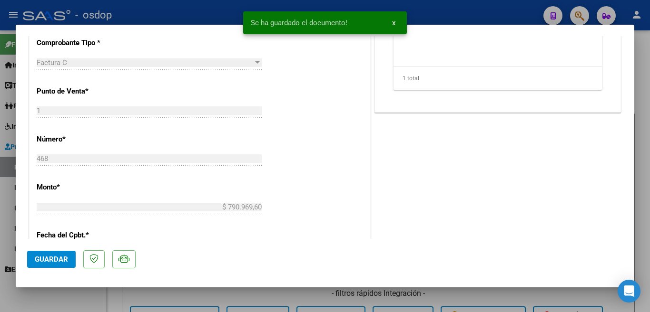
click at [56, 263] on span "Guardar" at bounding box center [51, 259] width 33 height 9
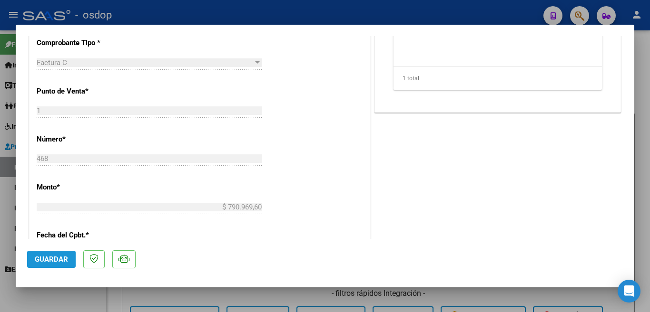
click at [68, 258] on span "Guardar" at bounding box center [51, 259] width 33 height 9
click at [0, 237] on div at bounding box center [325, 156] width 650 height 312
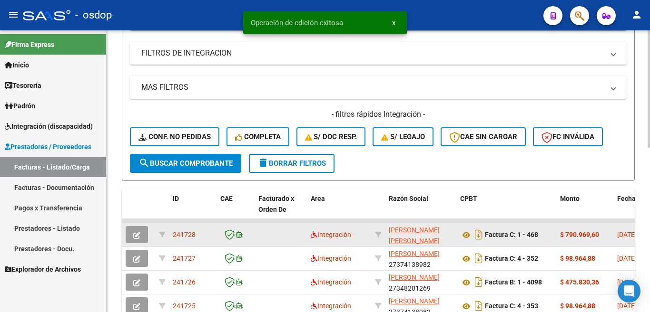
scroll to position [190, 0]
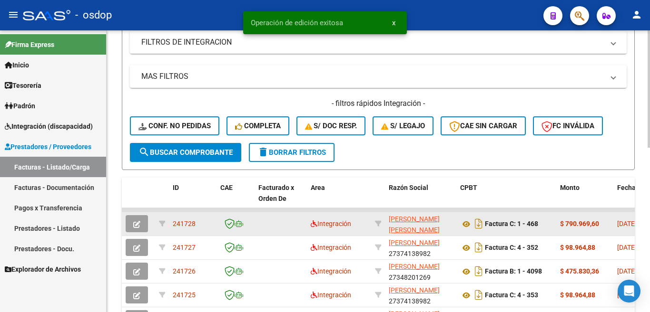
click at [189, 223] on span "241728" at bounding box center [184, 224] width 23 height 8
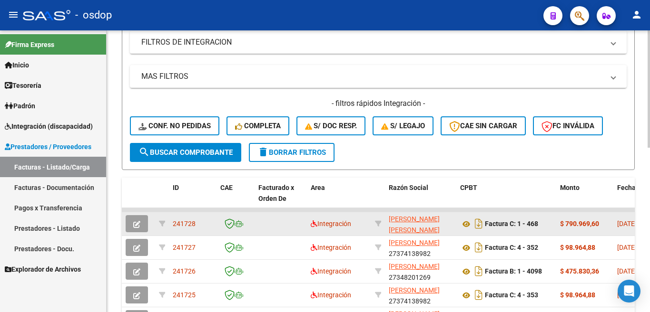
copy span "241728"
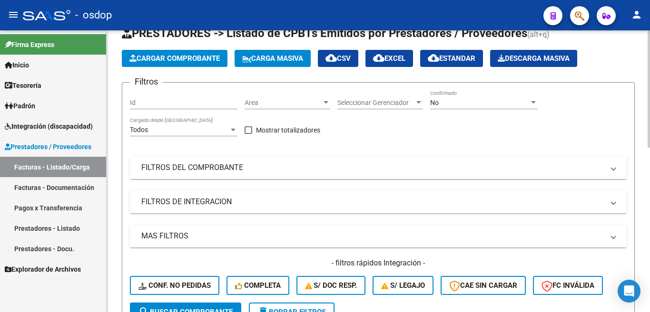
scroll to position [0, 0]
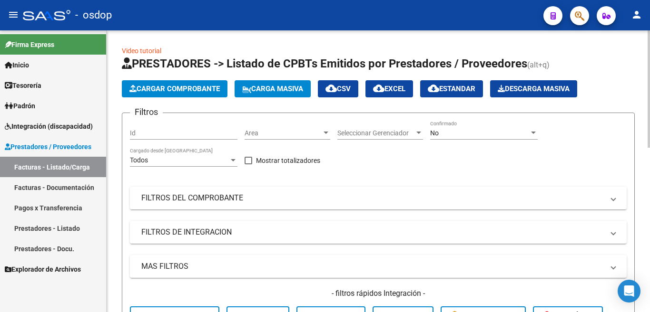
click at [170, 92] on span "Cargar Comprobante" at bounding box center [174, 89] width 90 height 9
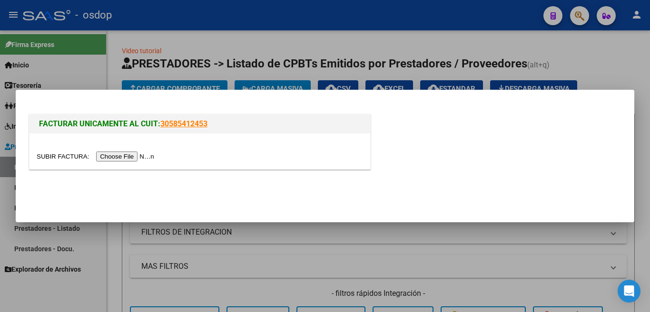
click at [128, 153] on input "file" at bounding box center [97, 157] width 120 height 10
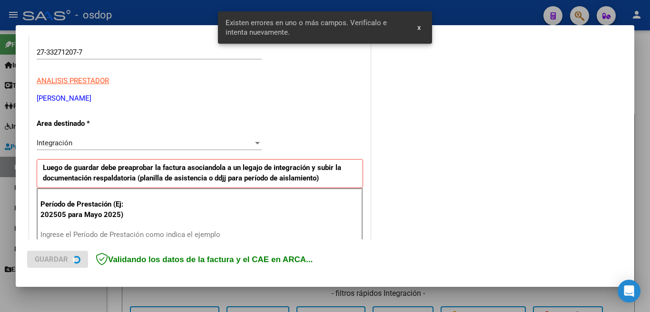
scroll to position [230, 0]
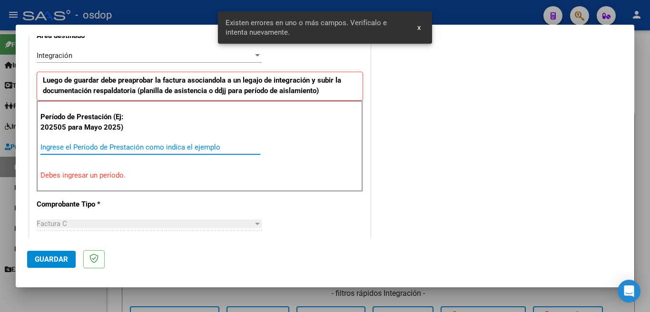
click at [107, 147] on input "Ingrese el Período de Prestación como indica el ejemplo" at bounding box center [150, 147] width 220 height 9
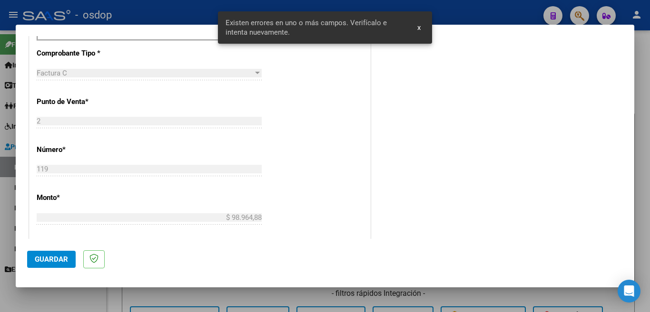
scroll to position [372, 0]
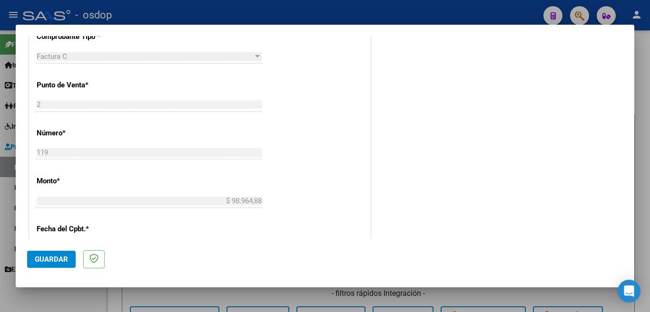
type input "202508"
click at [62, 256] on span "Guardar" at bounding box center [51, 259] width 33 height 9
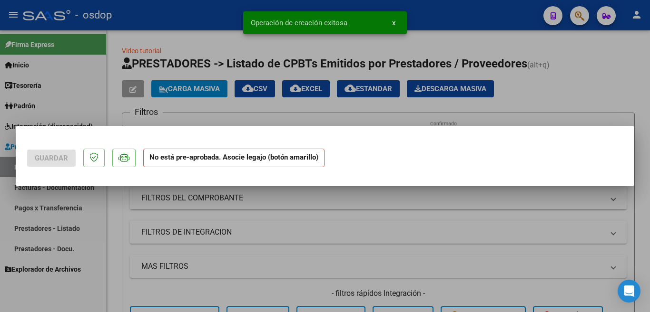
scroll to position [0, 0]
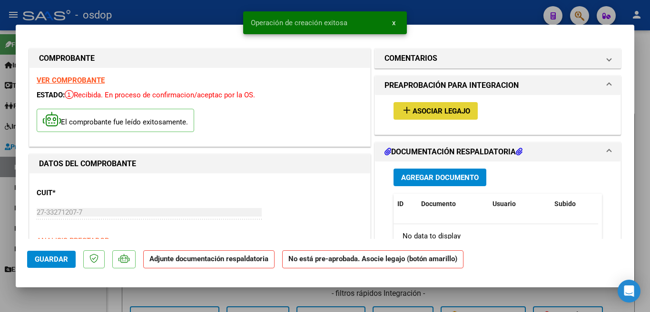
click at [406, 108] on mat-icon "add" at bounding box center [406, 110] width 11 height 11
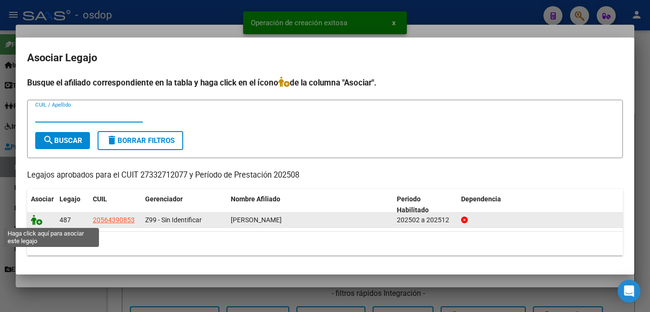
click at [37, 218] on icon at bounding box center [36, 220] width 11 height 10
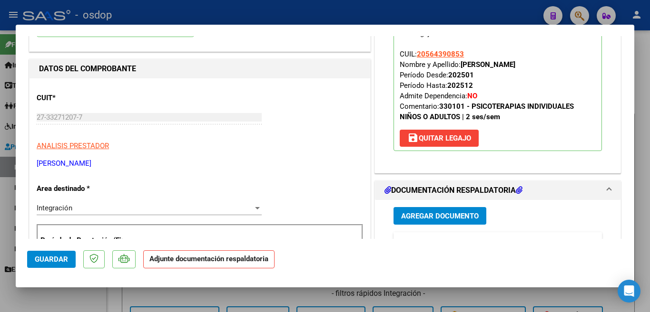
scroll to position [238, 0]
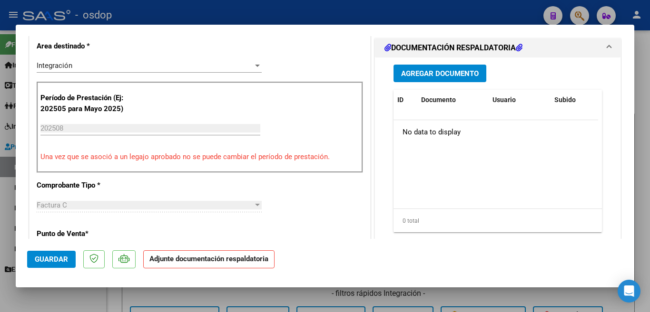
click at [426, 70] on span "Agregar Documento" at bounding box center [440, 73] width 78 height 9
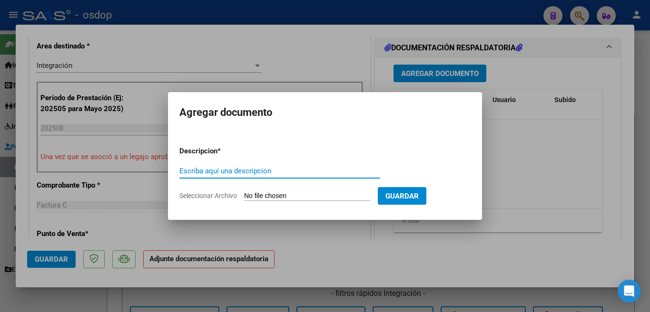
click at [259, 168] on input "Escriba aquí una descripcion" at bounding box center [279, 171] width 201 height 9
type input "s"
type input "planilla sche"
click at [283, 192] on input "Seleccionar Archivo" at bounding box center [307, 196] width 126 height 9
type input "C:\fakepath\[PERSON_NAME] Planilla.pdf"
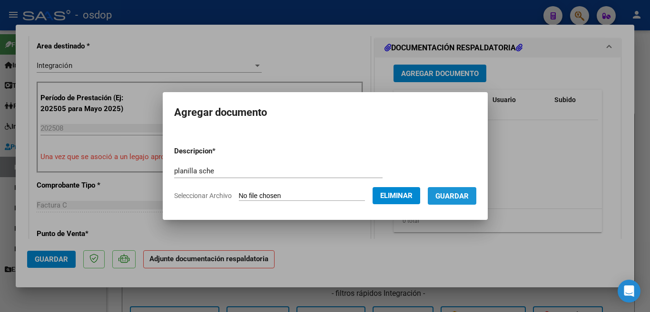
click at [468, 198] on span "Guardar" at bounding box center [451, 196] width 33 height 9
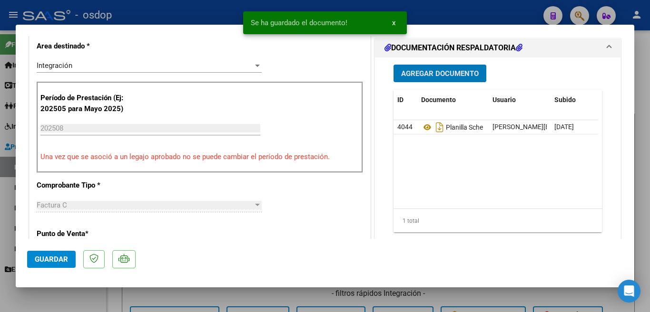
drag, startPoint x: 66, startPoint y: 259, endPoint x: 37, endPoint y: 259, distance: 29.5
click at [66, 259] on span "Guardar" at bounding box center [51, 259] width 33 height 9
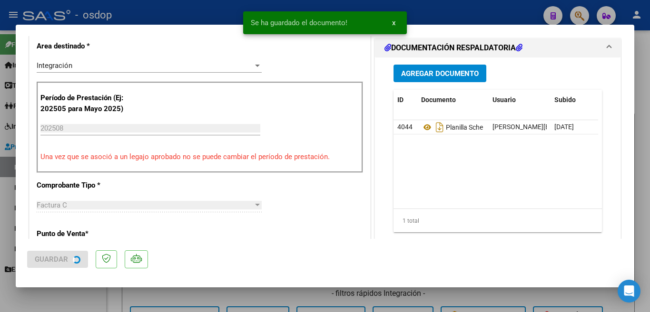
click at [0, 252] on div at bounding box center [325, 156] width 650 height 312
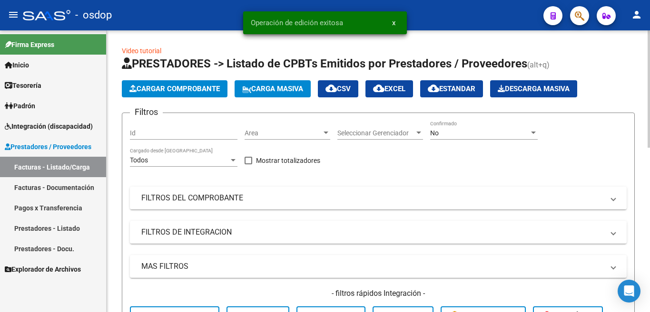
scroll to position [190, 0]
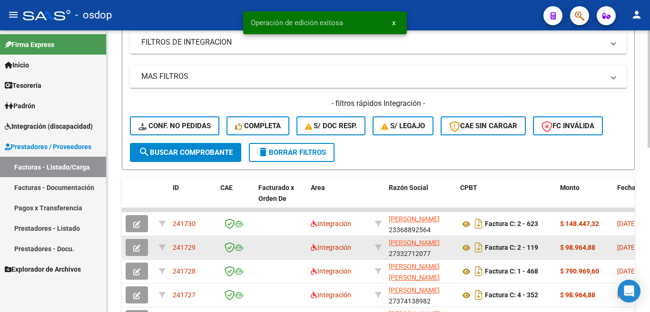
click at [182, 244] on span "241729" at bounding box center [184, 248] width 23 height 8
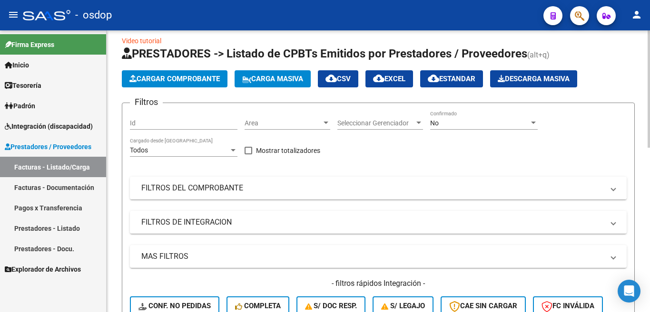
scroll to position [0, 0]
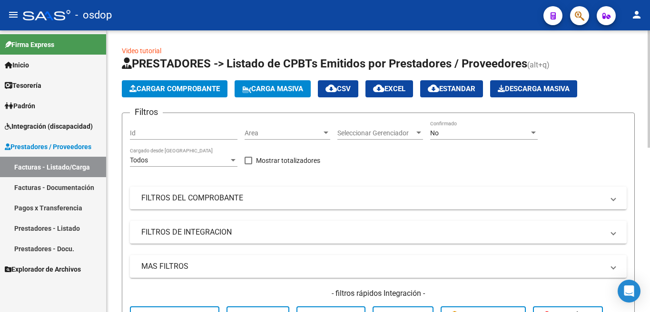
click at [162, 86] on span "Cargar Comprobante" at bounding box center [174, 89] width 90 height 9
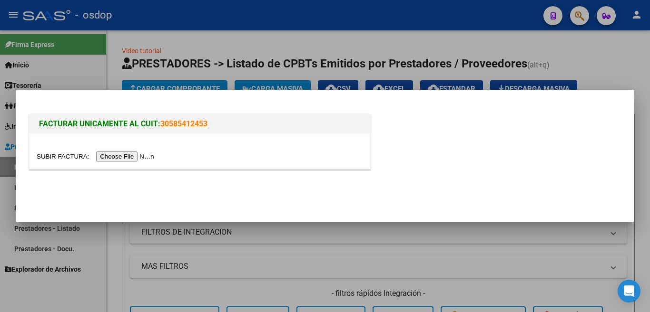
click at [138, 160] on input "file" at bounding box center [97, 157] width 120 height 10
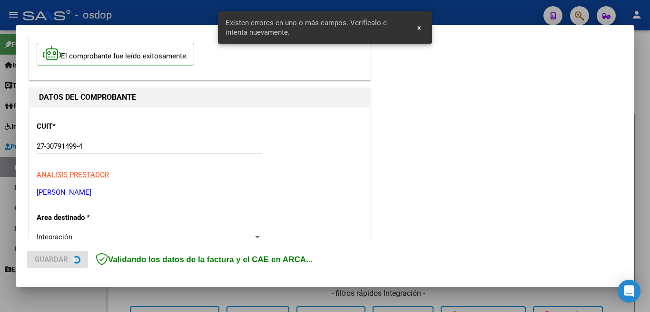
scroll to position [230, 0]
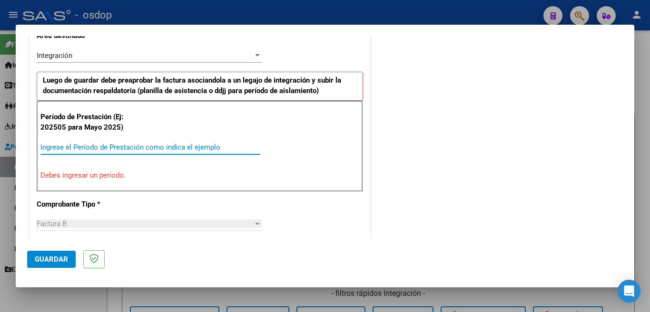
click at [183, 146] on input "Ingrese el Período de Prestación como indica el ejemplo" at bounding box center [150, 147] width 220 height 9
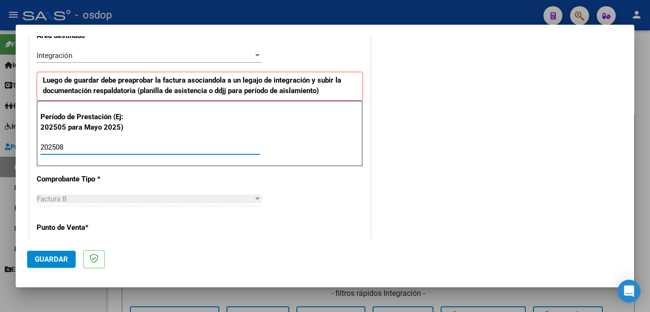
type input "202508"
click at [68, 256] on button "Guardar" at bounding box center [51, 259] width 49 height 17
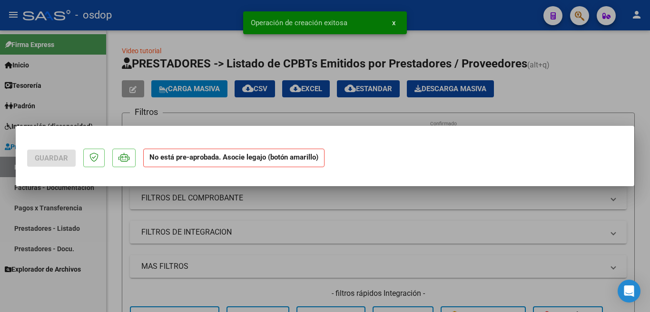
scroll to position [0, 0]
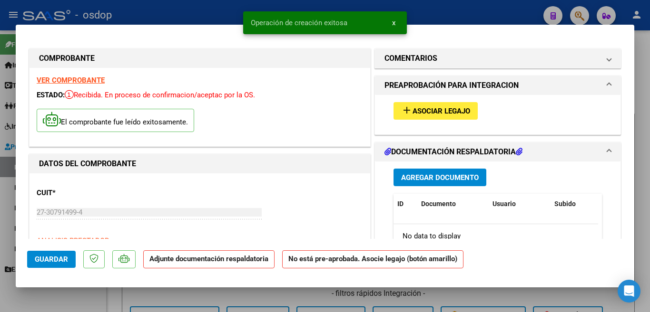
click at [413, 108] on span "Asociar Legajo" at bounding box center [441, 111] width 58 height 9
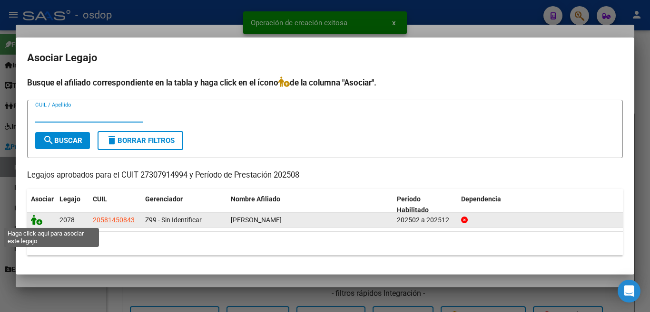
click at [35, 220] on icon at bounding box center [36, 220] width 11 height 10
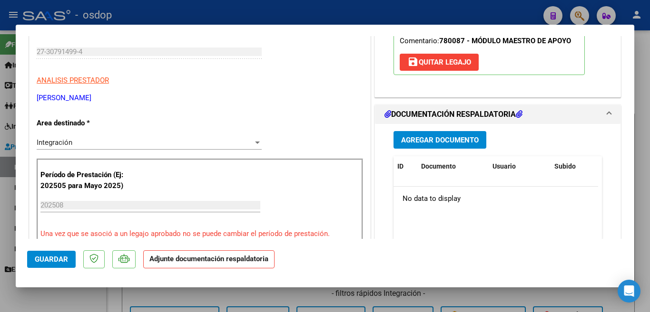
scroll to position [190, 0]
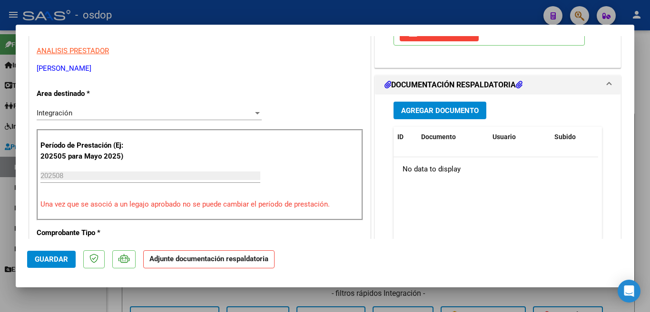
click at [422, 113] on span "Agregar Documento" at bounding box center [440, 111] width 78 height 9
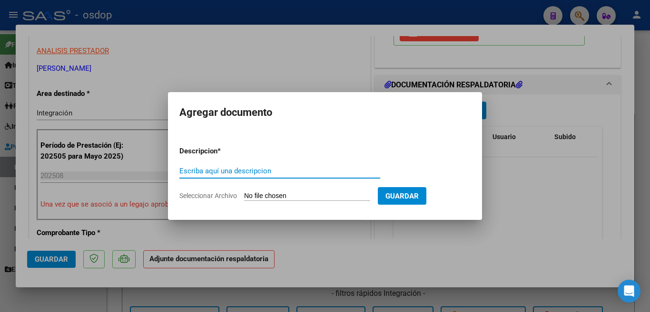
click at [306, 175] on input "Escriba aquí una descripcion" at bounding box center [279, 171] width 201 height 9
type input "planilla"
click at [311, 193] on input "Seleccionar Archivo" at bounding box center [307, 196] width 126 height 9
type input "C:\fakepath\PLANILLA DE ASISTENCIA AGOSTO [PERSON_NAME].pdf"
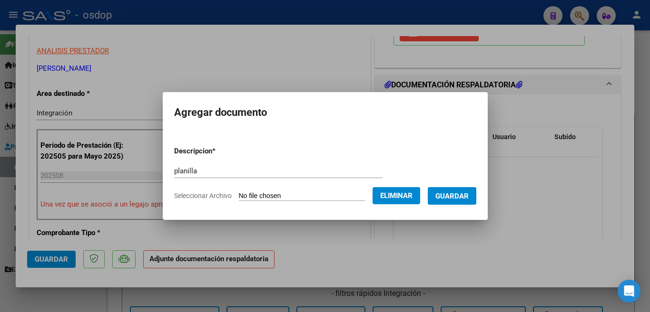
click at [459, 199] on span "Guardar" at bounding box center [451, 196] width 33 height 9
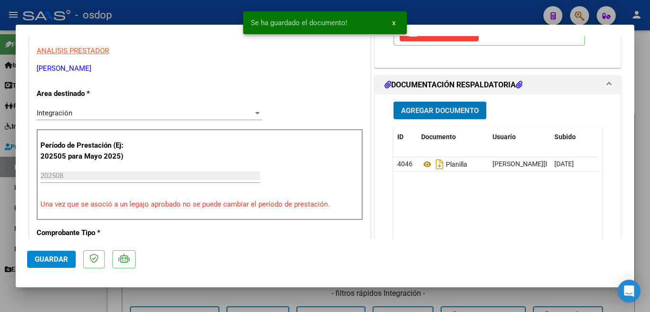
click at [29, 253] on button "Guardar" at bounding box center [51, 259] width 49 height 17
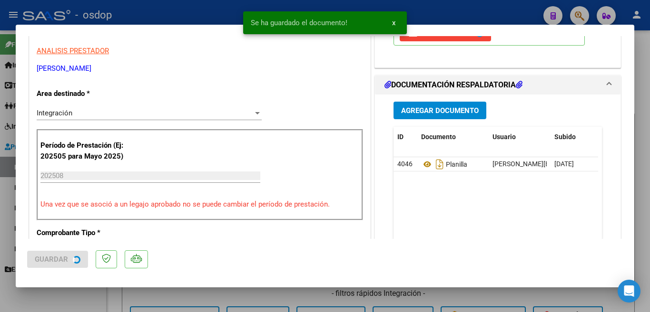
click at [0, 220] on div at bounding box center [325, 156] width 650 height 312
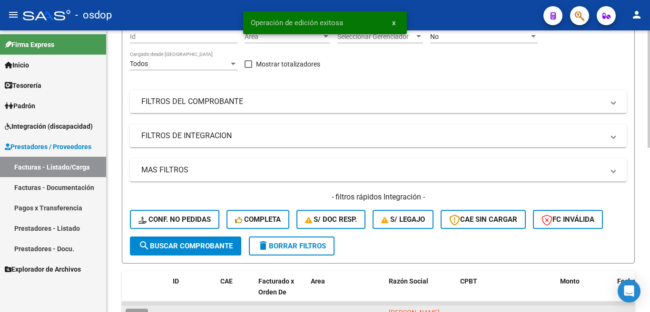
scroll to position [238, 0]
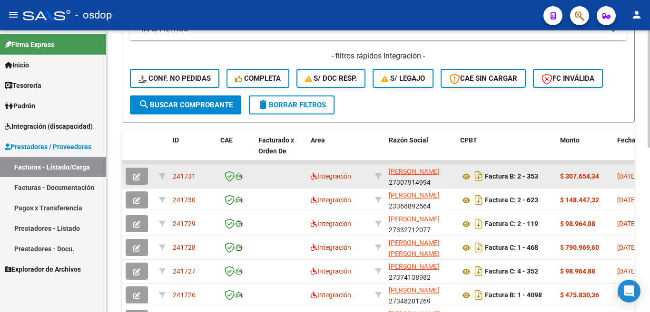
click at [184, 176] on span "241731" at bounding box center [184, 177] width 23 height 8
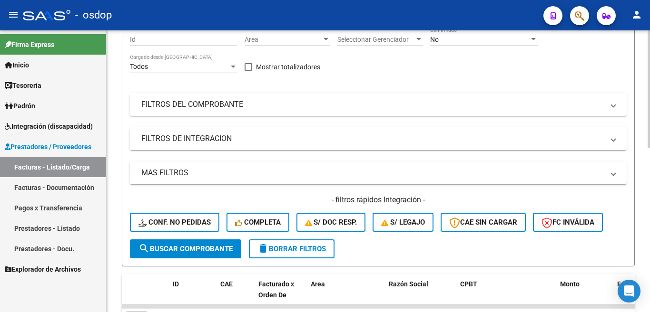
scroll to position [0, 0]
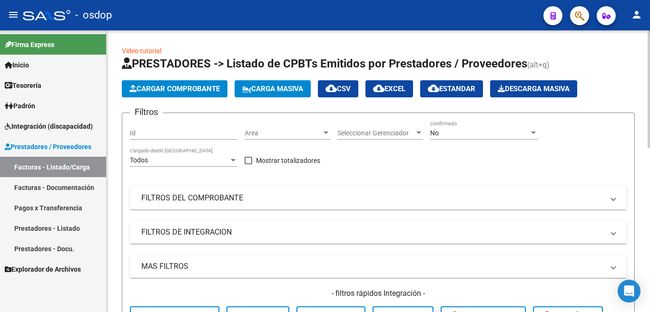
click at [197, 98] on app-list-header "PRESTADORES -> Listado de CPBTs Emitidos por Prestadores / Proveedores (alt+q) …" at bounding box center [378, 208] width 513 height 304
click at [183, 87] on span "Cargar Comprobante" at bounding box center [174, 89] width 90 height 9
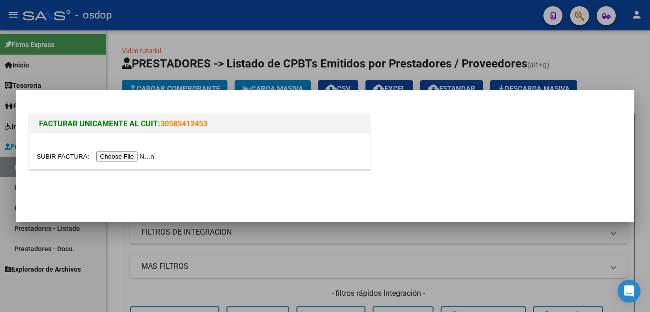
click at [137, 155] on input "file" at bounding box center [97, 157] width 120 height 10
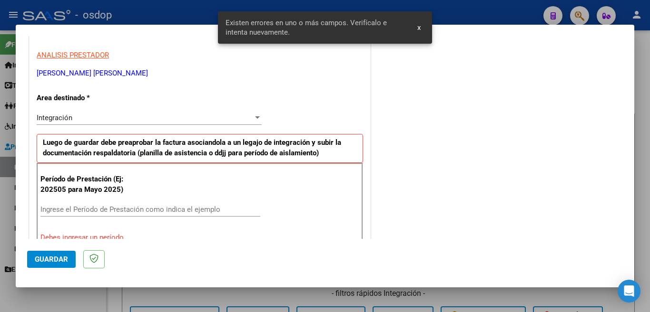
scroll to position [190, 0]
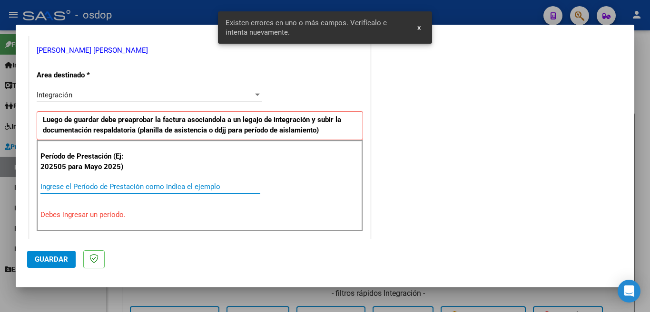
click at [93, 185] on input "Ingrese el Período de Prestación como indica el ejemplo" at bounding box center [150, 187] width 220 height 9
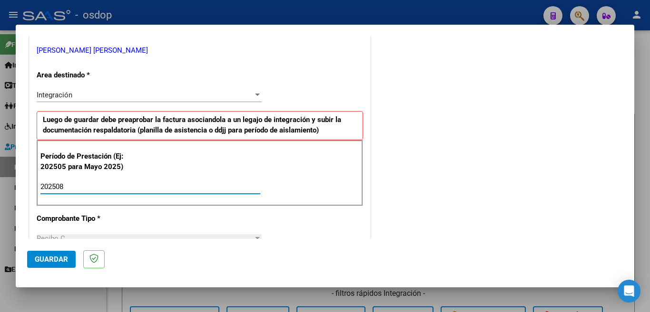
scroll to position [285, 0]
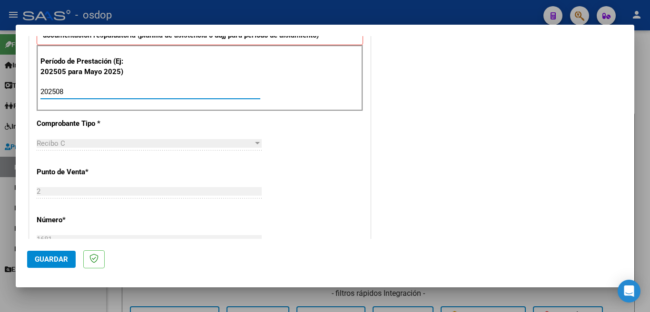
type input "202508"
click at [49, 258] on span "Guardar" at bounding box center [51, 259] width 33 height 9
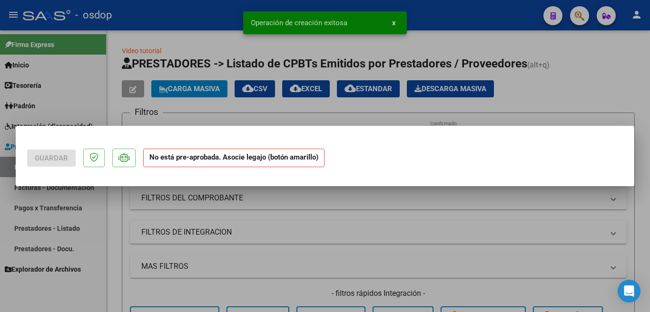
scroll to position [0, 0]
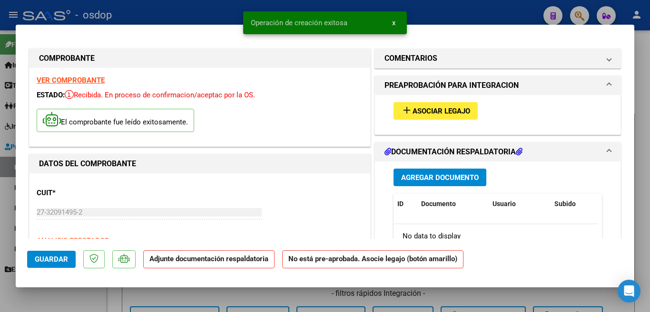
click at [424, 119] on button "add Asociar Legajo" at bounding box center [435, 111] width 84 height 18
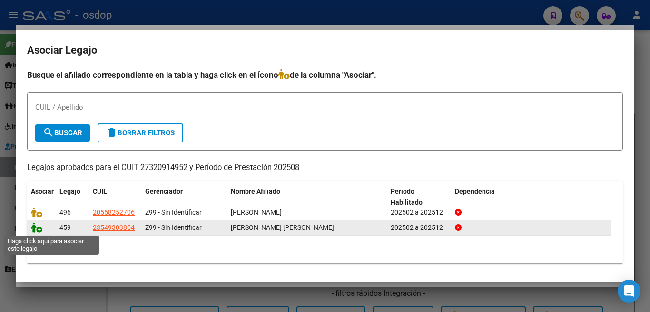
click at [35, 229] on icon at bounding box center [36, 228] width 11 height 10
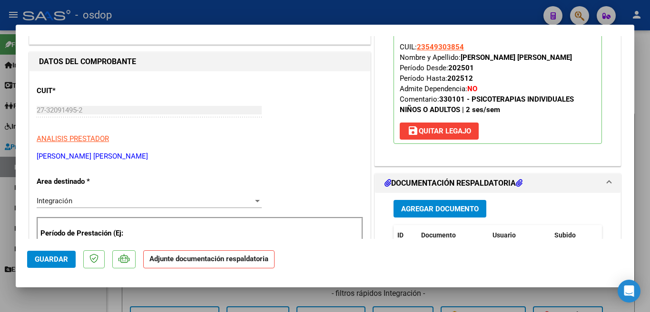
scroll to position [143, 0]
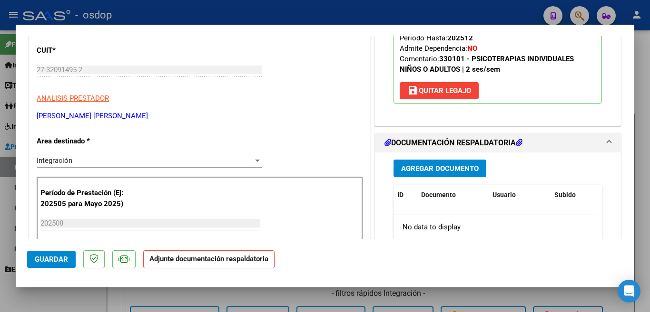
click at [443, 177] on button "Agregar Documento" at bounding box center [439, 169] width 93 height 18
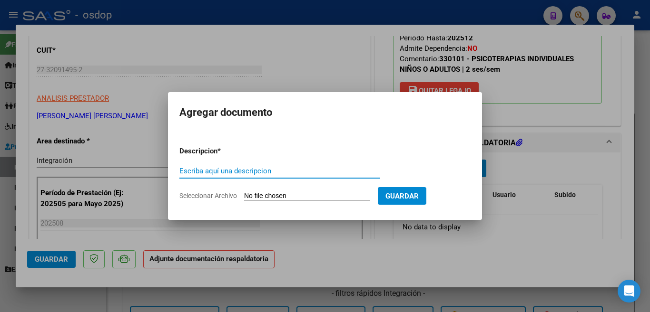
click at [251, 175] on input "Escriba aquí una descripcion" at bounding box center [279, 171] width 201 height 9
type input "planilla [PERSON_NAME]"
click at [359, 201] on input "Seleccionar Archivo" at bounding box center [307, 196] width 126 height 9
type input "C:\fakepath\[PERSON_NAME].pdf"
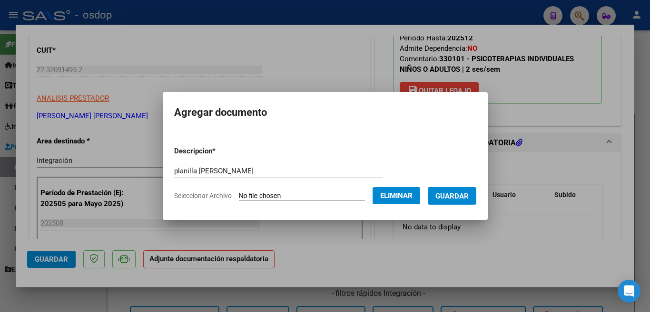
click at [462, 197] on span "Guardar" at bounding box center [451, 196] width 33 height 9
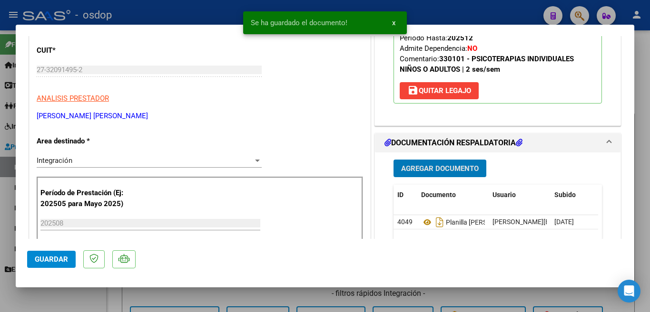
click at [0, 210] on div at bounding box center [325, 156] width 650 height 312
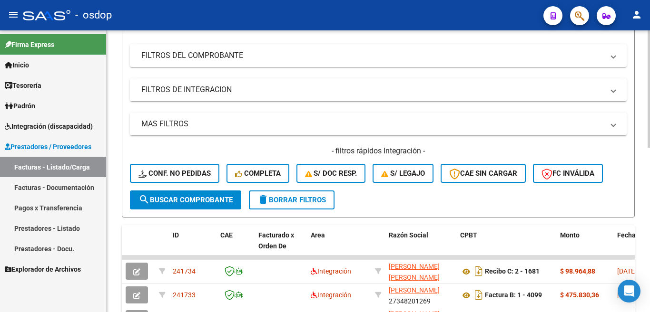
scroll to position [190, 0]
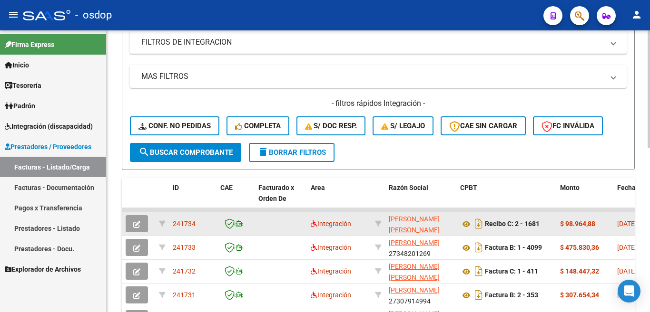
click at [188, 225] on span "241734" at bounding box center [184, 224] width 23 height 8
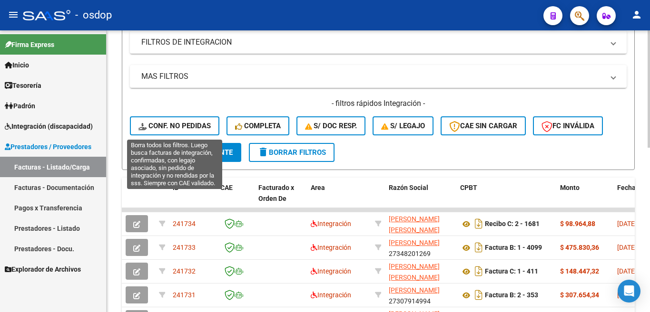
scroll to position [0, 0]
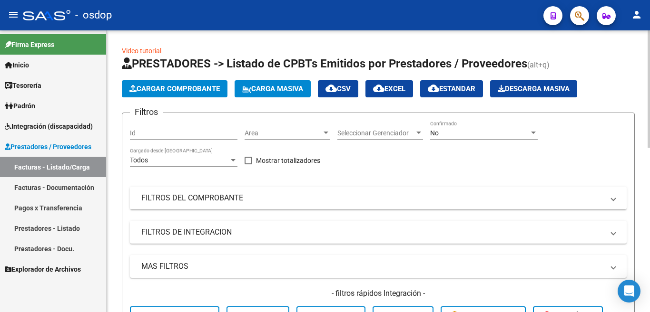
click at [181, 92] on span "Cargar Comprobante" at bounding box center [174, 89] width 90 height 9
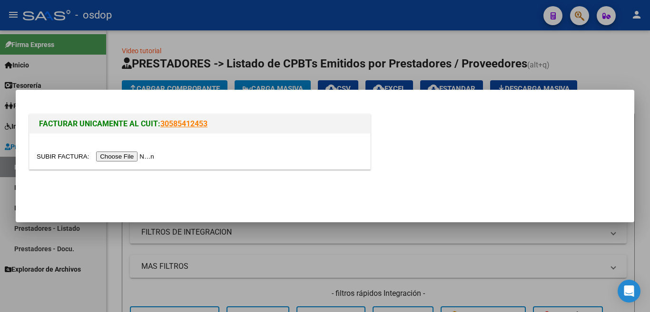
click at [134, 152] on input "file" at bounding box center [97, 157] width 120 height 10
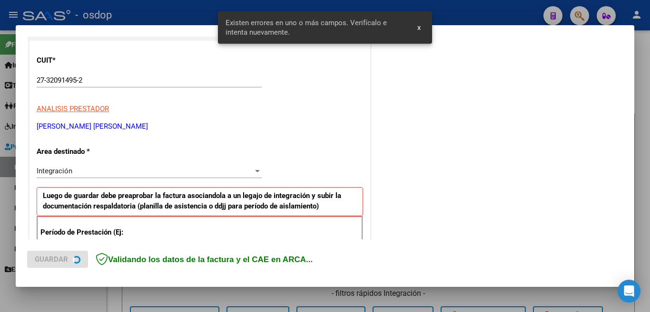
scroll to position [230, 0]
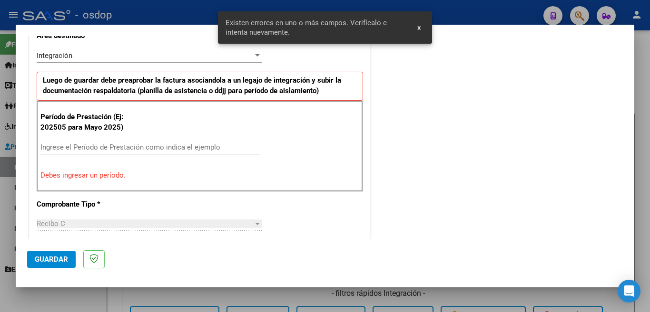
click at [146, 142] on div "Ingrese el Período de Prestación como indica el ejemplo" at bounding box center [150, 147] width 220 height 14
click at [150, 147] on input "Ingrese el Período de Prestación como indica el ejemplo" at bounding box center [150, 147] width 220 height 9
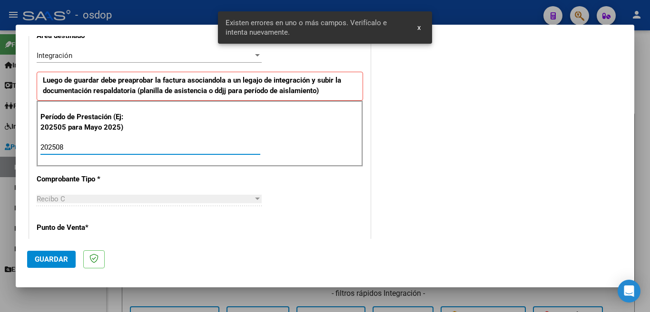
type input "202508"
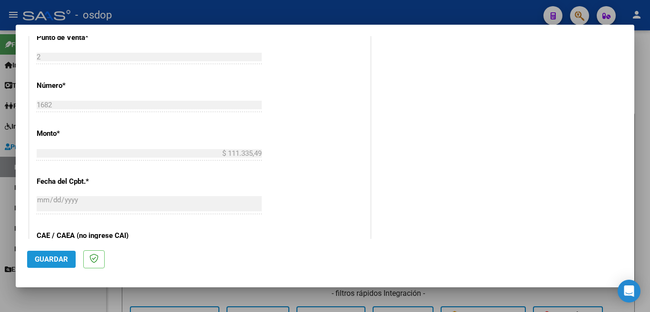
click at [63, 252] on button "Guardar" at bounding box center [51, 259] width 49 height 17
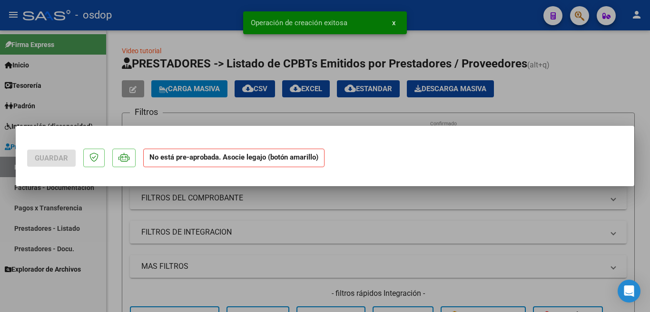
scroll to position [0, 0]
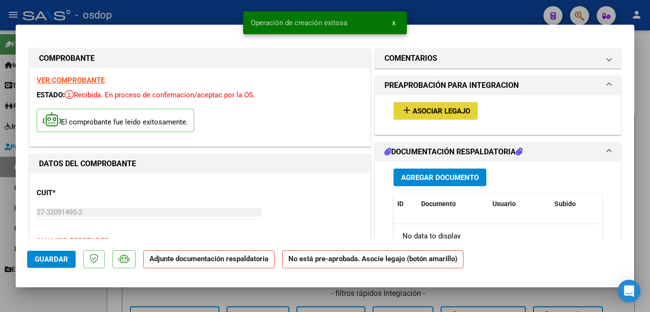
click at [437, 115] on span "Asociar Legajo" at bounding box center [441, 111] width 58 height 9
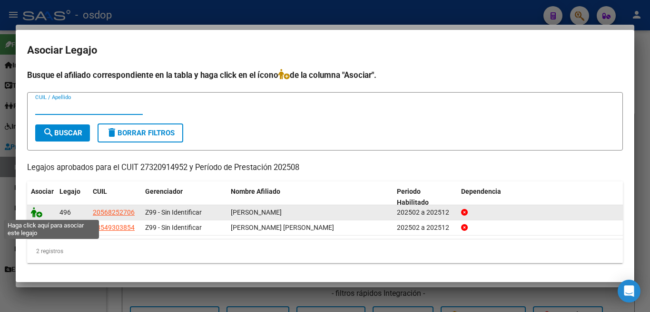
click at [33, 214] on icon at bounding box center [36, 212] width 11 height 10
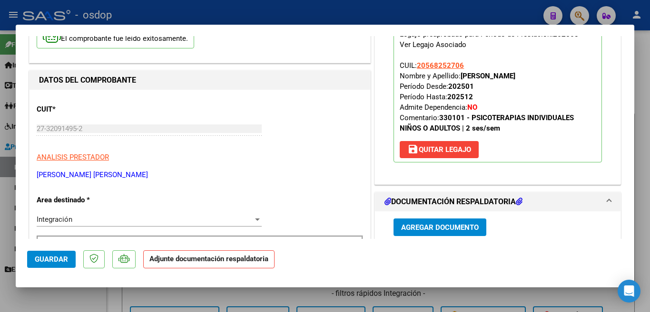
scroll to position [143, 0]
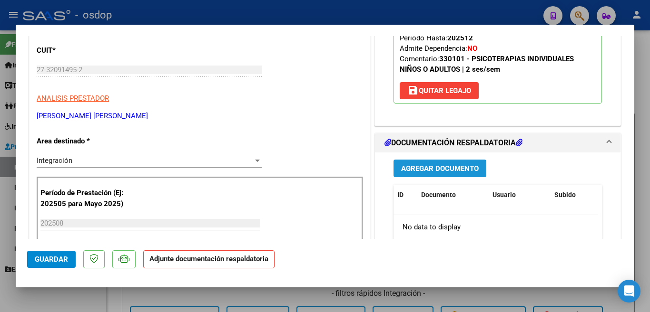
click at [431, 166] on span "Agregar Documento" at bounding box center [440, 169] width 78 height 9
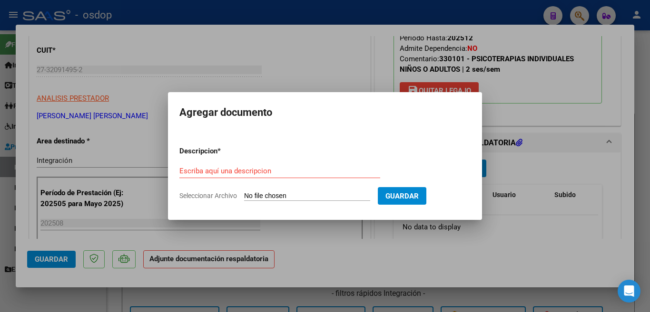
click at [324, 197] on input "Seleccionar Archivo" at bounding box center [307, 196] width 126 height 9
click at [278, 170] on input "Escriba aquí una descripcion" at bounding box center [279, 171] width 201 height 9
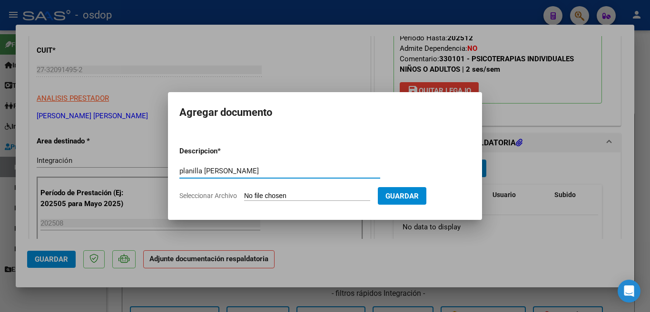
type input "planilla [PERSON_NAME]"
click at [307, 194] on input "Seleccionar Archivo" at bounding box center [307, 196] width 126 height 9
type input "C:\fakepath\[PERSON_NAME] Planilla.pdf"
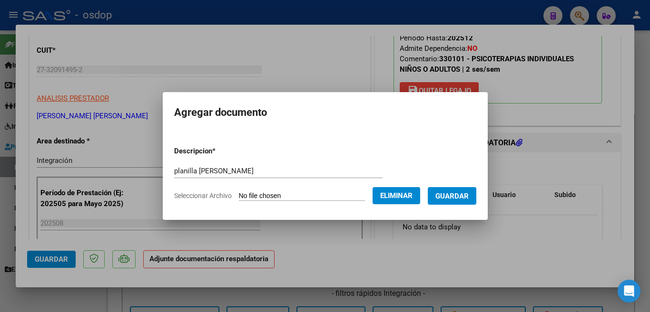
click at [462, 195] on span "Guardar" at bounding box center [451, 196] width 33 height 9
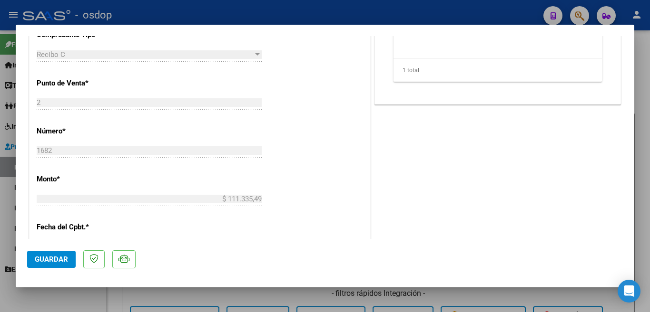
scroll to position [285, 0]
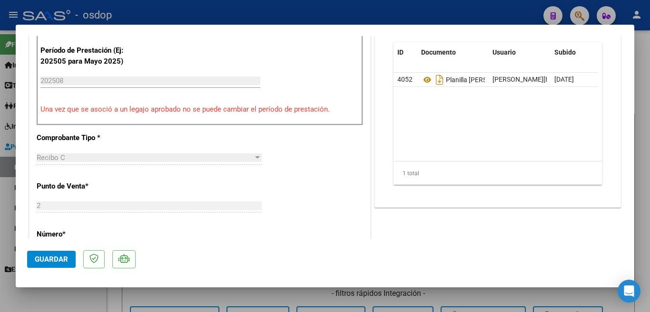
click at [50, 258] on span "Guardar" at bounding box center [51, 259] width 33 height 9
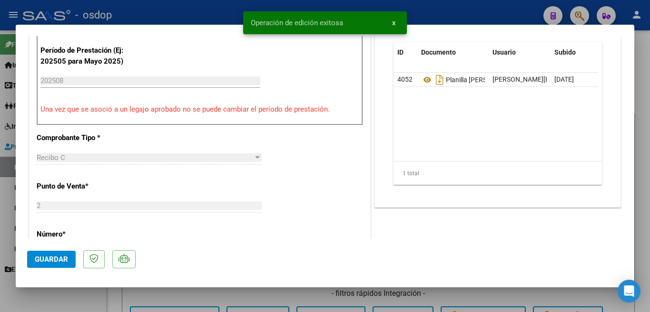
click at [4, 221] on div at bounding box center [325, 156] width 650 height 312
type input "$ 0,00"
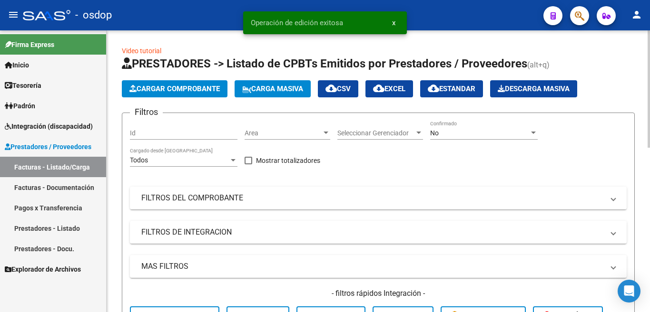
scroll to position [190, 0]
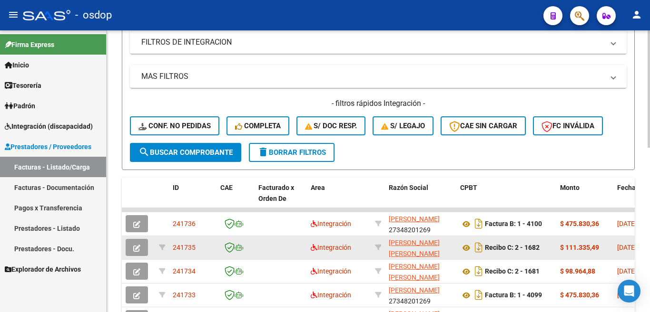
click at [193, 243] on div "241735" at bounding box center [193, 248] width 40 height 11
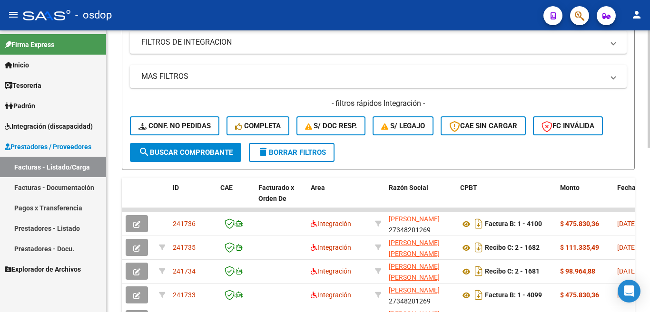
scroll to position [0, 0]
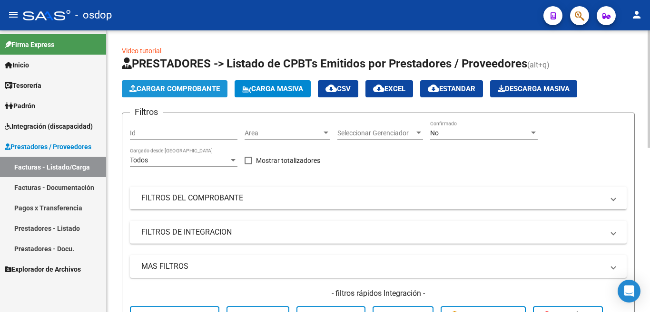
click at [168, 90] on span "Cargar Comprobante" at bounding box center [174, 89] width 90 height 9
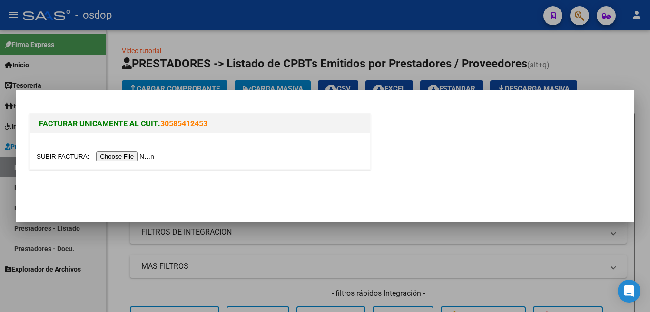
click at [147, 160] on input "file" at bounding box center [97, 157] width 120 height 10
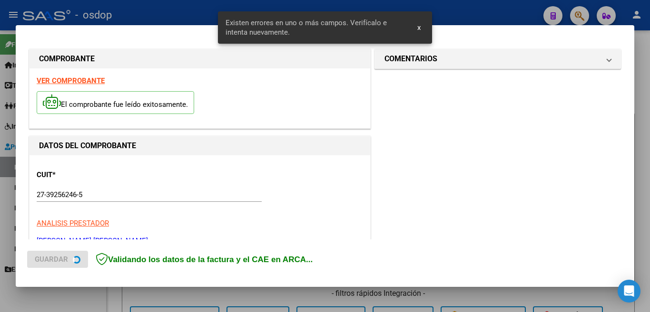
scroll to position [230, 0]
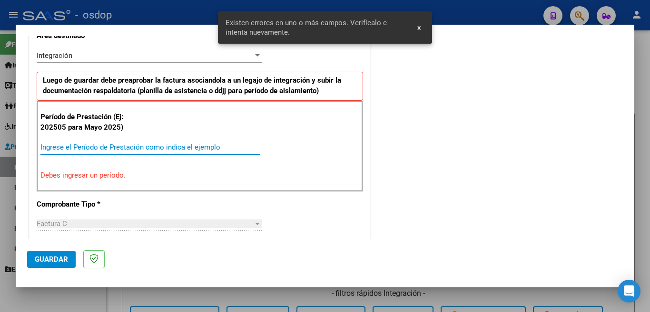
click at [115, 147] on input "Ingrese el Período de Prestación como indica el ejemplo" at bounding box center [150, 147] width 220 height 9
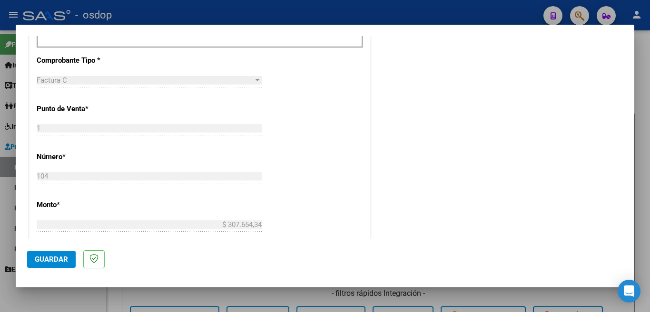
scroll to position [372, 0]
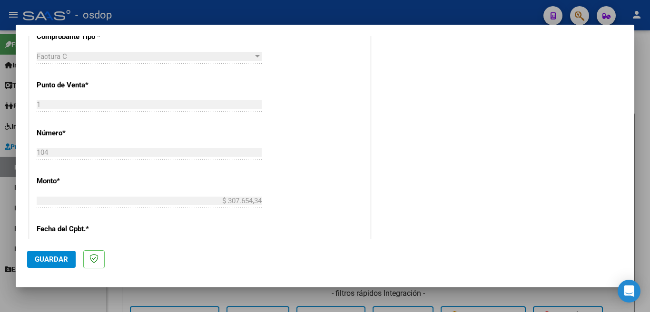
type input "202508"
click at [55, 257] on span "Guardar" at bounding box center [51, 259] width 33 height 9
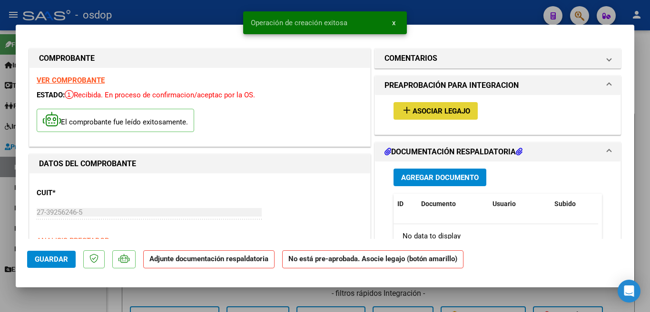
click at [419, 111] on span "Asociar Legajo" at bounding box center [441, 111] width 58 height 9
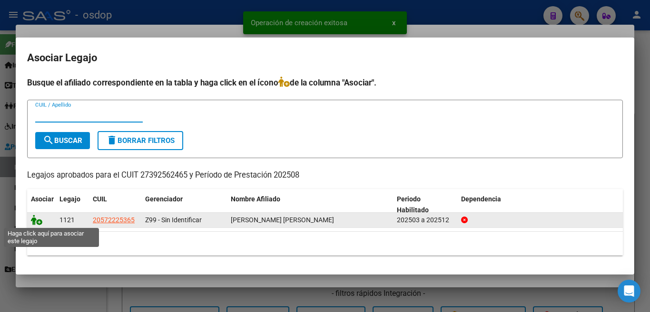
click at [31, 224] on icon at bounding box center [36, 220] width 11 height 10
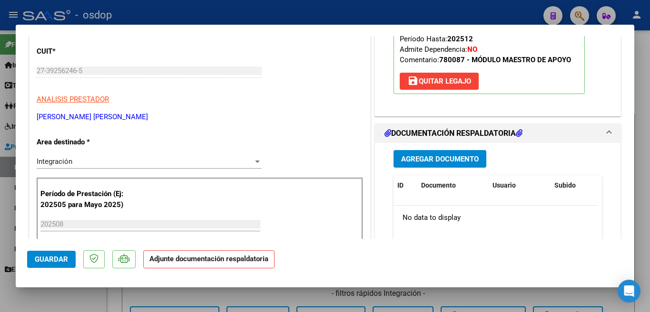
scroll to position [143, 0]
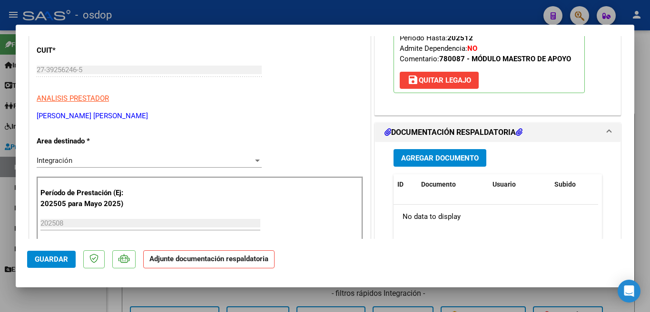
click at [441, 154] on span "Agregar Documento" at bounding box center [440, 158] width 78 height 9
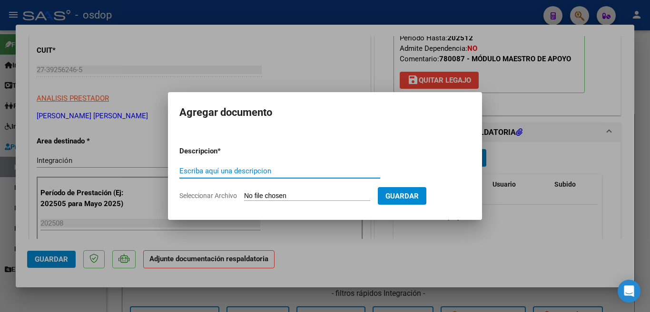
click at [286, 170] on input "Escriba aquí una descripcion" at bounding box center [279, 171] width 201 height 9
type input "planilla [PERSON_NAME]"
click at [295, 196] on input "Seleccionar Archivo" at bounding box center [307, 196] width 126 height 9
type input "C:\fakepath\planilla [PERSON_NAME].pdf"
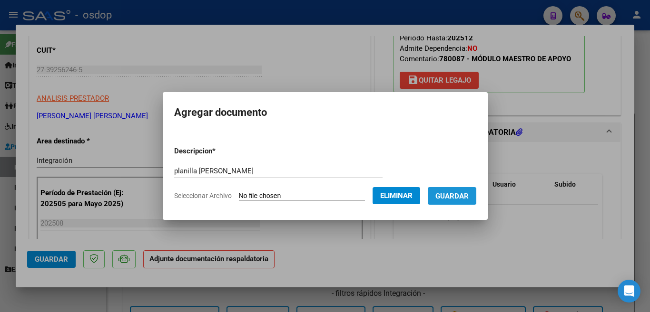
click at [452, 192] on span "Guardar" at bounding box center [451, 196] width 33 height 9
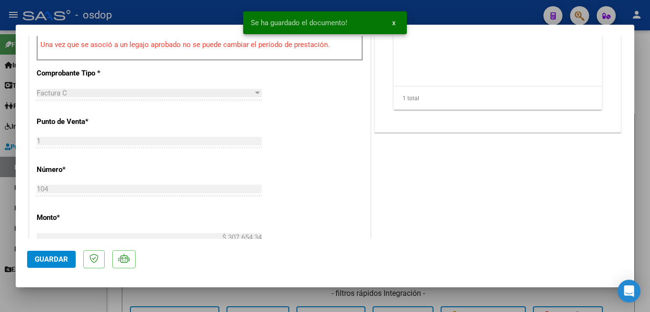
scroll to position [380, 0]
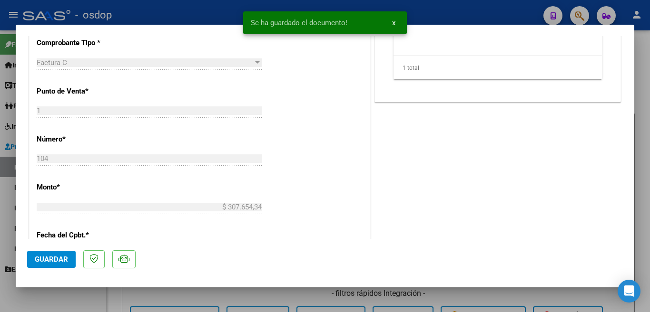
click at [45, 258] on span "Guardar" at bounding box center [51, 259] width 33 height 9
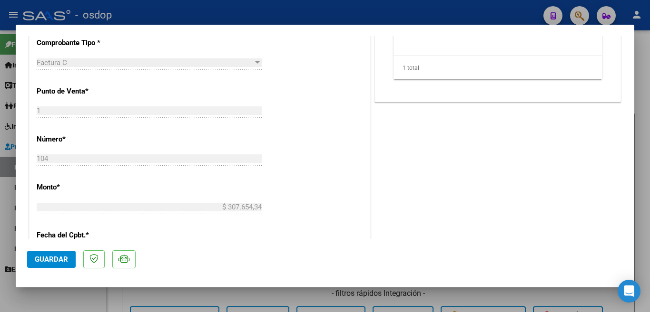
click at [0, 226] on div at bounding box center [325, 156] width 650 height 312
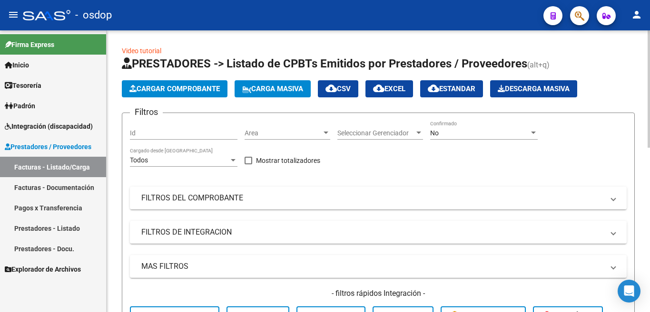
scroll to position [285, 0]
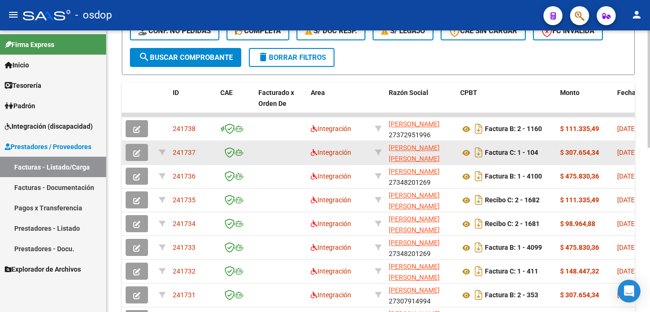
click at [190, 151] on span "241737" at bounding box center [184, 153] width 23 height 8
click at [189, 151] on span "241737" at bounding box center [184, 153] width 23 height 8
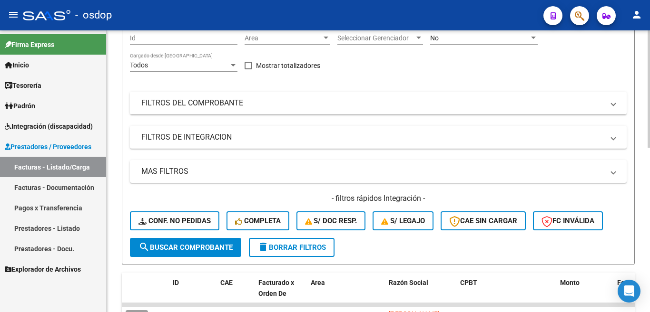
scroll to position [0, 0]
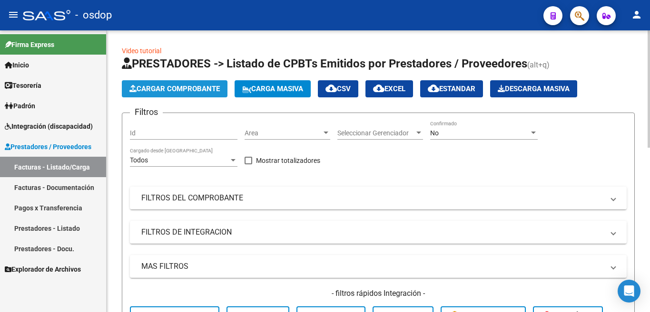
click at [152, 88] on span "Cargar Comprobante" at bounding box center [174, 89] width 90 height 9
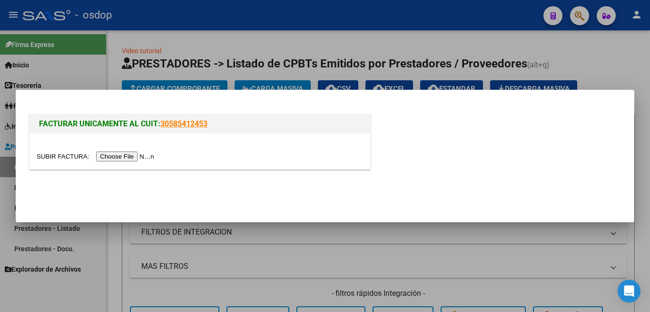
click at [140, 154] on input "file" at bounding box center [97, 157] width 120 height 10
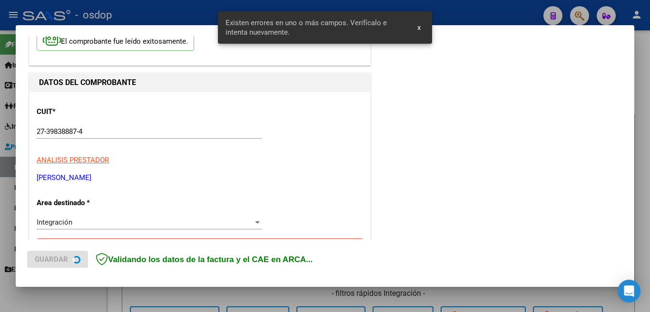
scroll to position [230, 0]
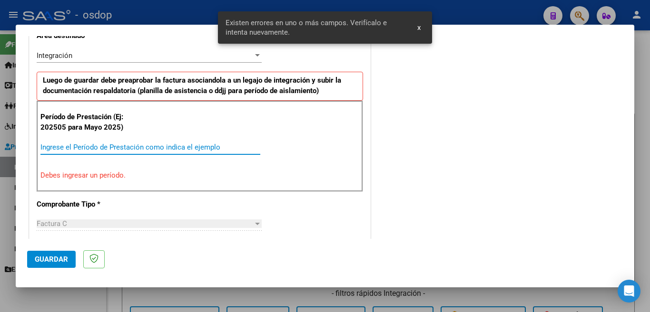
click at [171, 143] on input "Ingrese el Período de Prestación como indica el ejemplo" at bounding box center [150, 147] width 220 height 9
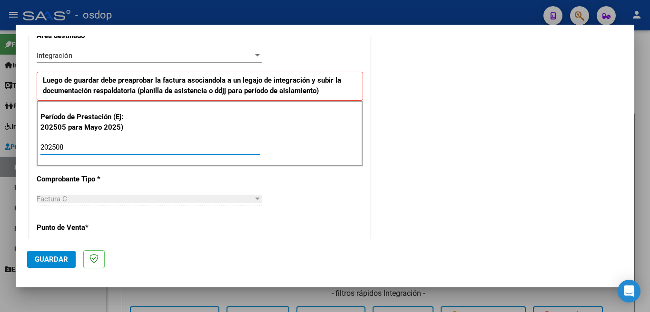
type input "202508"
click at [50, 256] on span "Guardar" at bounding box center [51, 259] width 33 height 9
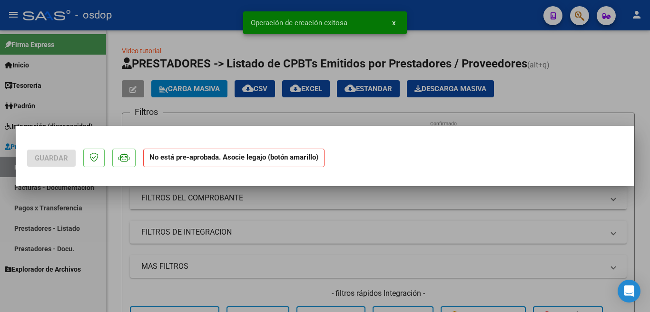
scroll to position [0, 0]
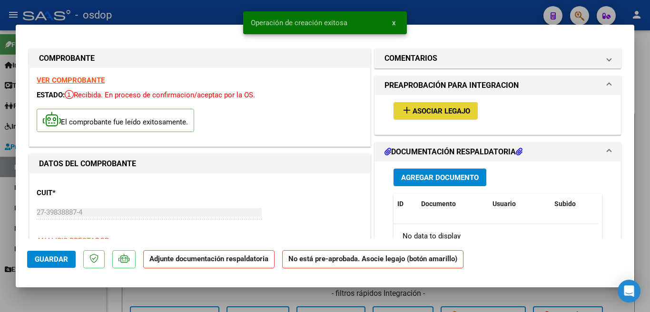
click at [440, 111] on span "Asociar Legajo" at bounding box center [441, 111] width 58 height 9
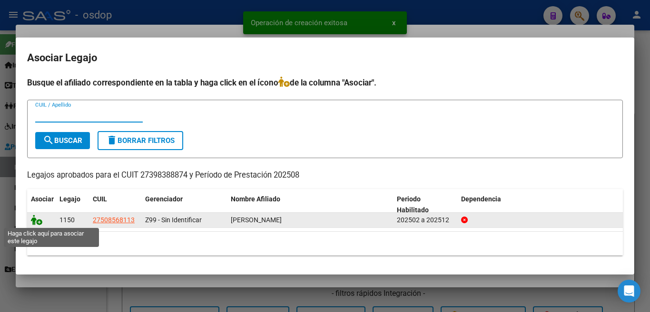
click at [39, 220] on icon at bounding box center [36, 220] width 11 height 10
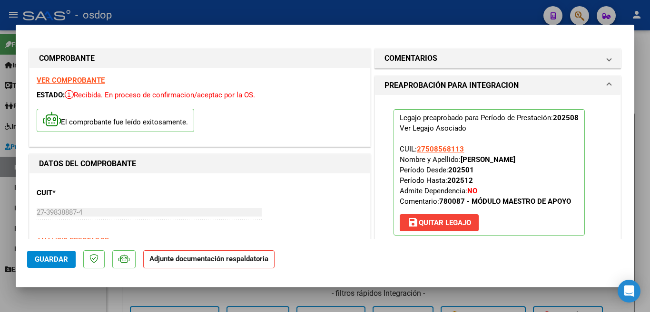
scroll to position [238, 0]
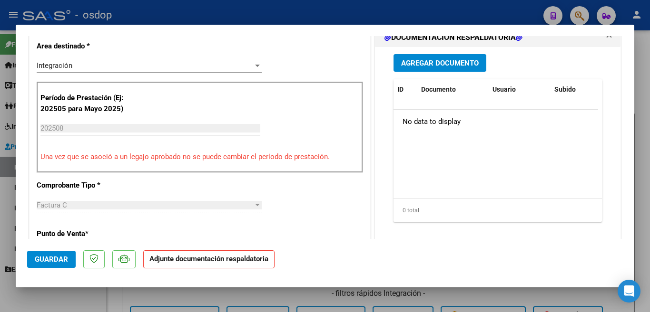
click at [433, 59] on span "Agregar Documento" at bounding box center [440, 63] width 78 height 9
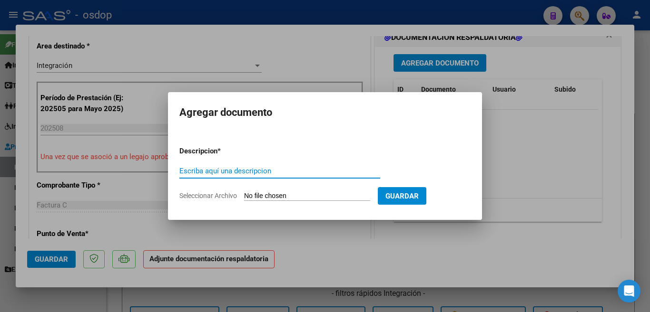
click at [275, 173] on input "Escriba aquí una descripcion" at bounding box center [279, 171] width 201 height 9
type input "planilla [PERSON_NAME]"
click at [299, 196] on input "Seleccionar Archivo" at bounding box center [307, 196] width 126 height 9
type input "C:\fakepath\[PERSON_NAME] plan 08.pdf"
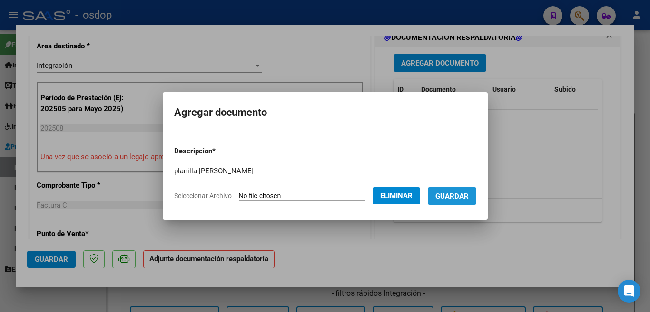
click at [469, 201] on button "Guardar" at bounding box center [451, 196] width 49 height 18
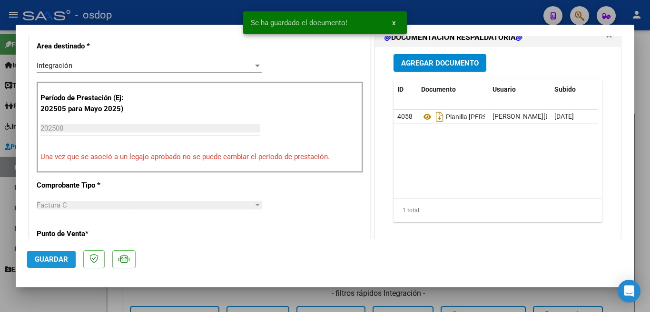
click at [70, 261] on button "Guardar" at bounding box center [51, 259] width 49 height 17
click at [0, 246] on div at bounding box center [325, 156] width 650 height 312
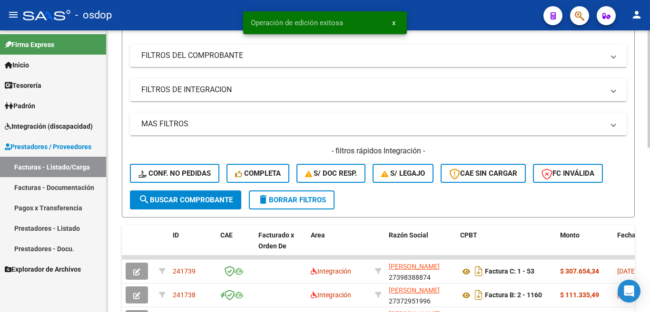
scroll to position [190, 0]
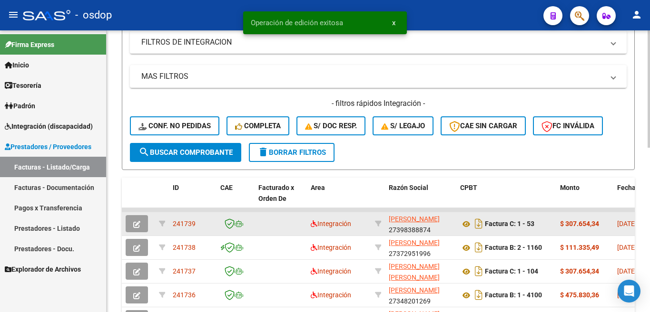
click at [179, 227] on span "241739" at bounding box center [184, 224] width 23 height 8
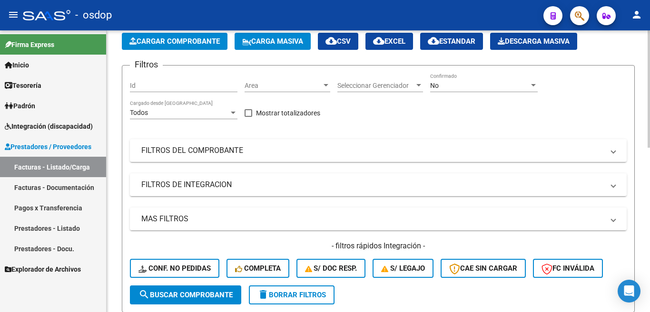
scroll to position [0, 0]
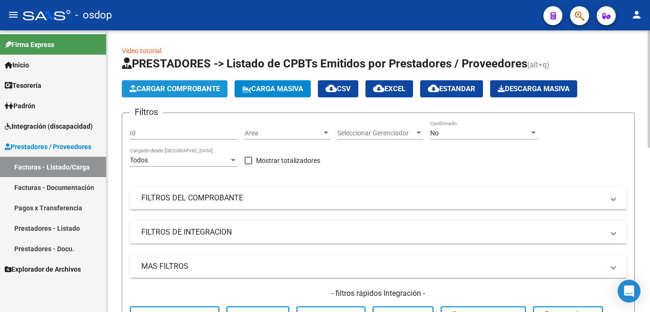
click at [166, 89] on span "Cargar Comprobante" at bounding box center [174, 89] width 90 height 9
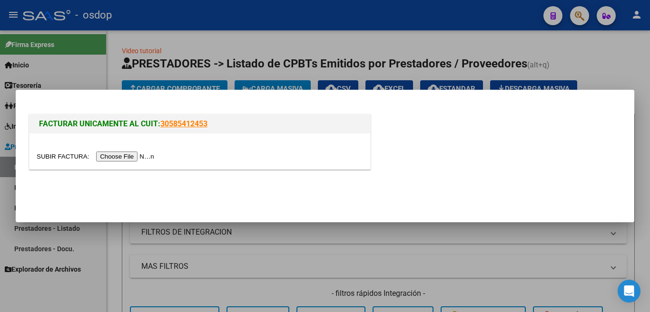
click at [149, 156] on input "file" at bounding box center [97, 157] width 120 height 10
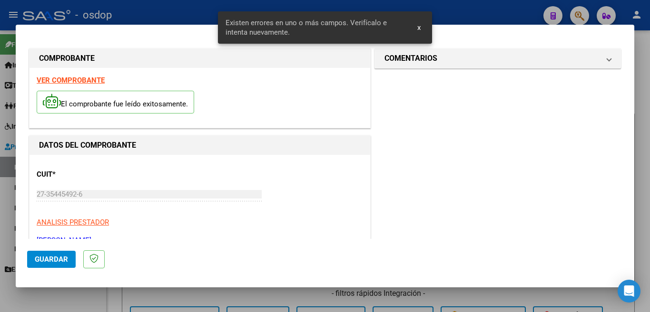
scroll to position [212, 0]
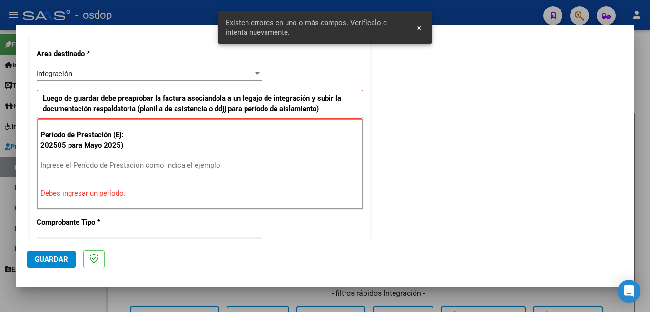
click at [83, 166] on input "Ingrese el Período de Prestación como indica el ejemplo" at bounding box center [150, 165] width 220 height 9
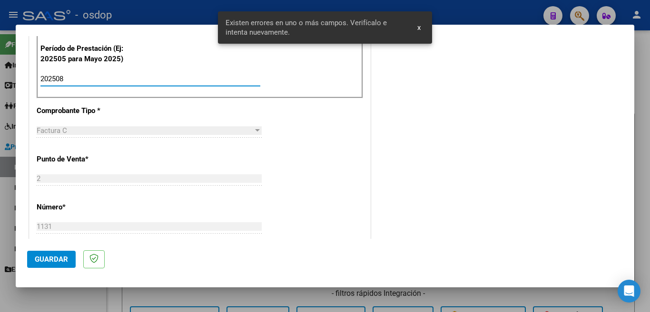
scroll to position [307, 0]
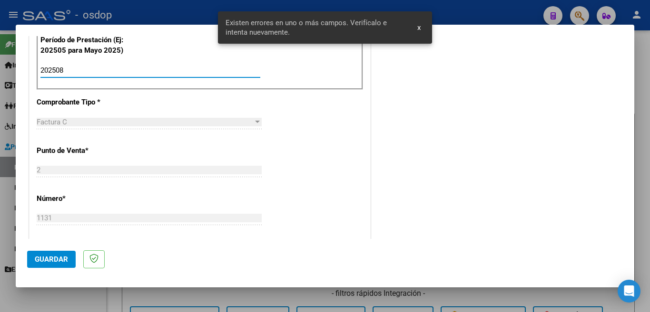
type input "202508"
click at [67, 258] on span "Guardar" at bounding box center [51, 259] width 33 height 9
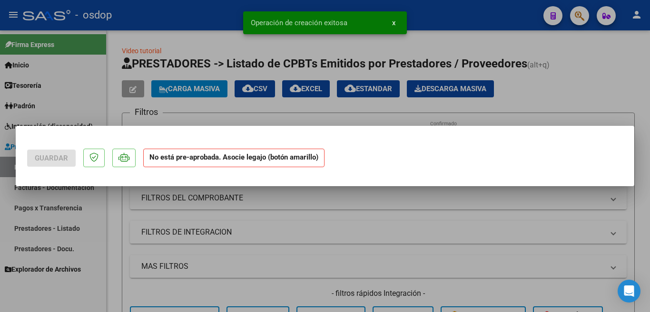
scroll to position [0, 0]
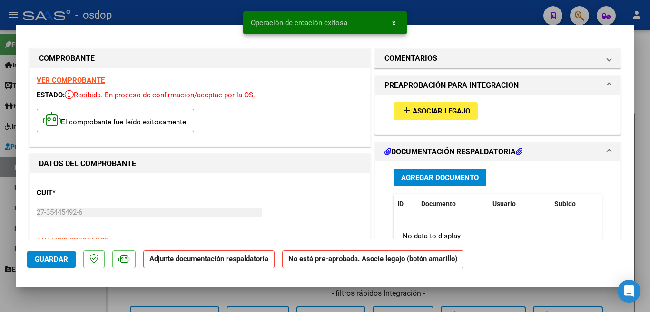
click at [408, 123] on div "add Asociar Legajo" at bounding box center [497, 111] width 223 height 32
click at [407, 119] on button "add Asociar Legajo" at bounding box center [435, 111] width 84 height 18
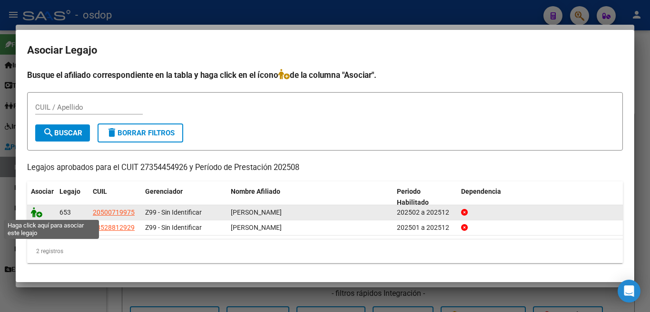
click at [37, 215] on icon at bounding box center [36, 212] width 11 height 10
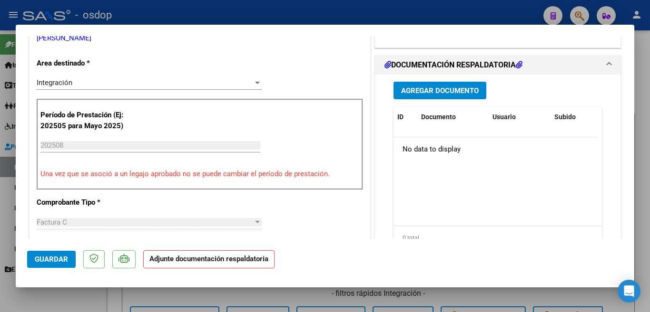
scroll to position [238, 0]
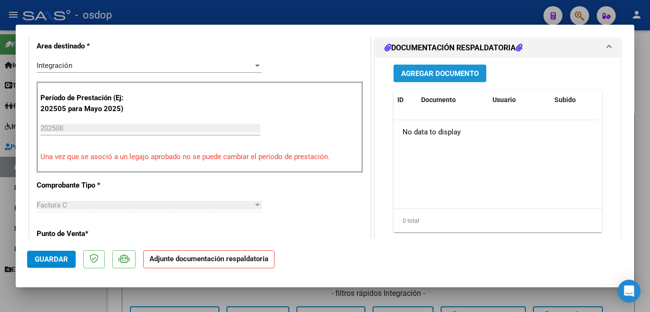
click at [437, 78] on span "Agregar Documento" at bounding box center [440, 73] width 78 height 9
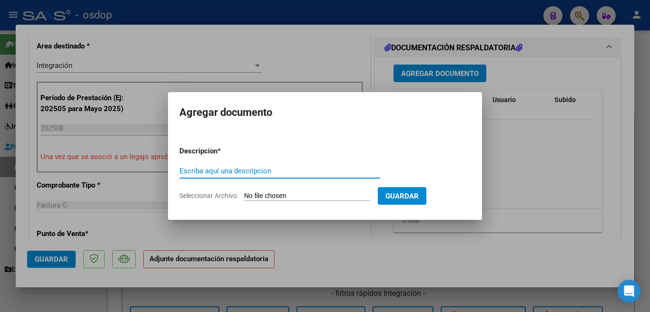
click at [268, 170] on input "Escriba aquí una descripcion" at bounding box center [279, 171] width 201 height 9
type input "planilla"
click at [351, 192] on form "Descripcion * planilla Escriba aquí una descripcion Seleccionar Archivo Guardar" at bounding box center [324, 173] width 291 height 69
click at [310, 190] on form "Descripcion * planilla Escriba aquí una descripcion Seleccionar Archivo Guardar" at bounding box center [324, 173] width 291 height 69
click at [310, 194] on input "Seleccionar Archivo" at bounding box center [307, 196] width 126 height 9
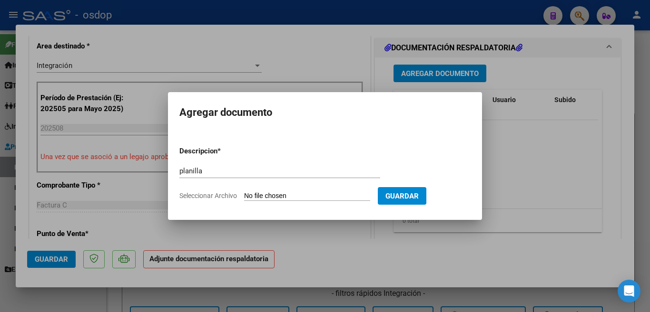
type input "C:\fakepath\ASISTENCIA [PERSON_NAME] PS [DATE].pdf"
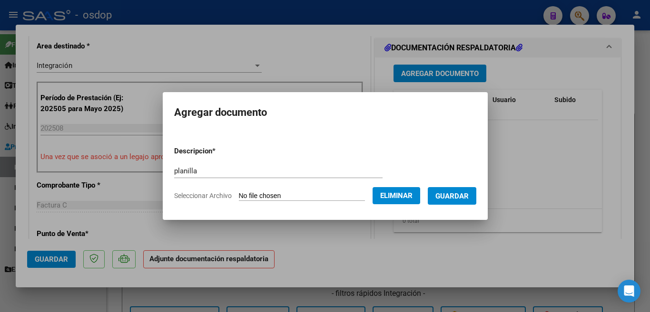
click at [454, 200] on span "Guardar" at bounding box center [451, 196] width 33 height 9
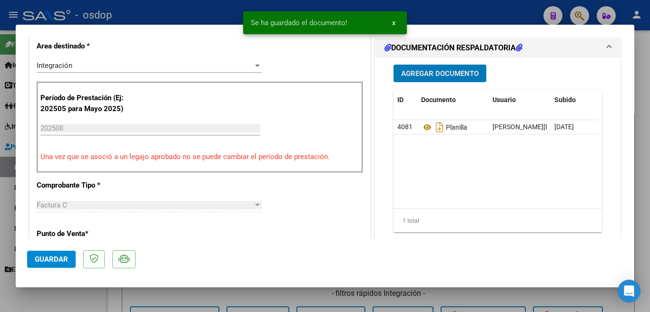
click at [53, 260] on span "Guardar" at bounding box center [51, 259] width 33 height 9
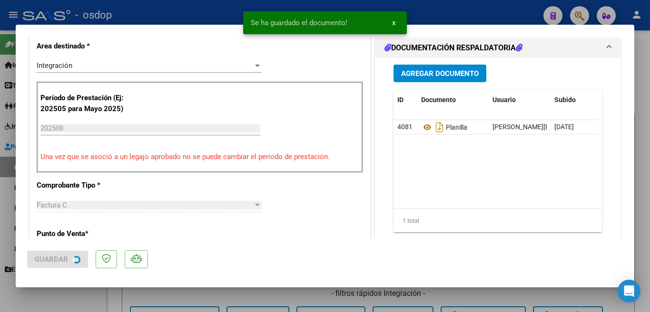
click at [0, 255] on div at bounding box center [325, 156] width 650 height 312
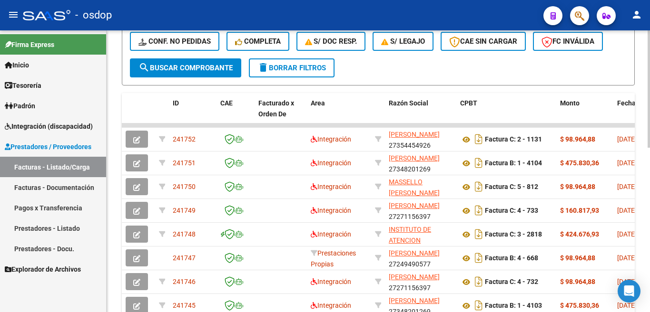
scroll to position [285, 0]
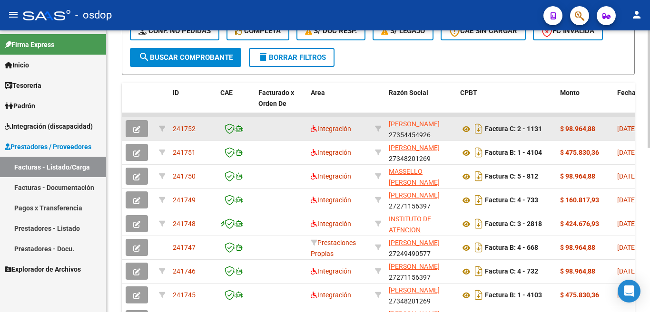
click at [184, 128] on span "241752" at bounding box center [184, 129] width 23 height 8
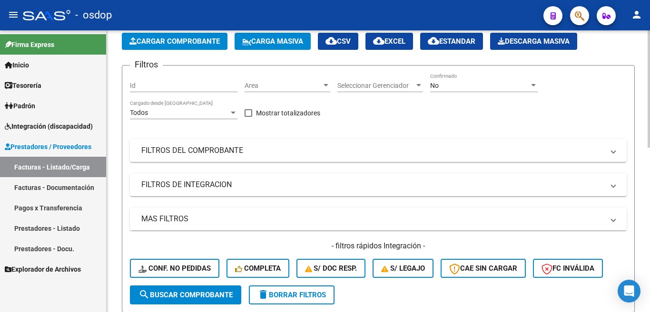
scroll to position [0, 0]
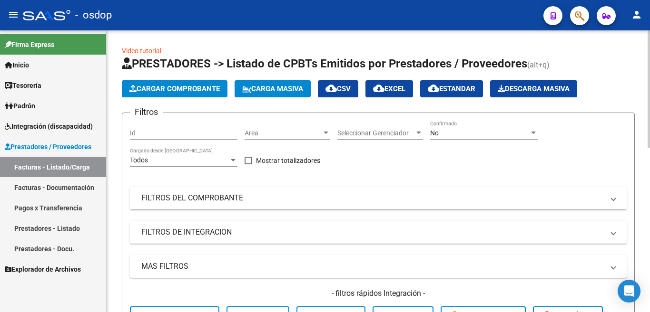
click at [181, 85] on span "Cargar Comprobante" at bounding box center [174, 89] width 90 height 9
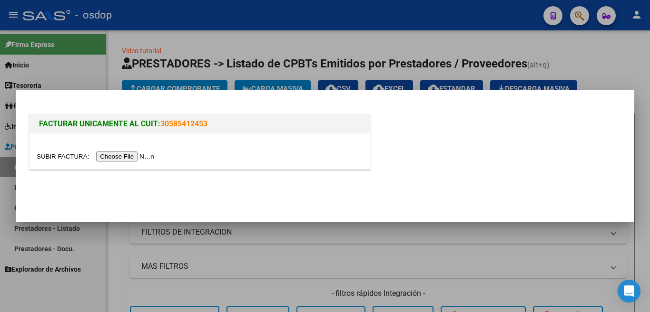
click at [120, 156] on input "file" at bounding box center [97, 157] width 120 height 10
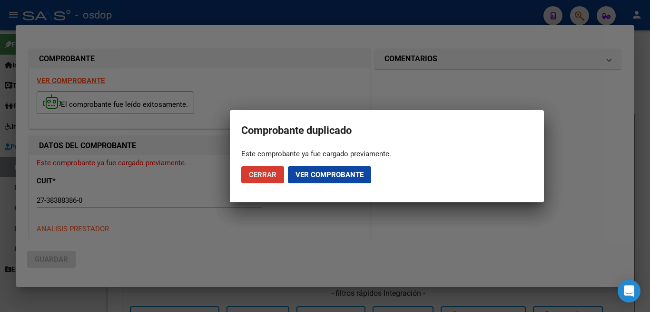
click at [263, 175] on span "Cerrar" at bounding box center [263, 175] width 28 height 9
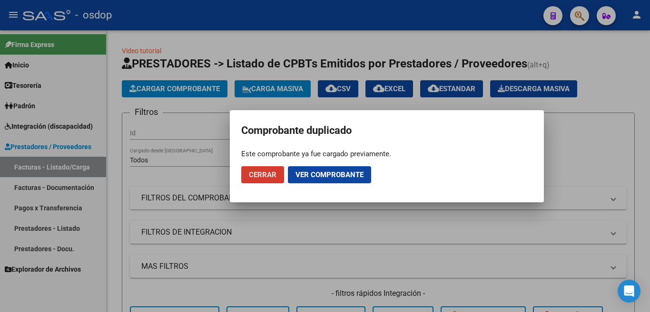
click at [264, 184] on mat-dialog-actions "Cerrar Ver comprobante" at bounding box center [386, 175] width 291 height 32
click at [263, 180] on button "Cerrar" at bounding box center [262, 174] width 43 height 17
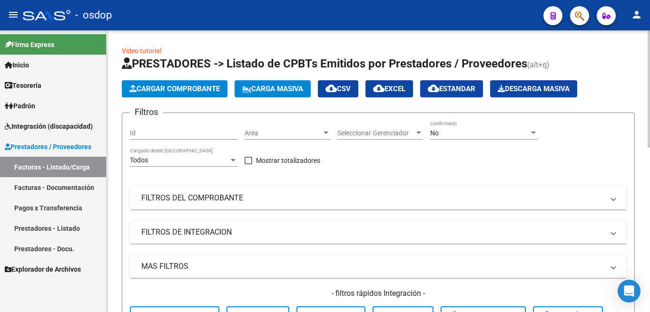
click at [159, 84] on button "Cargar Comprobante" at bounding box center [175, 88] width 106 height 17
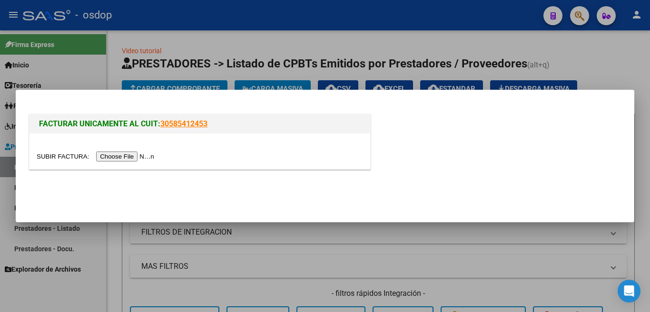
click at [151, 154] on input "file" at bounding box center [97, 157] width 120 height 10
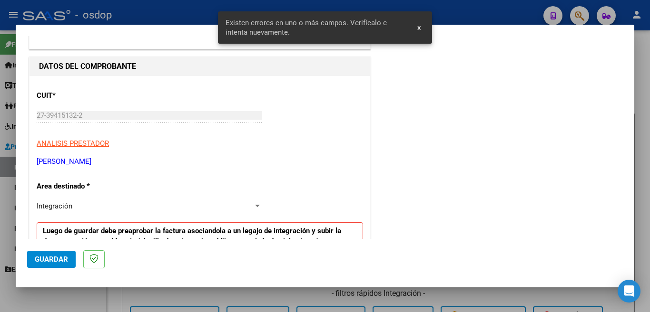
scroll to position [230, 0]
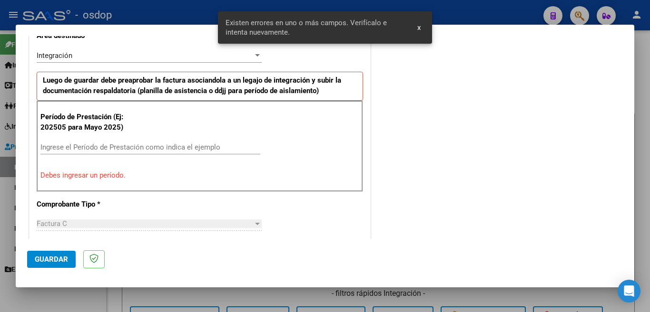
click at [74, 150] on input "Ingrese el Período de Prestación como indica el ejemplo" at bounding box center [150, 147] width 220 height 9
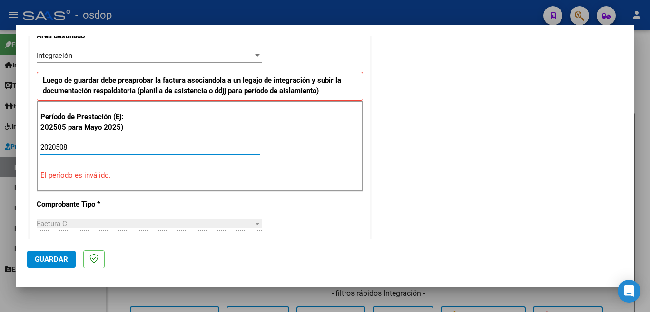
click at [56, 145] on input "2020508" at bounding box center [150, 147] width 220 height 9
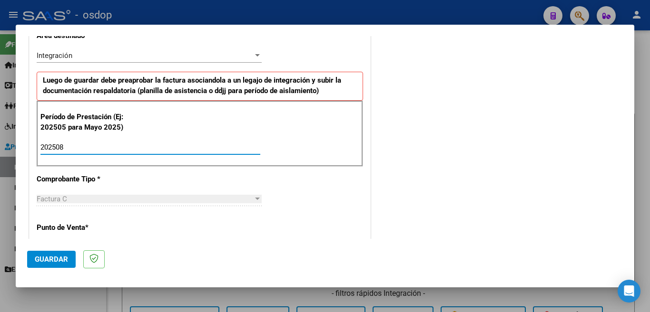
type input "202508"
click at [60, 254] on button "Guardar" at bounding box center [51, 259] width 49 height 17
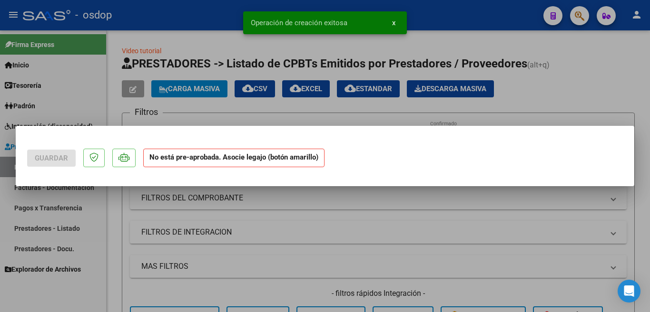
scroll to position [0, 0]
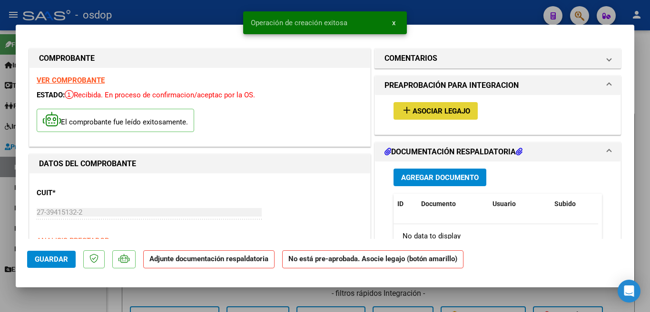
click at [415, 119] on button "add Asociar Legajo" at bounding box center [435, 111] width 84 height 18
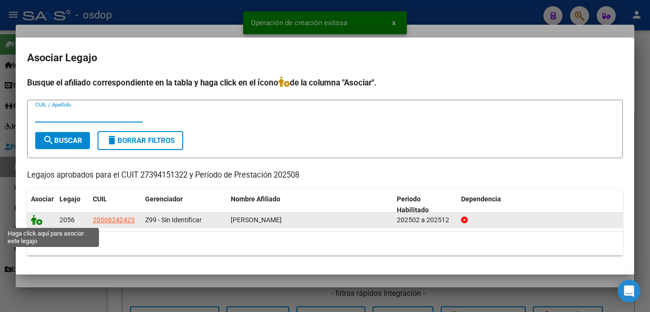
click at [33, 223] on icon at bounding box center [36, 220] width 11 height 10
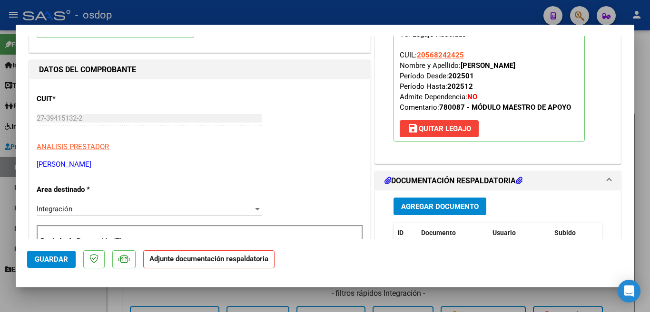
scroll to position [95, 0]
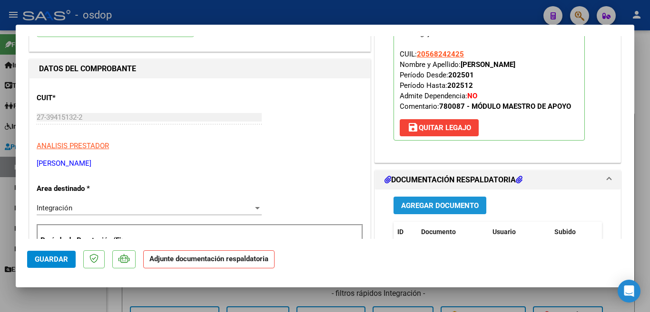
click at [453, 204] on span "Agregar Documento" at bounding box center [440, 206] width 78 height 9
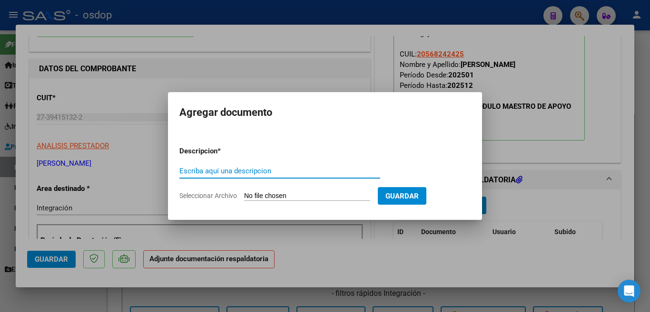
click at [295, 175] on input "Escriba aquí una descripcion" at bounding box center [279, 171] width 201 height 9
type input "planilla [PERSON_NAME]"
click at [274, 196] on input "Seleccionar Archivo" at bounding box center [307, 196] width 126 height 9
type input "C:\fakepath\asistencia agosto [PERSON_NAME].pdf"
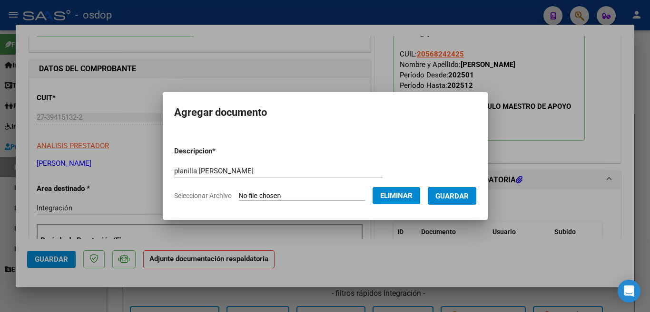
click at [466, 200] on span "Guardar" at bounding box center [451, 196] width 33 height 9
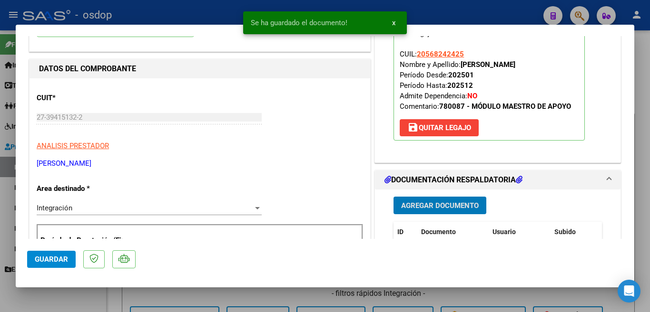
scroll to position [285, 0]
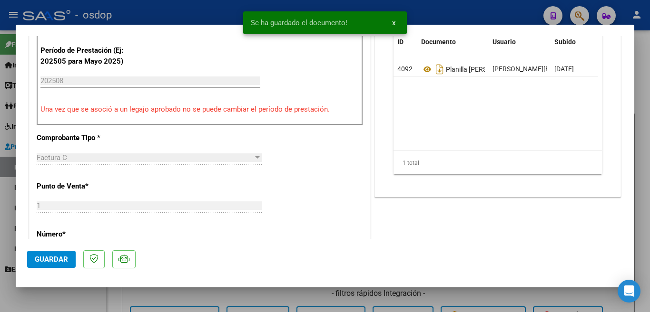
click at [47, 258] on span "Guardar" at bounding box center [51, 259] width 33 height 9
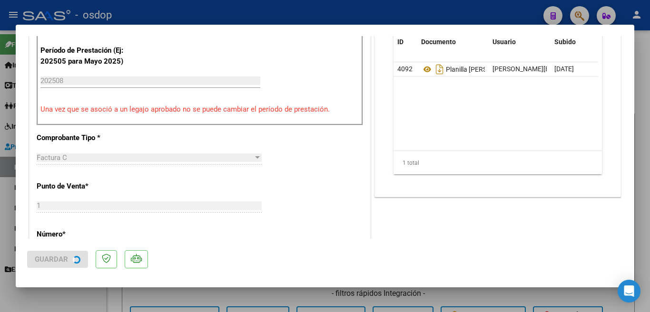
click at [0, 234] on div at bounding box center [325, 156] width 650 height 312
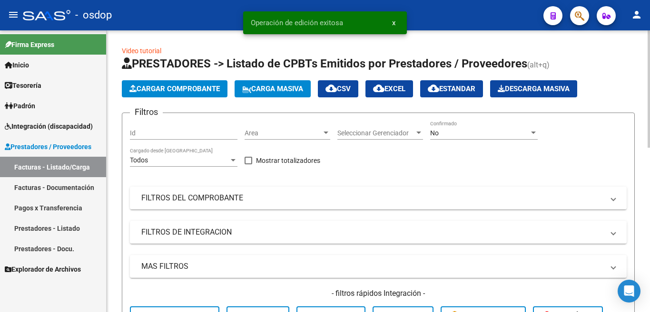
scroll to position [190, 0]
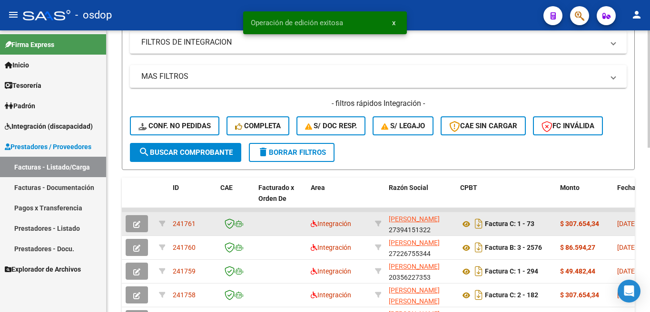
click at [186, 224] on span "241761" at bounding box center [184, 224] width 23 height 8
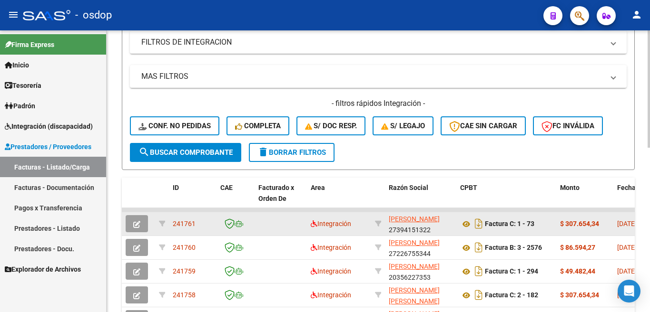
click at [179, 221] on span "241761" at bounding box center [184, 224] width 23 height 8
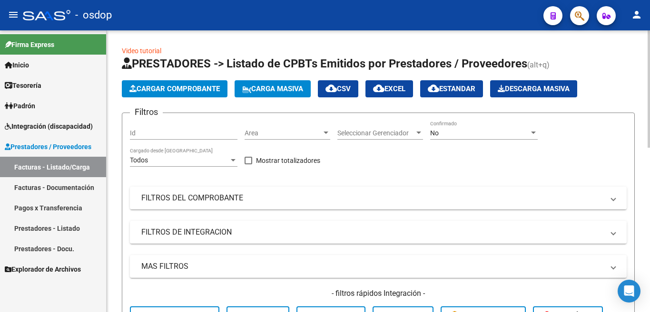
scroll to position [95, 0]
